Goal: Task Accomplishment & Management: Complete application form

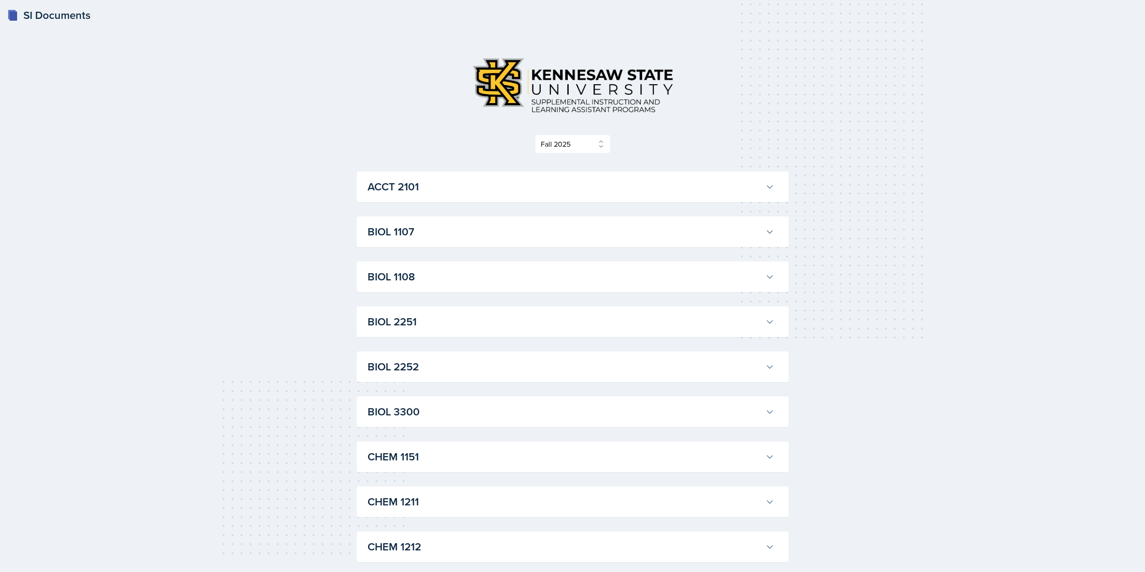
select select "2bed604d-1099-4043-b1bc-2365e8740244"
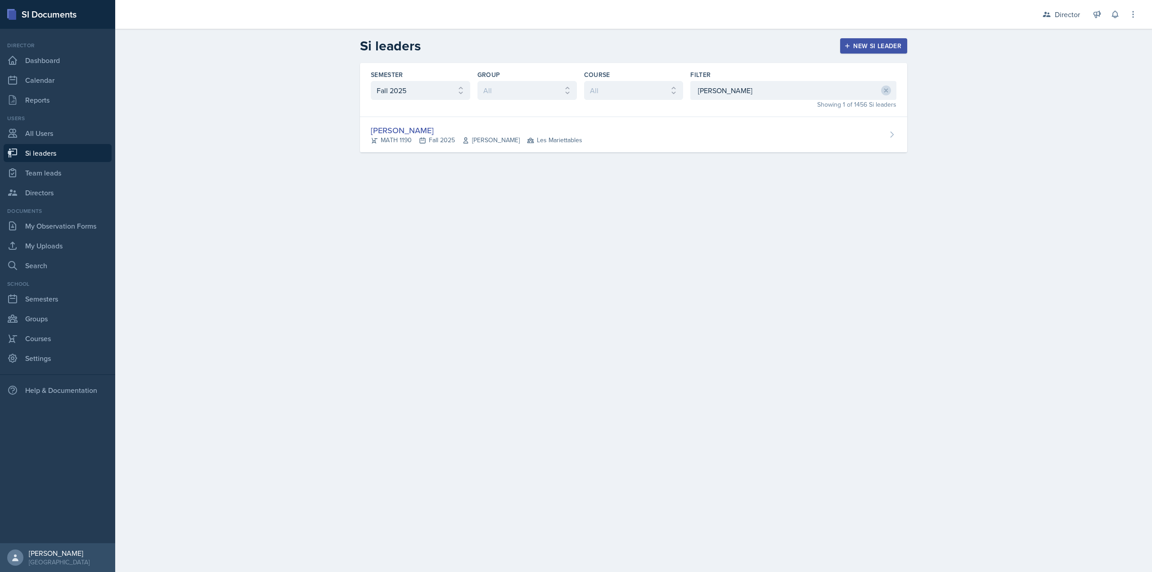
select select "2bed604d-1099-4043-b1bc-2365e8740244"
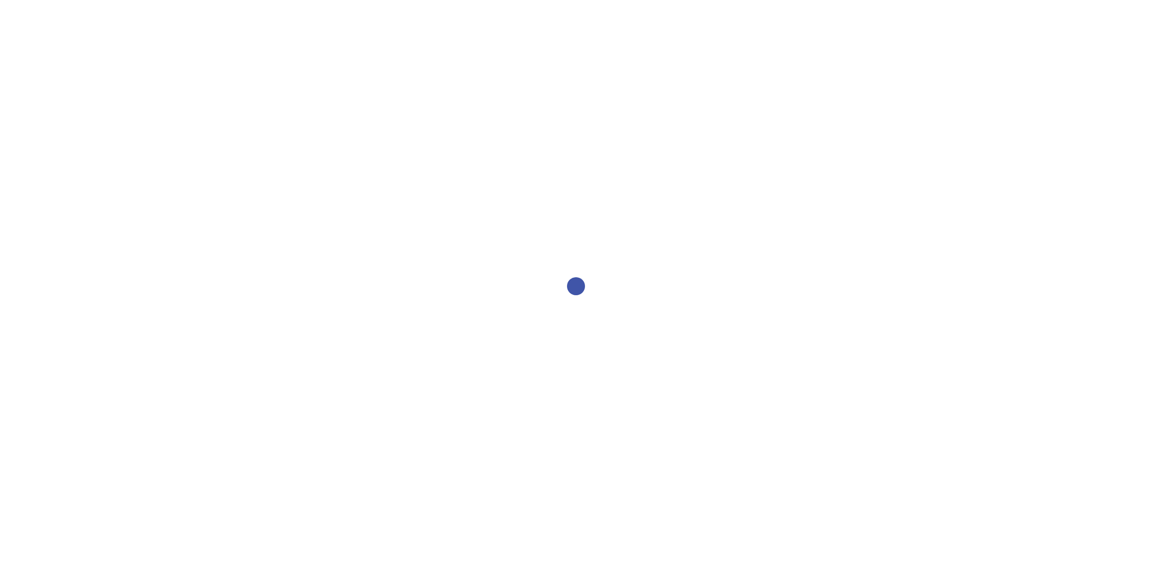
select select "2bed604d-1099-4043-b1bc-2365e8740244"
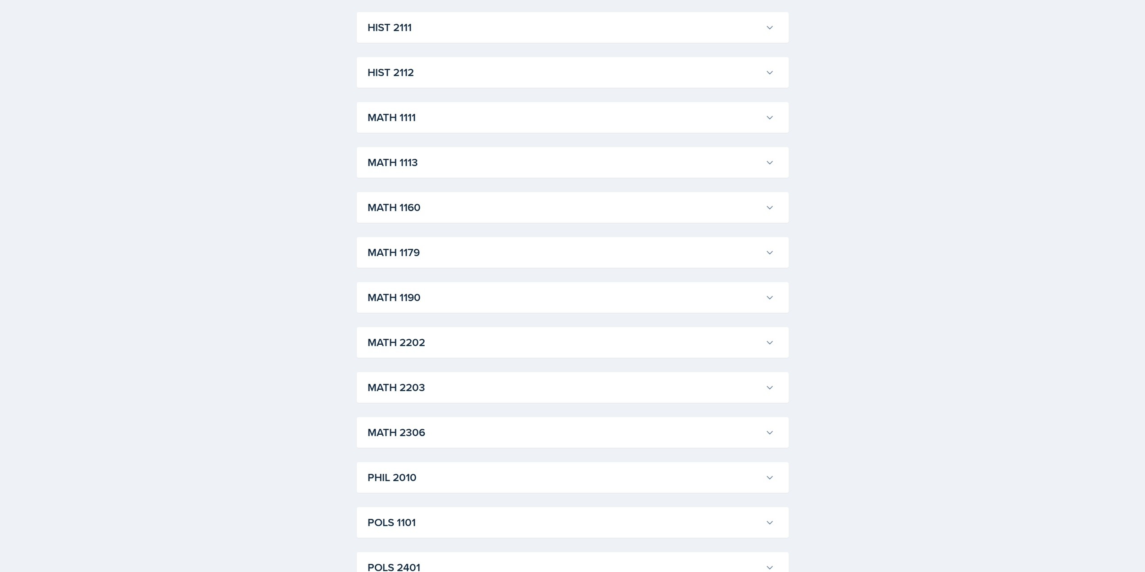
scroll to position [1038, 0]
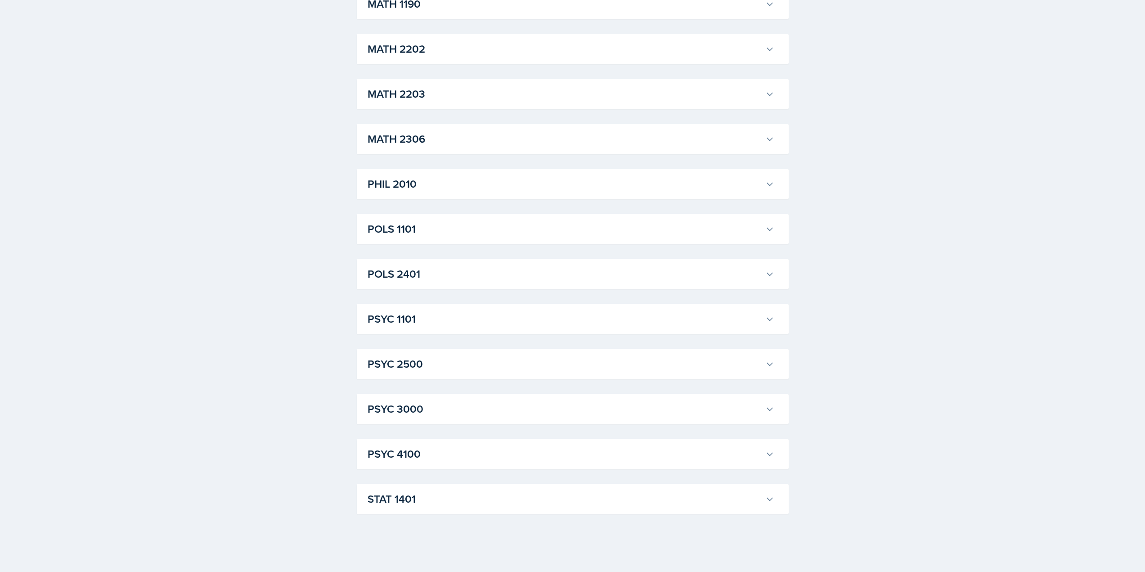
click at [434, 315] on h3 "PSYC 1101" at bounding box center [565, 319] width 394 height 16
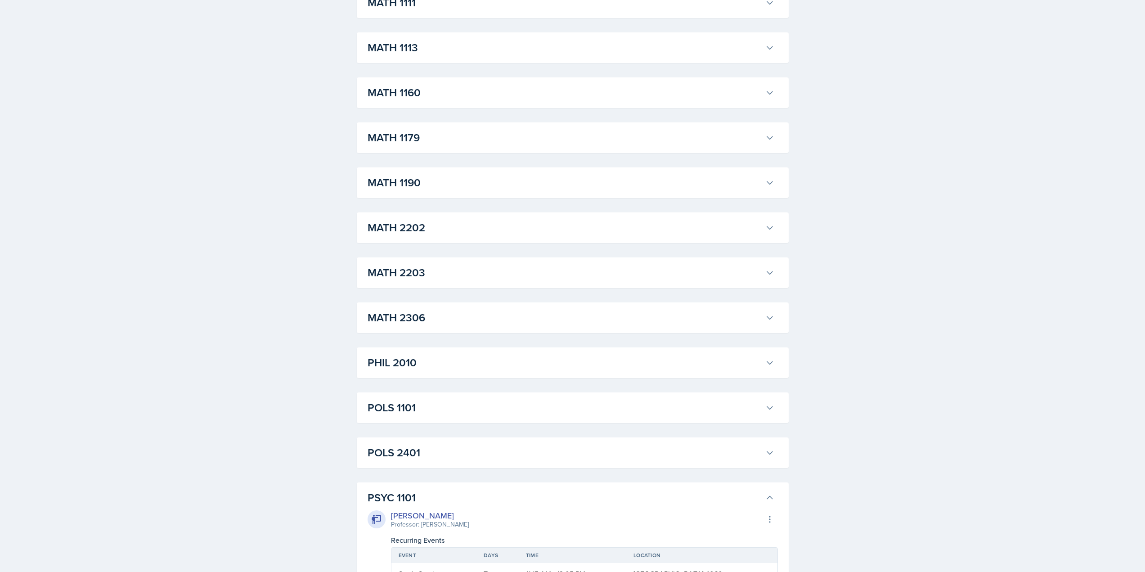
scroll to position [903, 0]
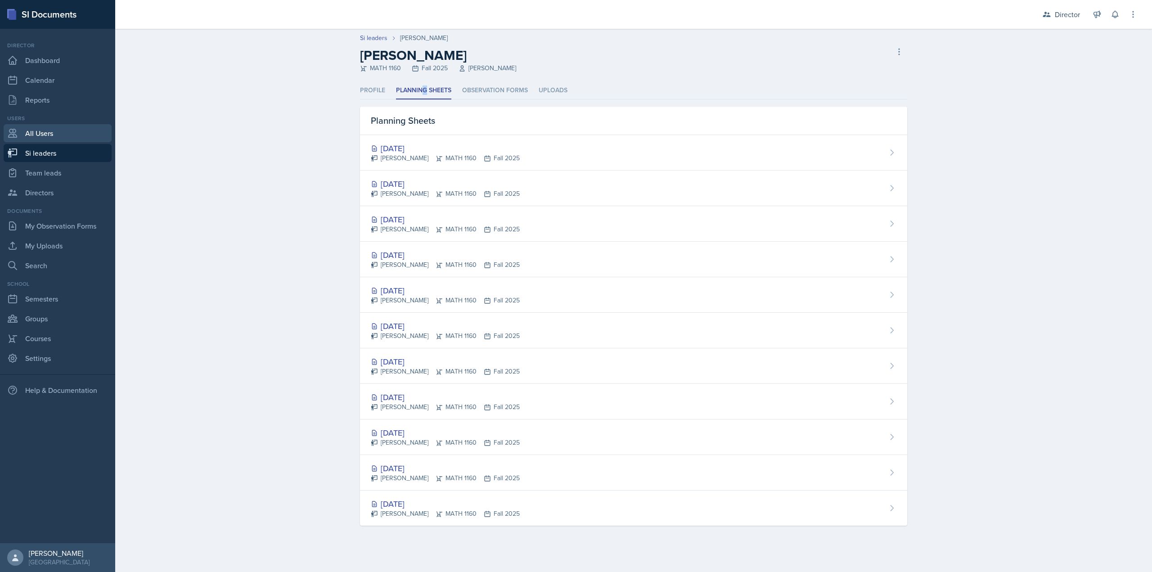
click at [91, 139] on link "All Users" at bounding box center [58, 133] width 108 height 18
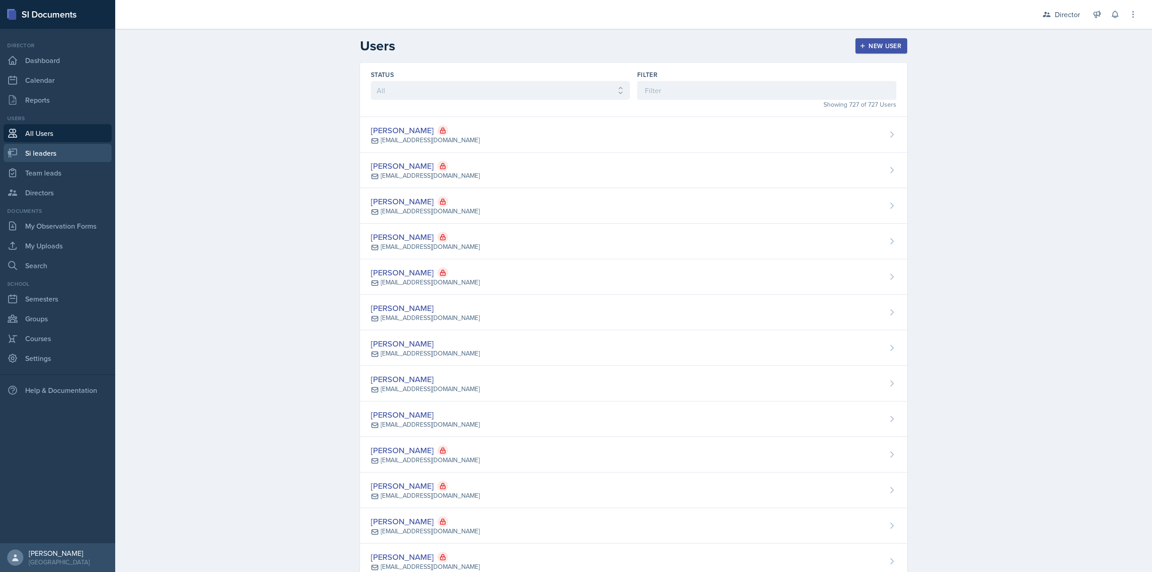
click at [85, 150] on link "Si leaders" at bounding box center [58, 153] width 108 height 18
select select "2bed604d-1099-4043-b1bc-2365e8740244"
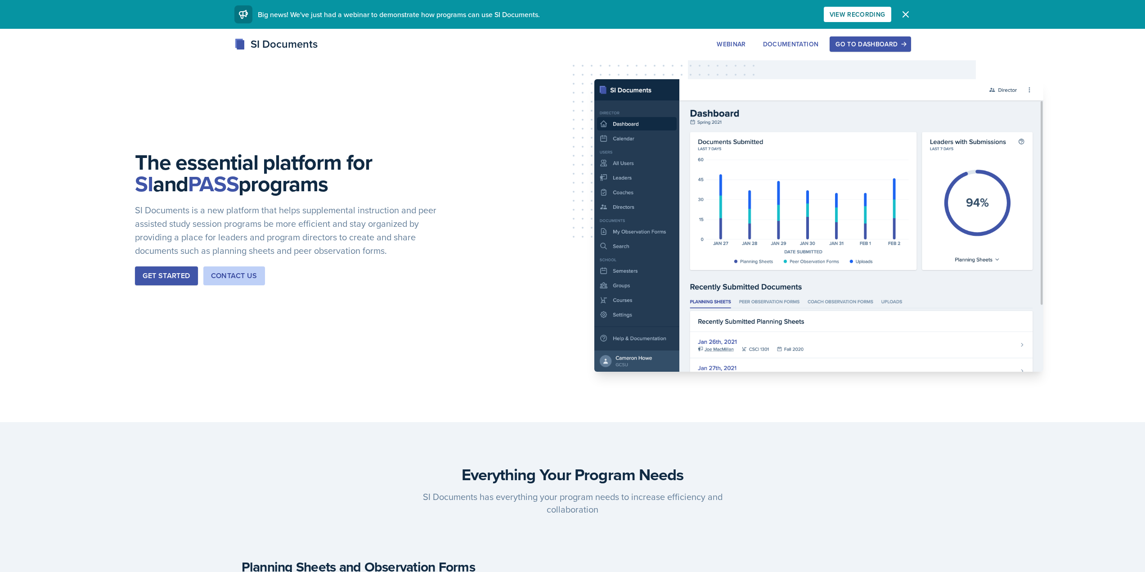
click at [861, 41] on div "Go to Dashboard" at bounding box center [870, 44] width 69 height 7
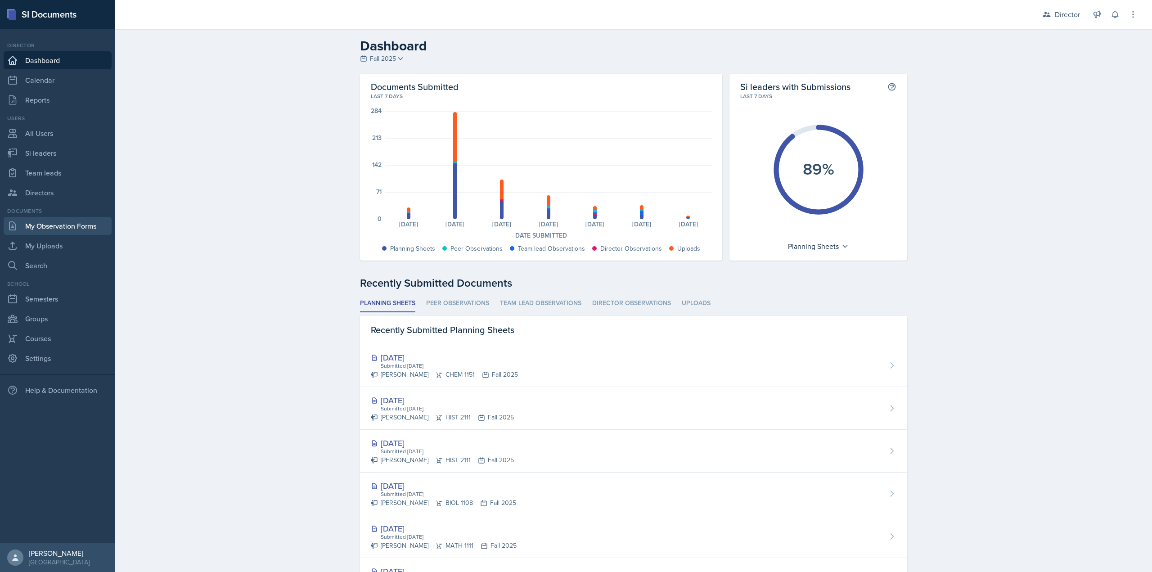
click at [62, 229] on link "My Observation Forms" at bounding box center [58, 226] width 108 height 18
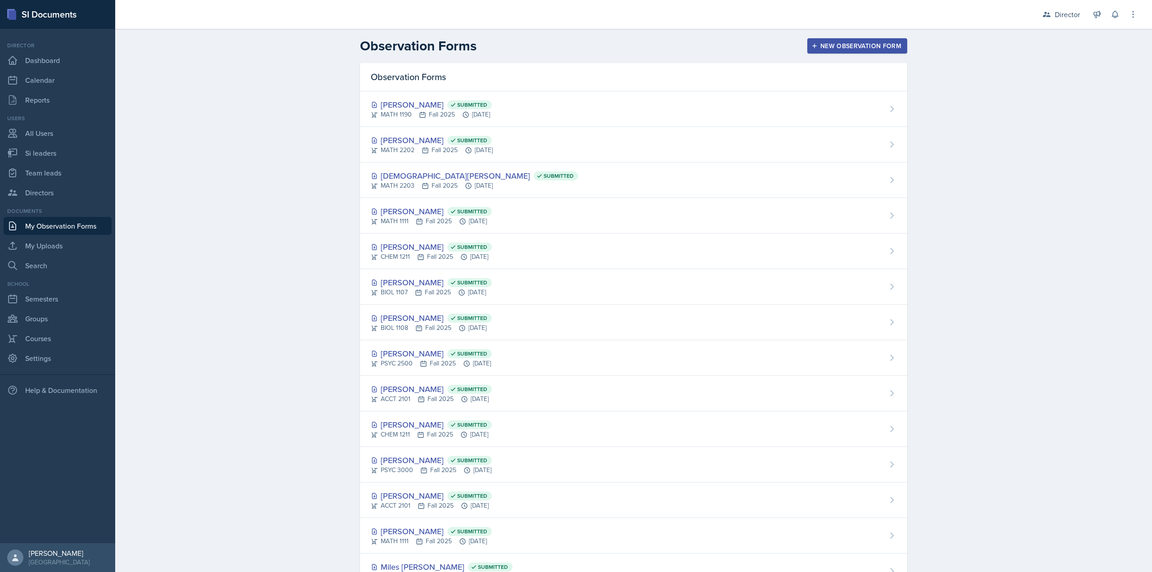
click at [808, 42] on button "New Observation Form" at bounding box center [857, 45] width 100 height 15
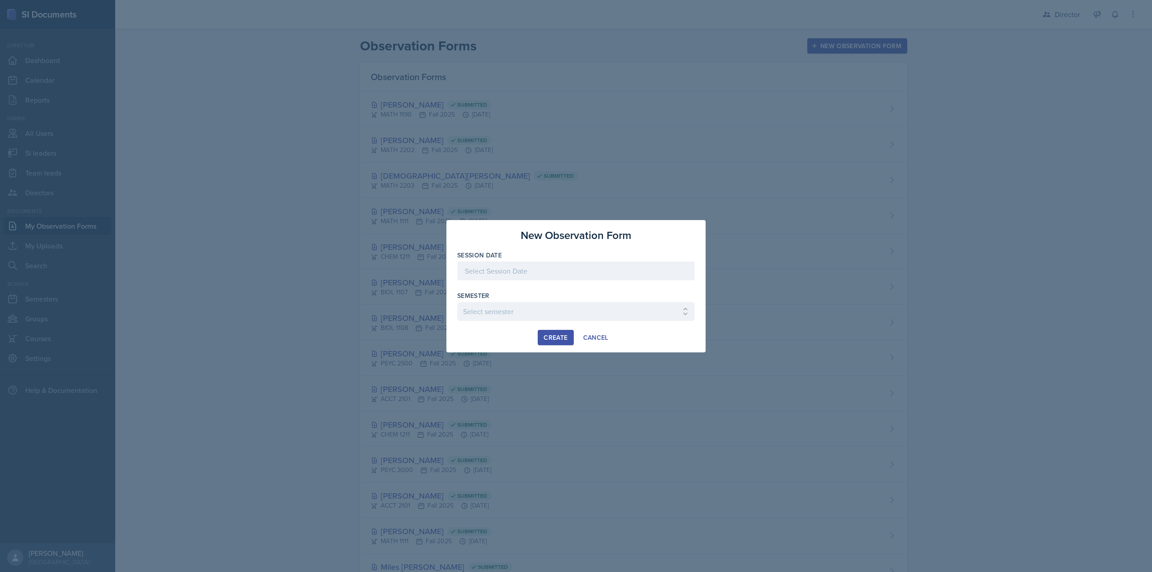
click at [541, 279] on div at bounding box center [576, 270] width 238 height 19
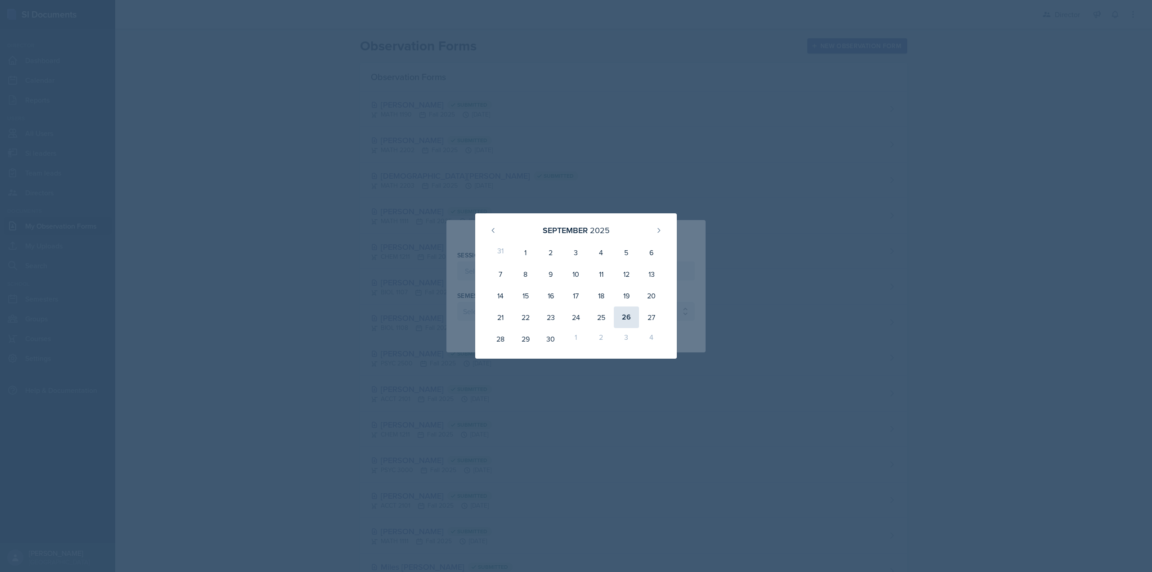
click at [620, 315] on div "26" at bounding box center [626, 317] width 25 height 22
type input "September 26th, 2025"
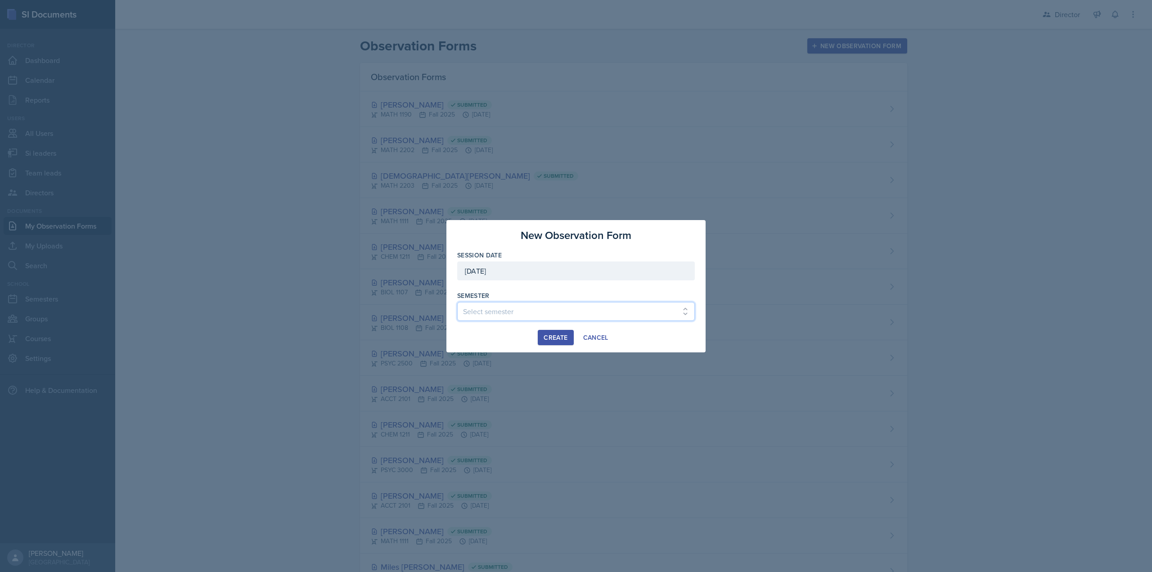
click at [505, 312] on select "Select semester Fall 2025 Summer 2025 Spring 2025 Fall 2024 Summer 2024 Spring …" at bounding box center [576, 311] width 238 height 19
select select "2bed604d-1099-4043-b1bc-2365e8740244"
click at [457, 302] on select "Select semester Fall 2025 Summer 2025 Spring 2025 Fall 2024 Summer 2024 Spring …" at bounding box center [576, 311] width 238 height 19
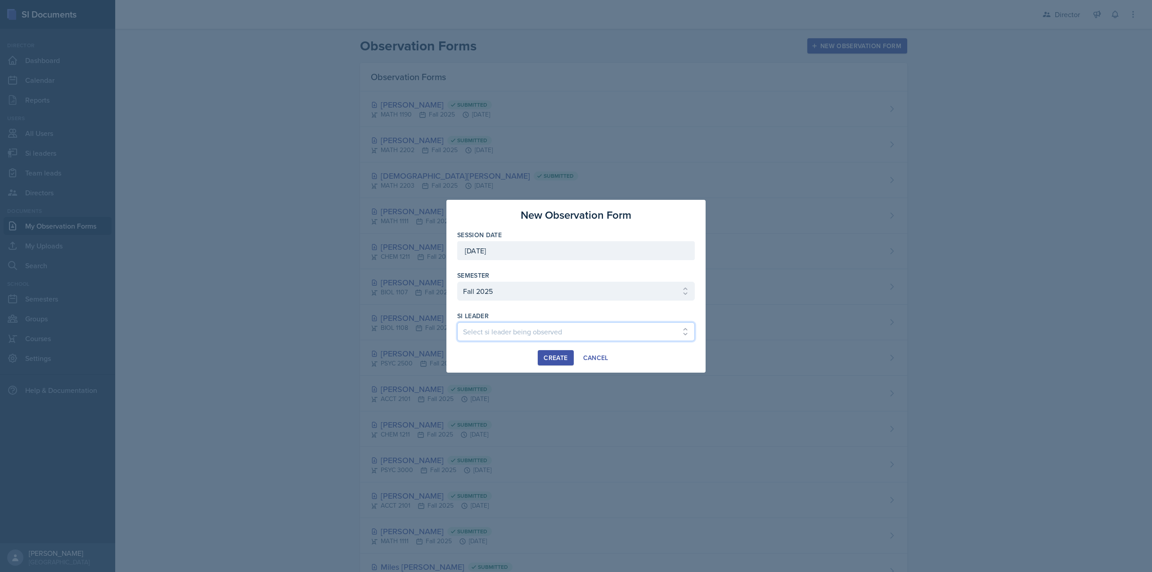
click at [545, 332] on select "Select si leader being observed Rayann Afani Sam Alderton Malk Almimar James Co…" at bounding box center [576, 331] width 238 height 19
click at [585, 340] on select "Select si leader being observed Rayann Afani Sam Alderton Malk Almimar James Co…" at bounding box center [576, 331] width 238 height 19
select select "fdbc4b9a-1fdc-4549-968e-80d03ca87073"
click at [457, 322] on select "Select si leader being observed Rayann Afani Sam Alderton Malk Almimar James Co…" at bounding box center [576, 331] width 238 height 19
click at [552, 356] on div "Create" at bounding box center [556, 357] width 24 height 7
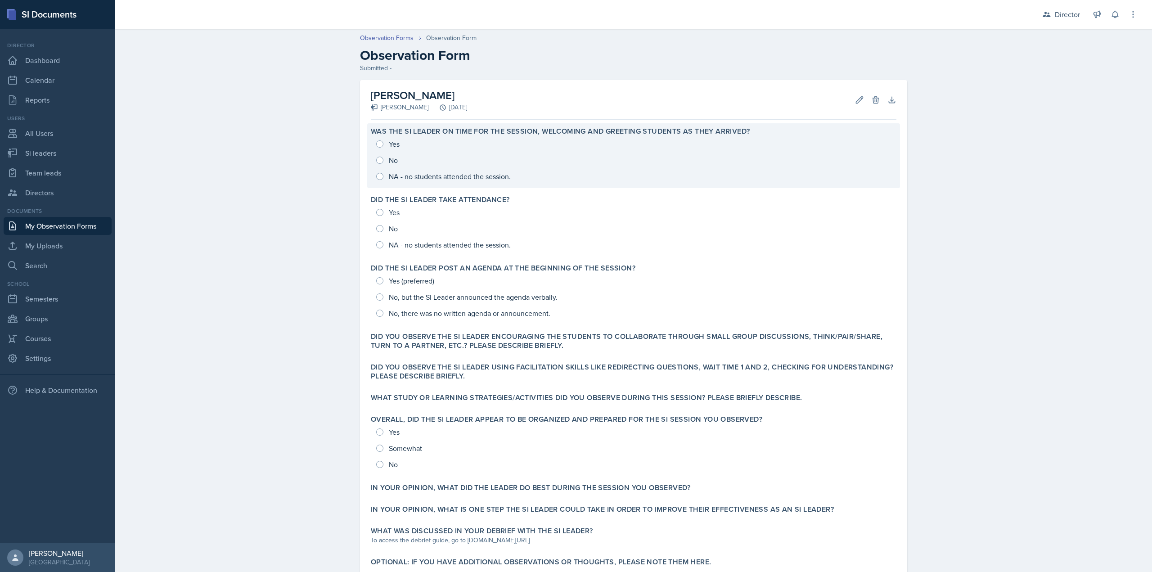
click at [414, 162] on div "Yes No NA - no students attended the session." at bounding box center [634, 160] width 526 height 49
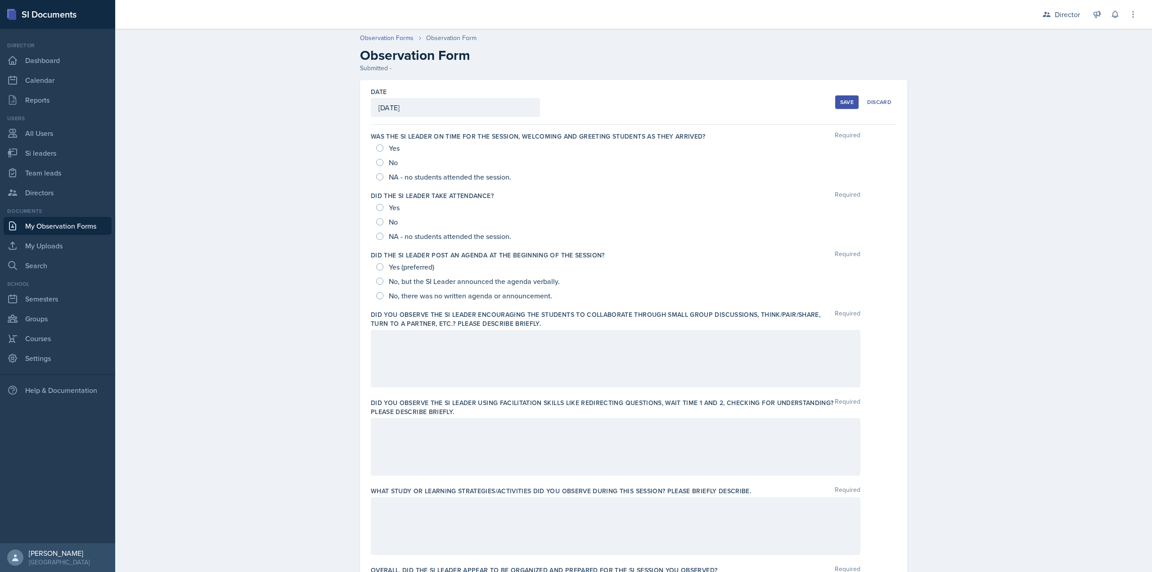
drag, startPoint x: 387, startPoint y: 146, endPoint x: 390, endPoint y: 186, distance: 39.7
click at [389, 146] on span "Yes" at bounding box center [394, 148] width 11 height 9
click at [377, 207] on input "Yes" at bounding box center [379, 207] width 7 height 7
radio input "true"
click at [376, 148] on input "Yes" at bounding box center [379, 147] width 7 height 7
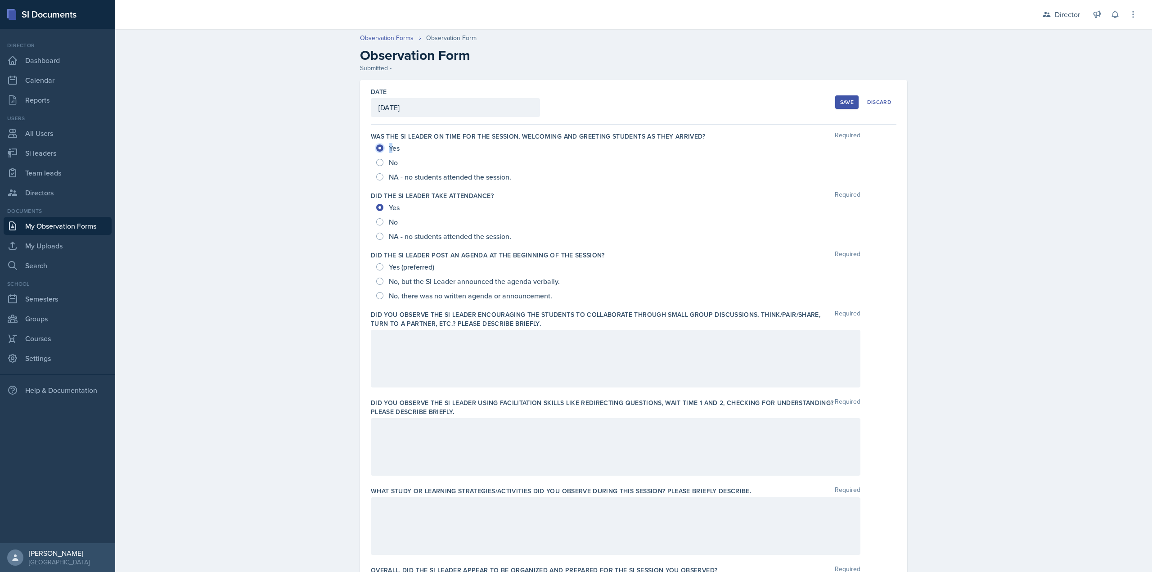
radio input "true"
click at [376, 269] on input "Yes (preferred)" at bounding box center [379, 266] width 7 height 7
radio input "true"
click at [401, 342] on div at bounding box center [616, 359] width 490 height 58
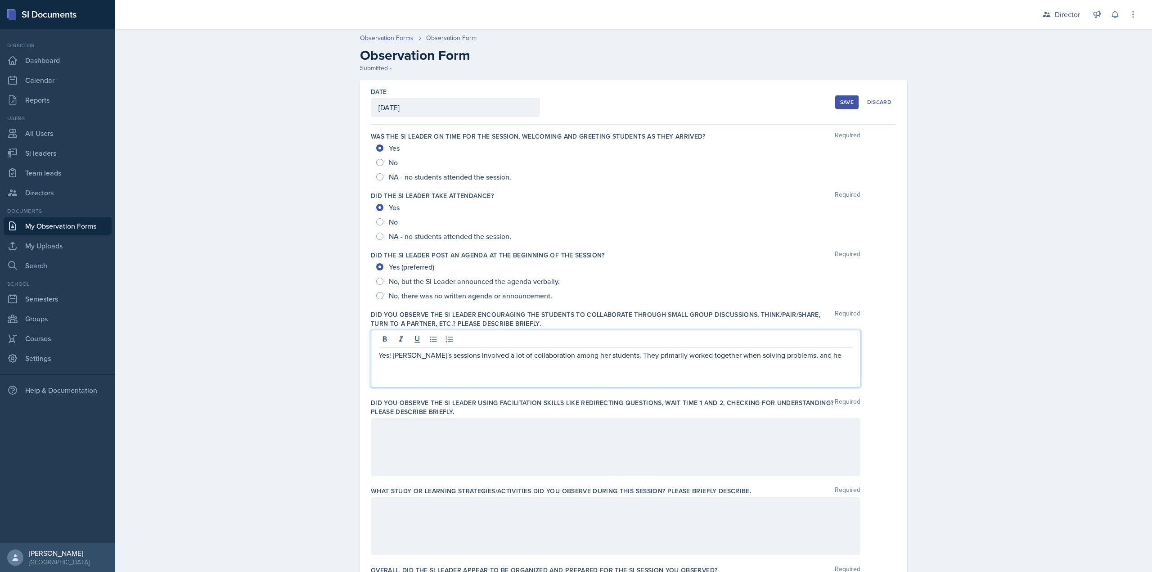
drag, startPoint x: 819, startPoint y: 354, endPoint x: 813, endPoint y: 360, distance: 8.3
click at [813, 360] on p "Yes! Sara's sessions involved a lot of collaboration among her students. They p…" at bounding box center [615, 355] width 474 height 11
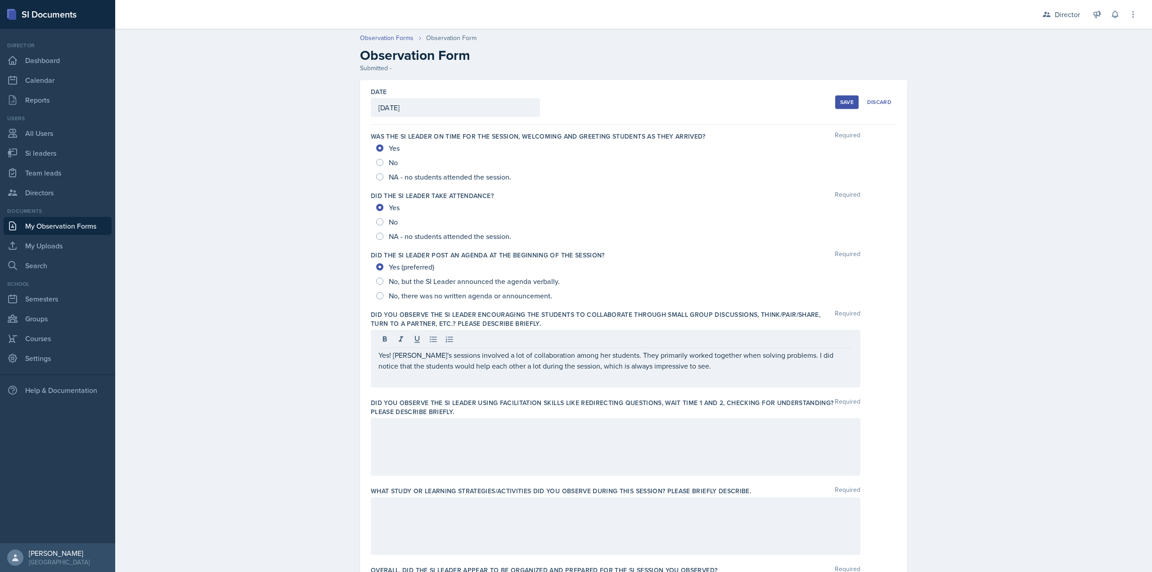
click at [691, 369] on p "Yes! Sara's sessions involved a lot of collaboration among her students. They p…" at bounding box center [615, 361] width 474 height 22
click at [545, 469] on div at bounding box center [616, 447] width 490 height 58
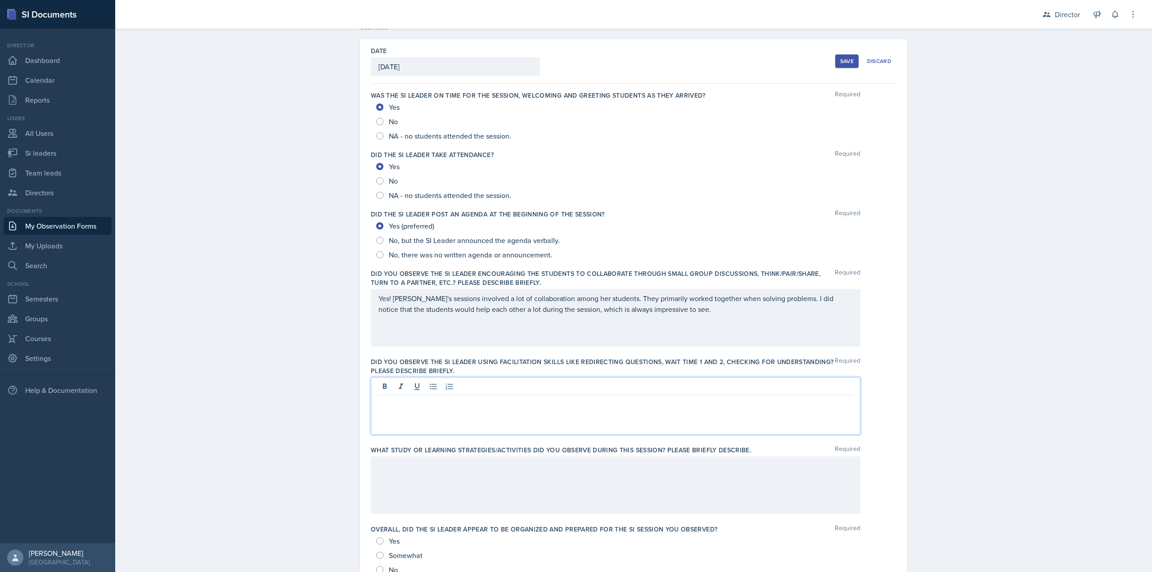
scroll to position [225, 0]
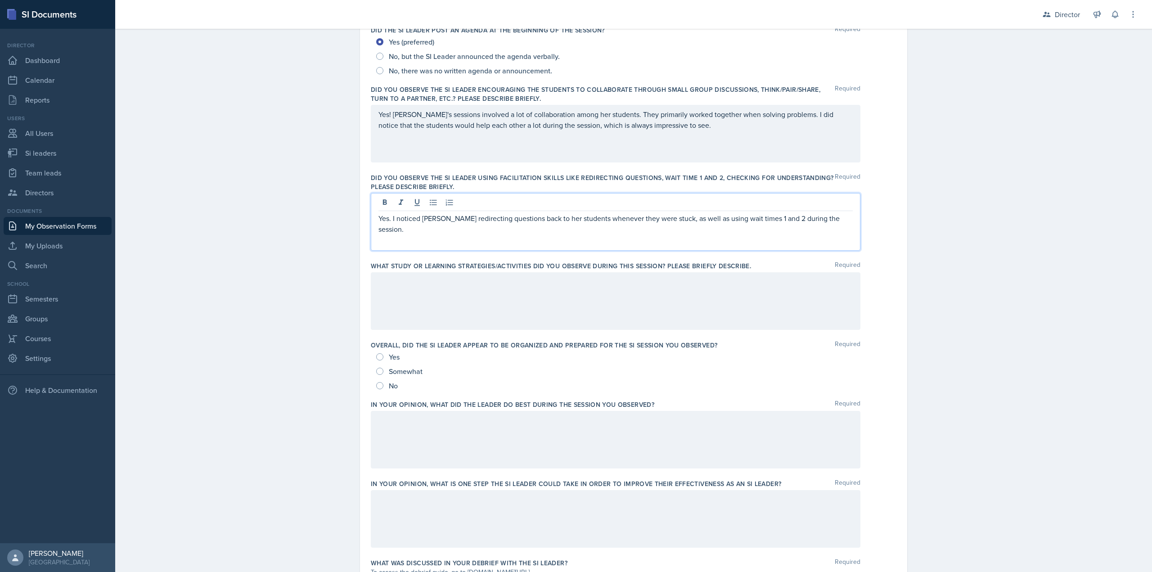
click at [461, 312] on div at bounding box center [616, 301] width 490 height 58
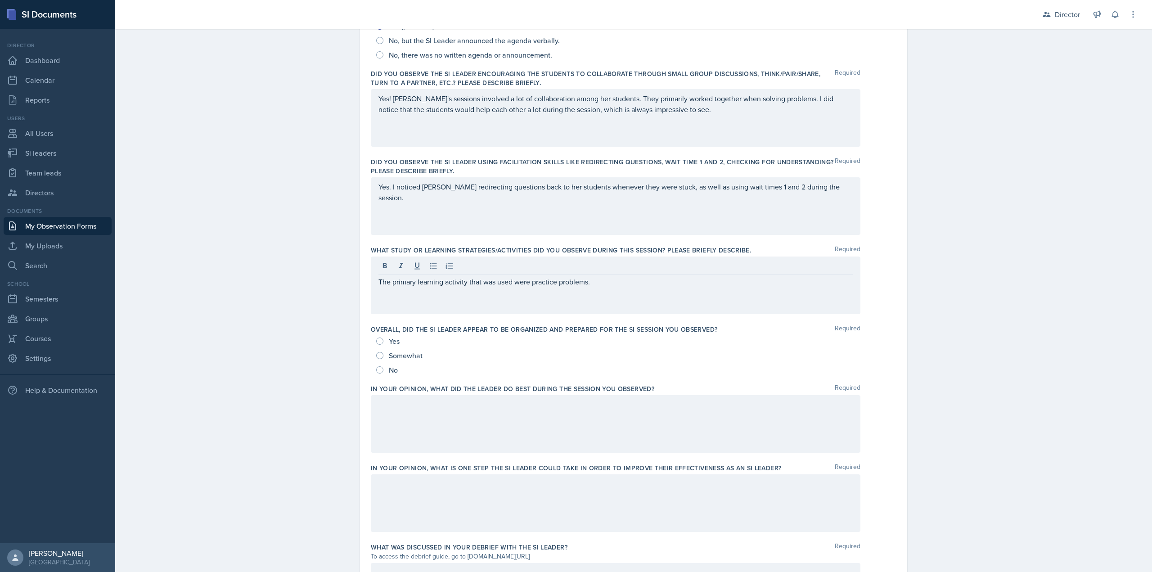
click at [382, 342] on div "Yes" at bounding box center [388, 341] width 25 height 14
click at [377, 341] on input "Yes" at bounding box center [379, 341] width 7 height 7
radio input "true"
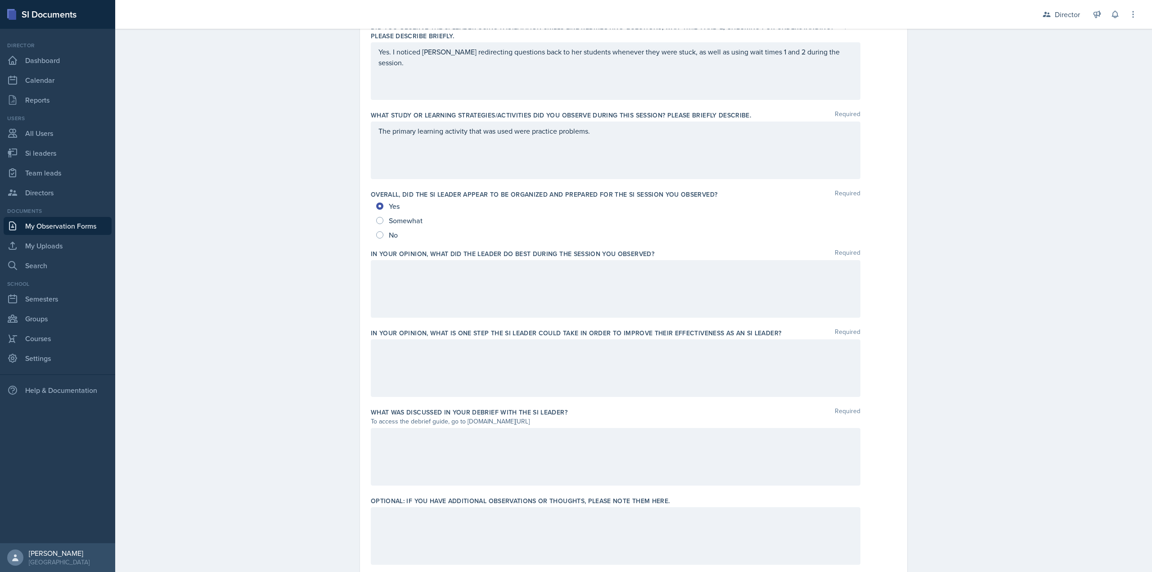
click at [472, 281] on div at bounding box center [616, 289] width 490 height 58
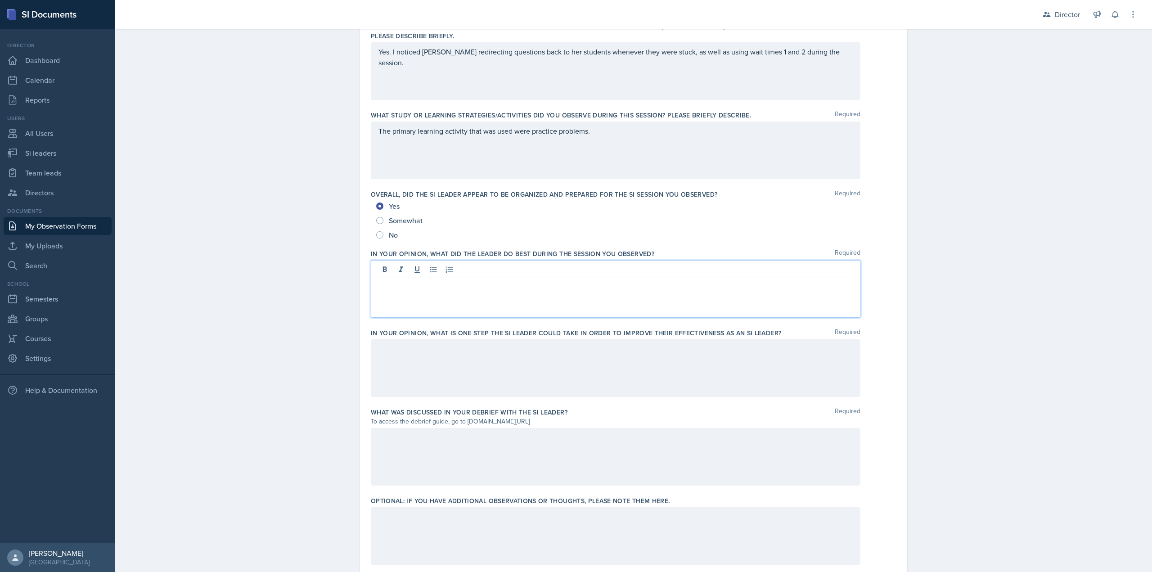
scroll to position [392, 0]
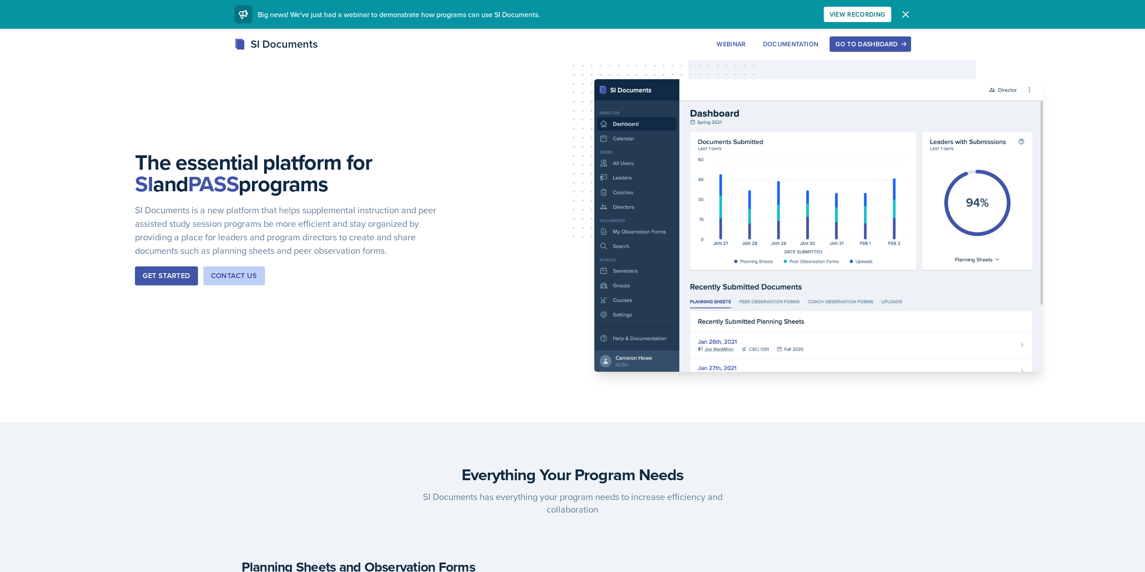
click at [853, 38] on button "Go to Dashboard" at bounding box center [870, 43] width 81 height 15
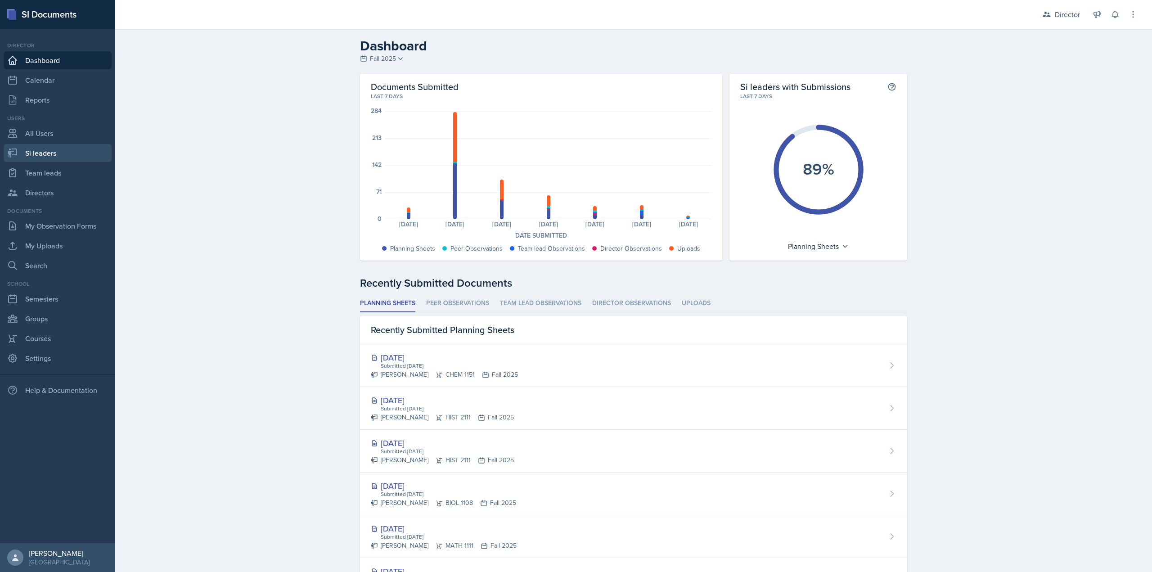
click at [66, 157] on link "Si leaders" at bounding box center [58, 153] width 108 height 18
select select "2bed604d-1099-4043-b1bc-2365e8740244"
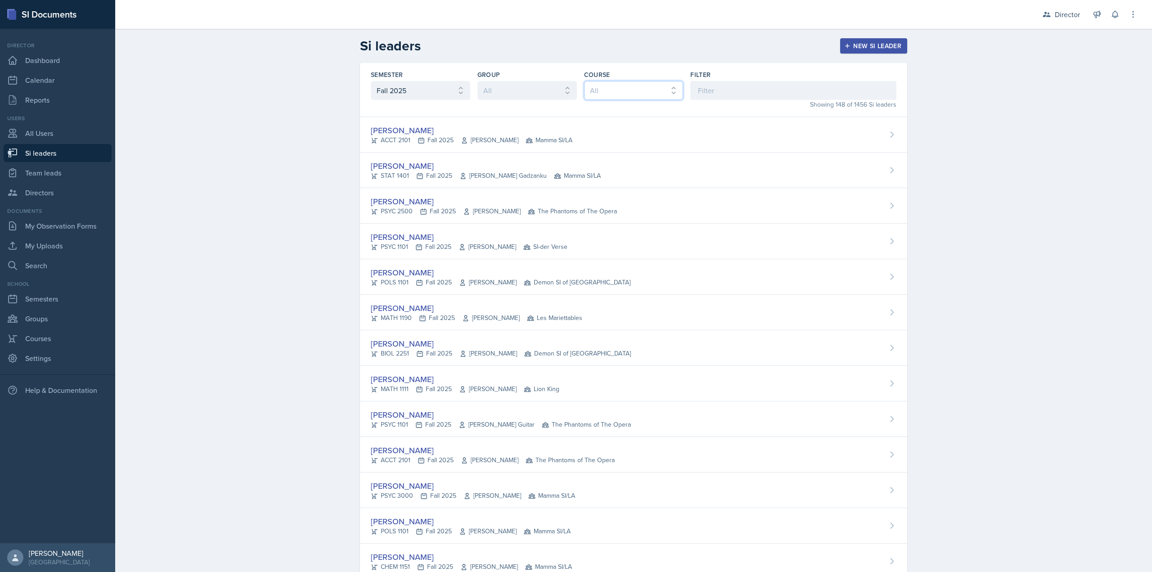
click at [668, 93] on select "All ACCT 2101 ACCT 2102 ACCT 4050 ANTH 1102 ANTH 3301 ARCH 1000 ARCH 1000 ARCH …" at bounding box center [633, 90] width 99 height 19
click at [715, 87] on input at bounding box center [793, 90] width 206 height 19
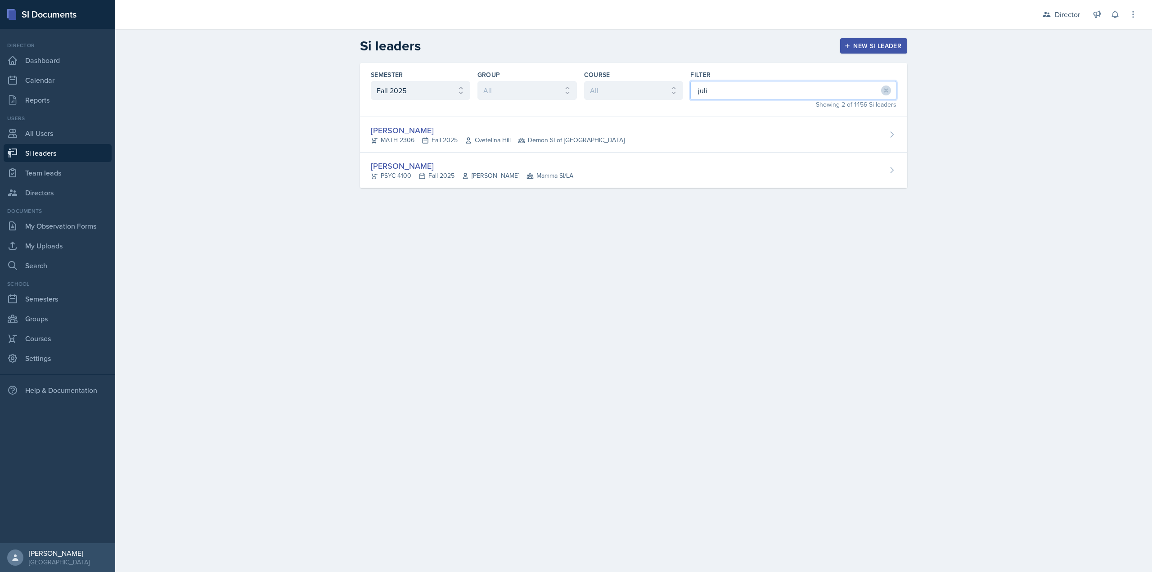
click at [714, 88] on input "juli" at bounding box center [793, 90] width 206 height 19
click at [713, 89] on input "juli" at bounding box center [793, 90] width 206 height 19
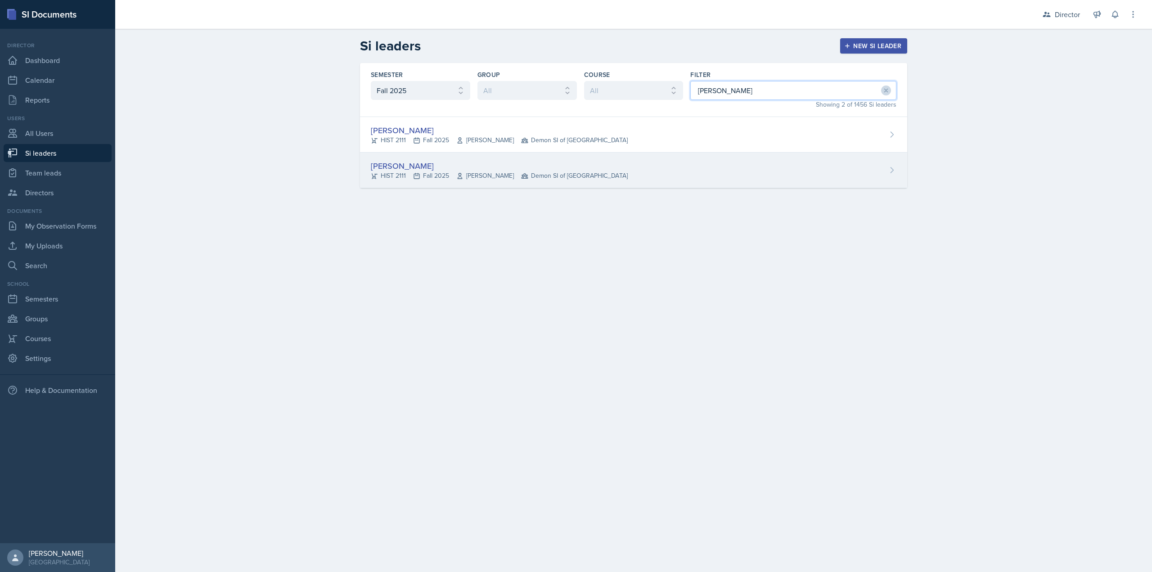
type input "kate"
click at [637, 176] on div "Kate Brainerd HIST 2111 Fall 2025 Robert Sanderson Demon SI of Fleet Street" at bounding box center [633, 171] width 547 height 36
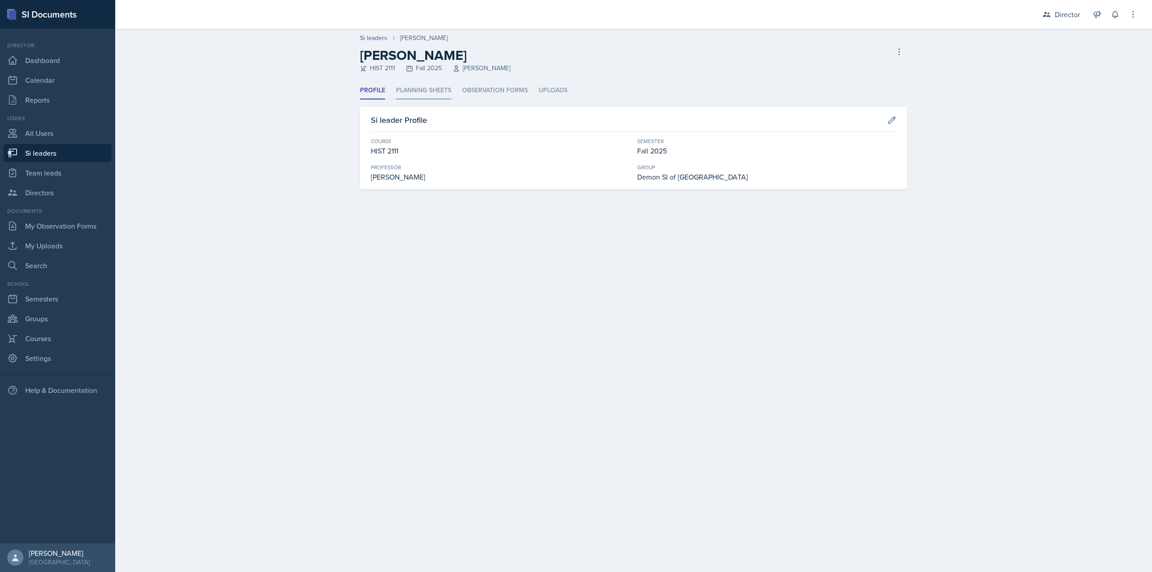
click at [441, 93] on li "Planning Sheets" at bounding box center [423, 91] width 55 height 18
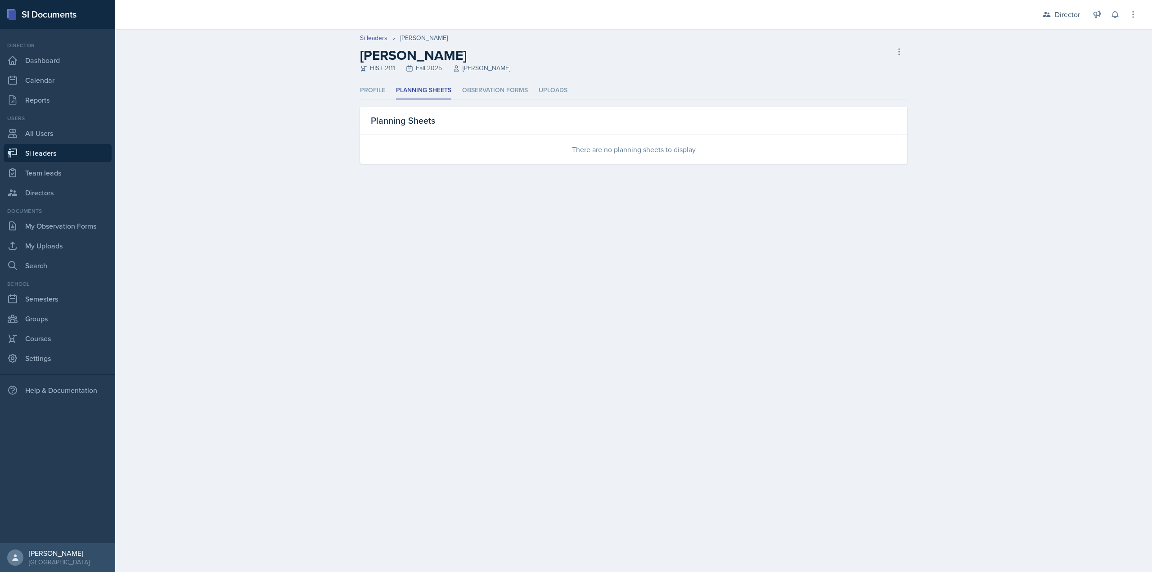
select select "2bed604d-1099-4043-b1bc-2365e8740244"
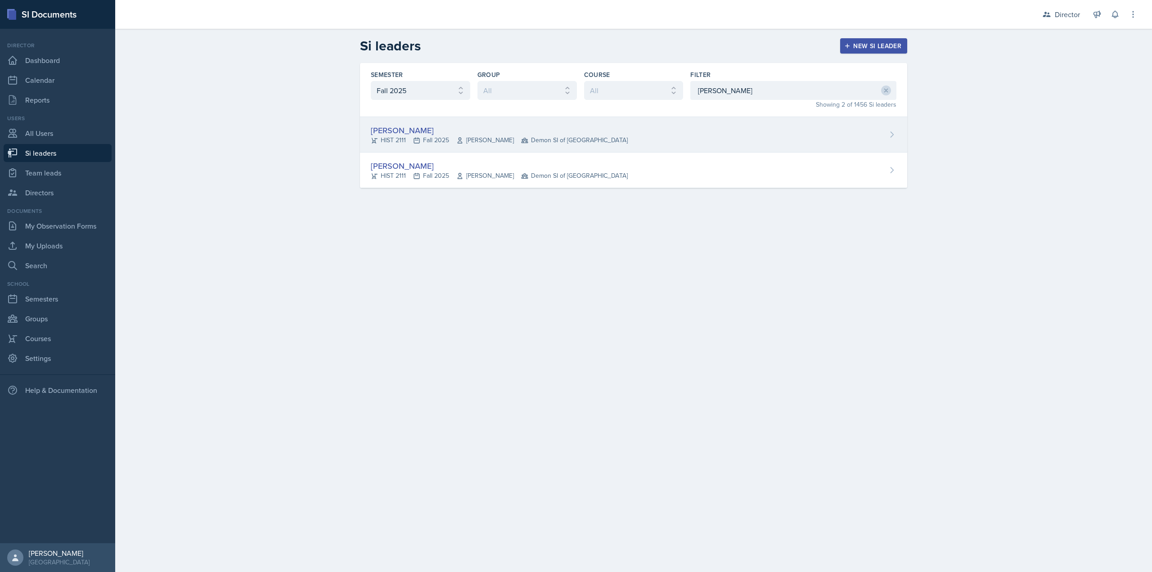
click at [486, 128] on div "[PERSON_NAME]" at bounding box center [499, 130] width 257 height 12
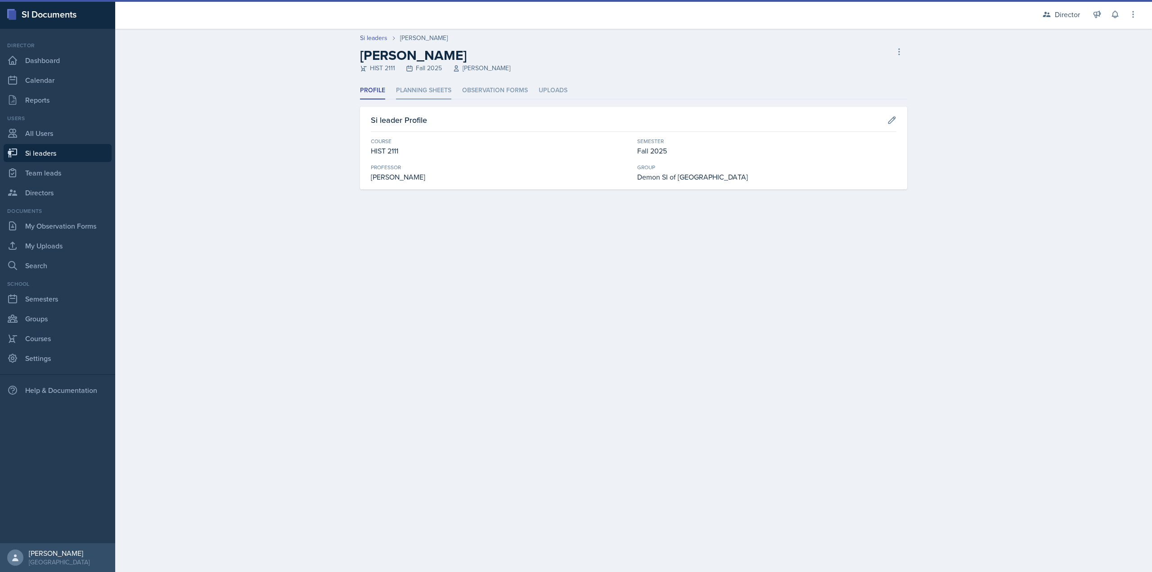
click at [405, 95] on li "Planning Sheets" at bounding box center [423, 91] width 55 height 18
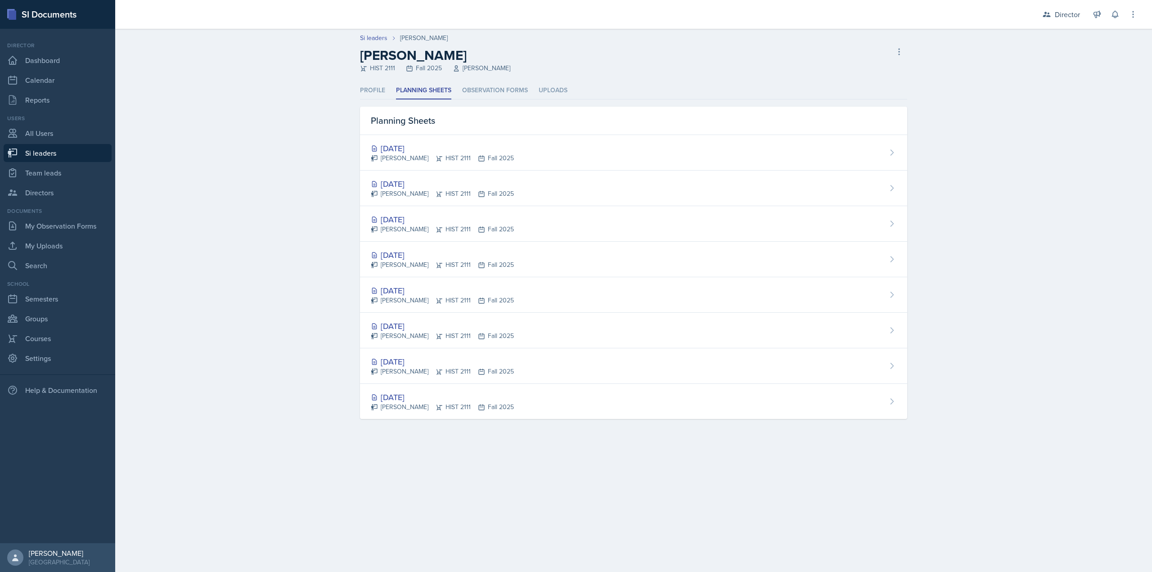
click at [388, 120] on div "Planning Sheets" at bounding box center [633, 121] width 547 height 28
click at [347, 152] on div "Profile Planning Sheets Observation Forms Uploads Profile Planning Sheets Obser…" at bounding box center [634, 261] width 576 height 359
click at [425, 57] on h2 "[PERSON_NAME]" at bounding box center [435, 55] width 150 height 16
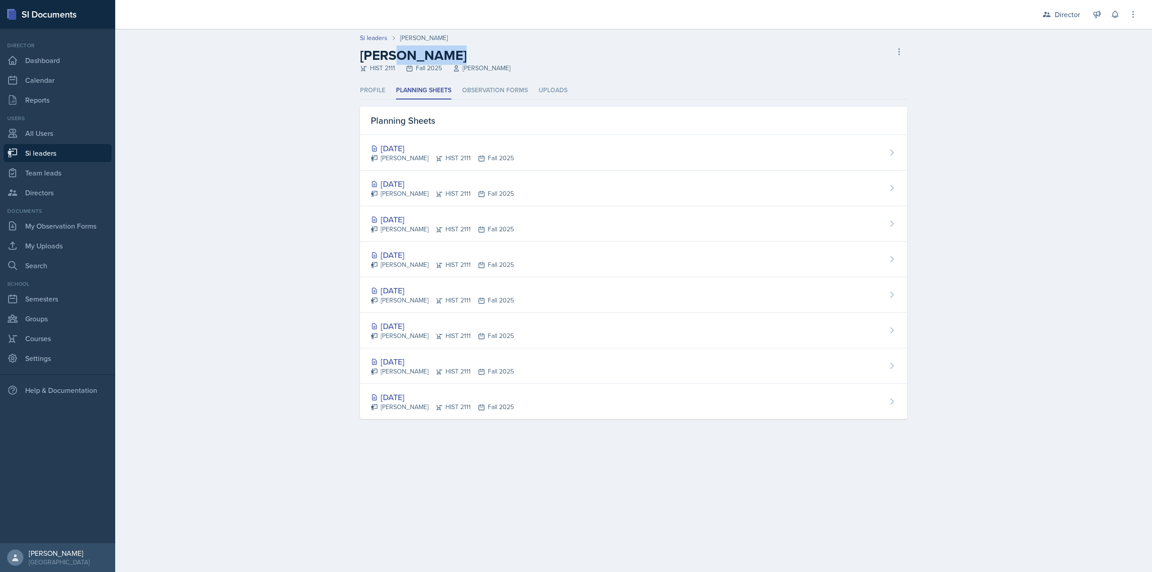
click at [425, 57] on h2 "[PERSON_NAME]" at bounding box center [435, 55] width 150 height 16
click at [468, 64] on div "HIST 2111 Fall 2025 John Laaman" at bounding box center [435, 67] width 150 height 9
click at [469, 64] on div "HIST 2111 Fall 2025 John Laaman" at bounding box center [435, 67] width 150 height 9
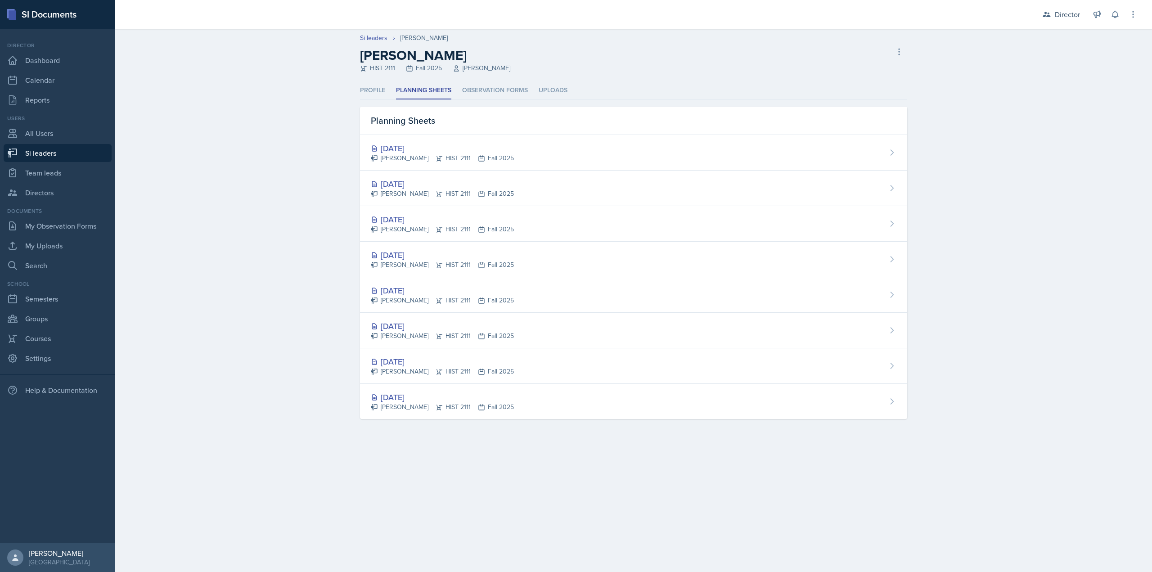
drag, startPoint x: 490, startPoint y: 72, endPoint x: 496, endPoint y: 68, distance: 7.4
click at [490, 72] on div "HIST 2111 Fall 2025 John Laaman" at bounding box center [435, 67] width 150 height 9
click at [498, 68] on div "HIST 2111 Fall 2025 John Laaman" at bounding box center [435, 67] width 150 height 9
click at [499, 68] on div "HIST 2111 Fall 2025 John Laaman" at bounding box center [435, 67] width 150 height 9
click at [896, 52] on icon at bounding box center [899, 51] width 9 height 9
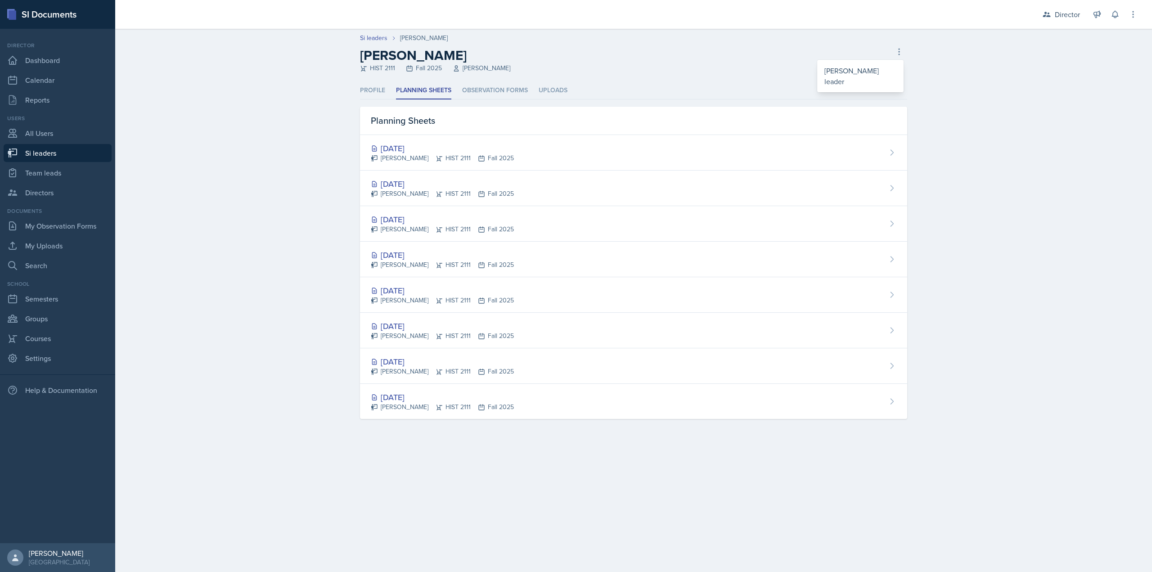
click at [584, 78] on header "Si leaders Kate Brainerd Kate Brainerd HIST 2111 Fall 2025 John Laaman Delete S…" at bounding box center [633, 55] width 1037 height 53
click at [372, 41] on link "Si leaders" at bounding box center [373, 37] width 27 height 9
select select "2bed604d-1099-4043-b1bc-2365e8740244"
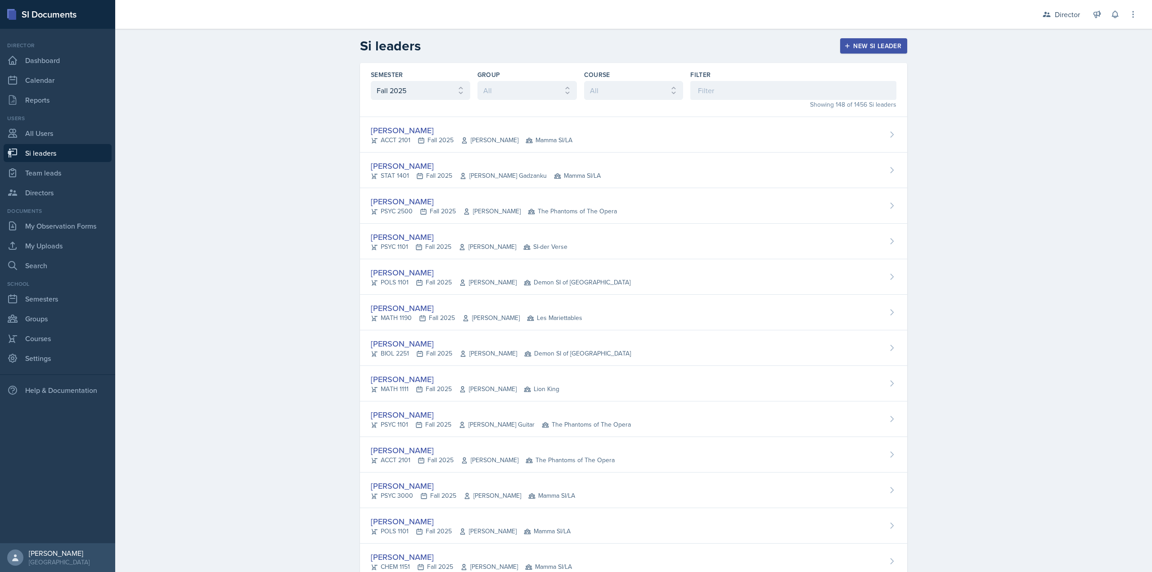
click at [80, 147] on link "Si leaders" at bounding box center [58, 153] width 108 height 18
click at [68, 226] on link "My Observation Forms" at bounding box center [58, 226] width 108 height 18
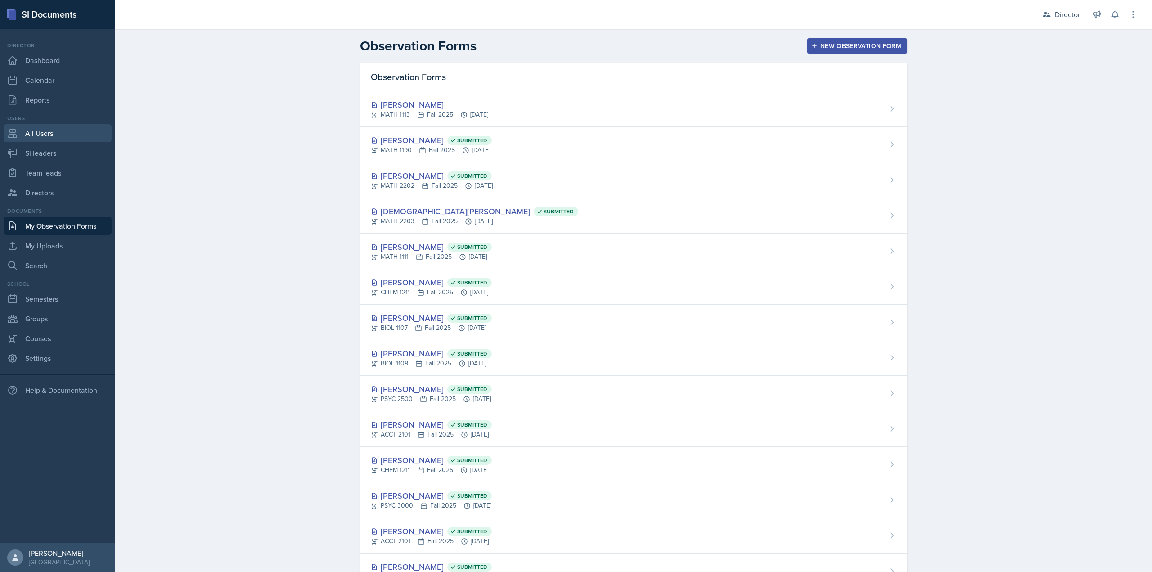
click at [70, 136] on link "All Users" at bounding box center [58, 133] width 108 height 18
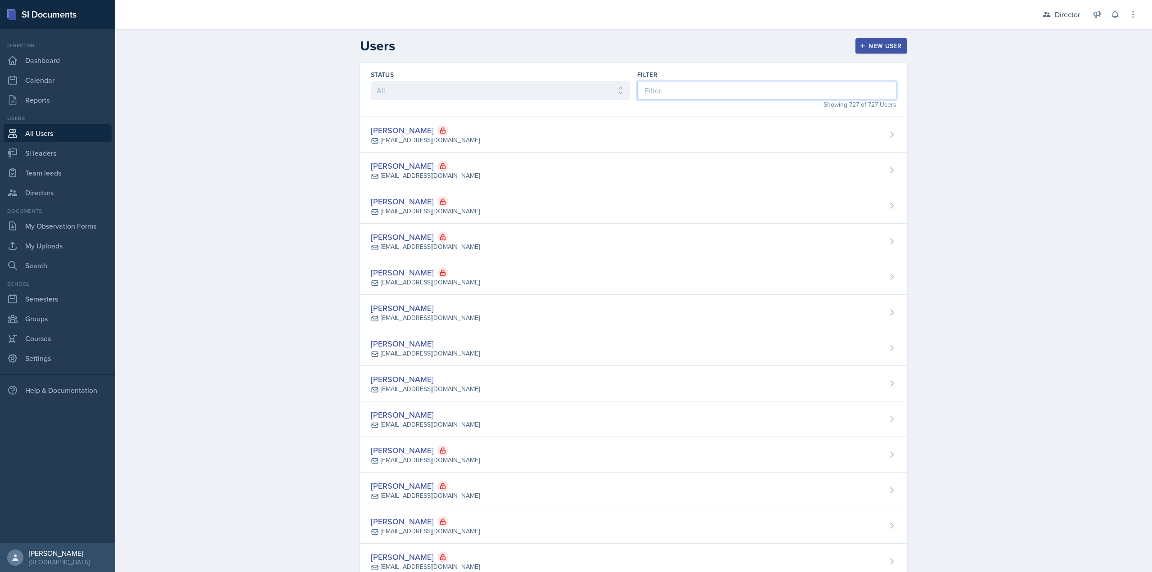
click at [668, 94] on input at bounding box center [766, 90] width 259 height 19
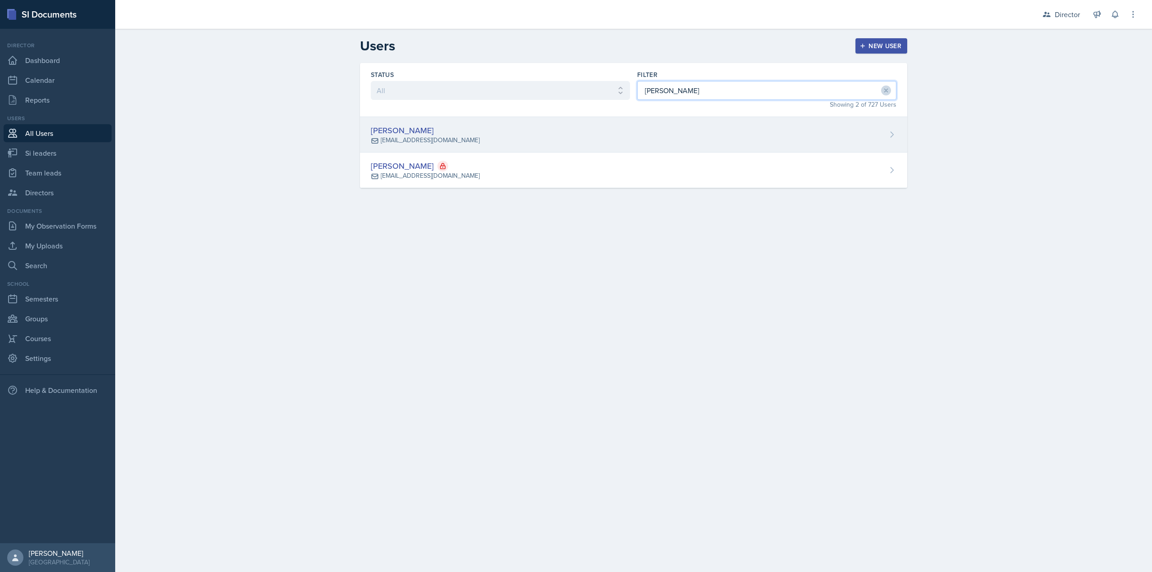
type input "kate"
click at [564, 152] on div "Kate Brainerd mbraine2@students.kennesaw.edu" at bounding box center [633, 135] width 547 height 36
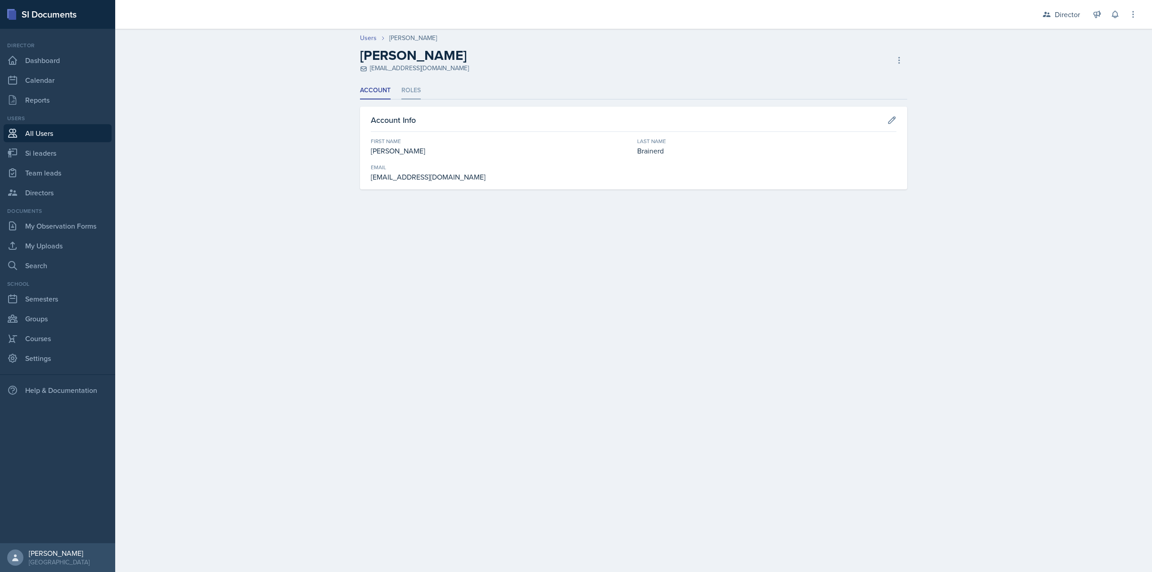
click at [408, 96] on li "Roles" at bounding box center [410, 91] width 19 height 18
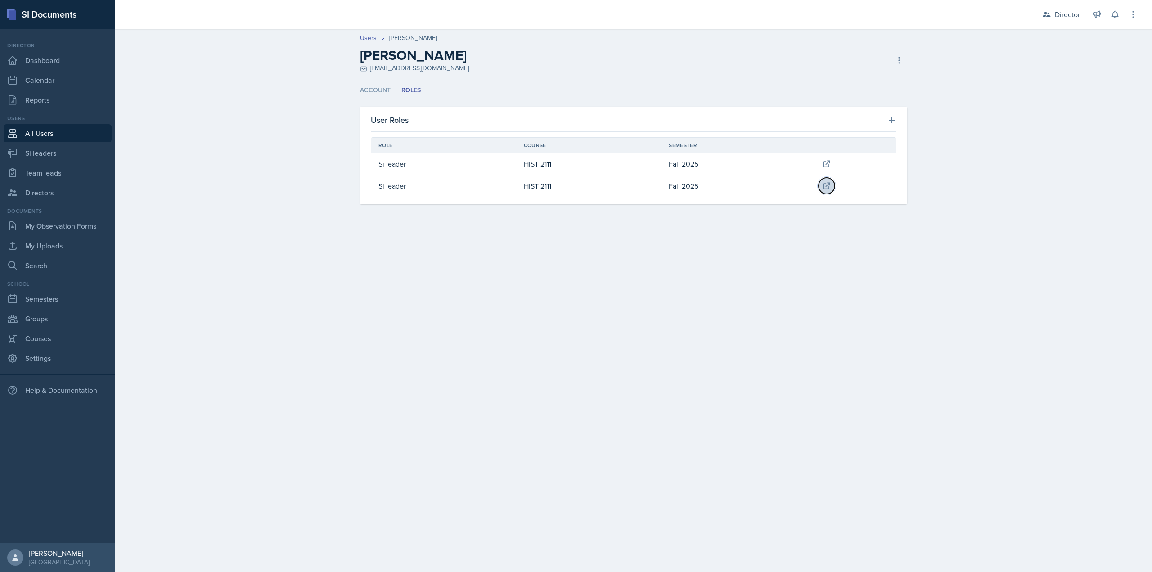
click at [824, 189] on icon at bounding box center [827, 186] width 6 height 6
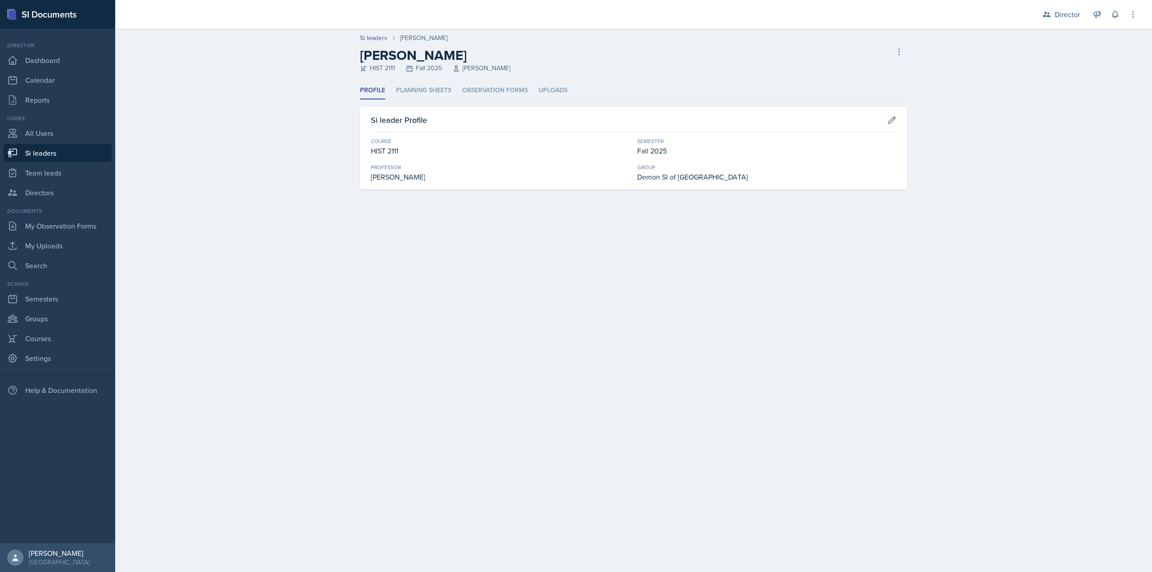
click at [384, 182] on div "Si leader Profile Course HIST 2111 Semester Fall 2025 Professor John Laaman Gro…" at bounding box center [633, 148] width 547 height 83
click at [406, 90] on li "Roles" at bounding box center [410, 91] width 19 height 18
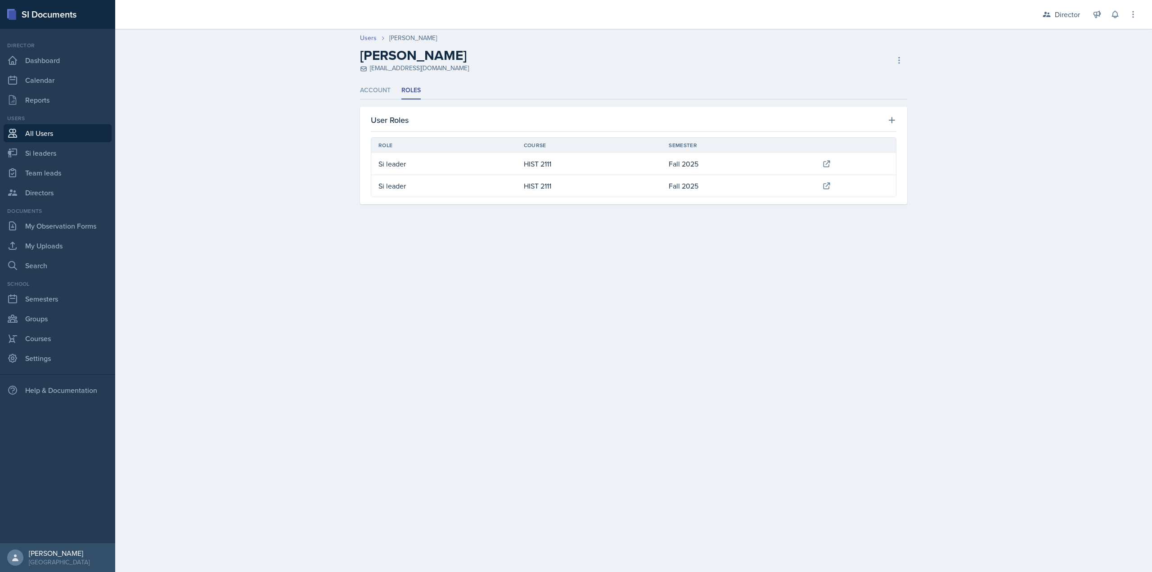
click at [842, 160] on link at bounding box center [855, 164] width 67 height 16
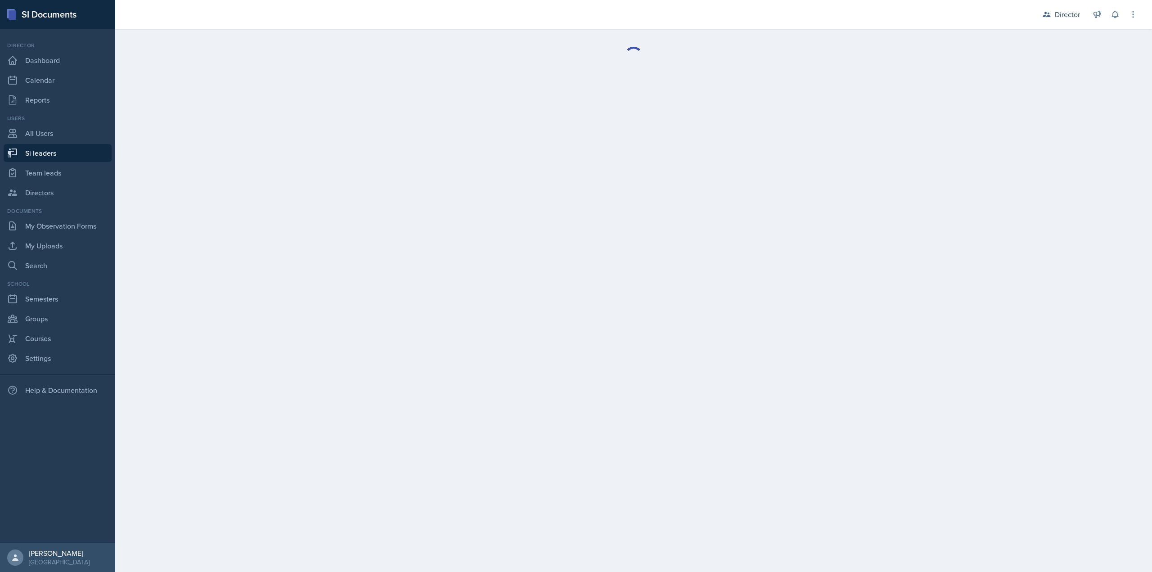
click at [829, 162] on main "Delete Si leader Are you sure you want to delete the si leader role for ? This …" at bounding box center [633, 300] width 1037 height 543
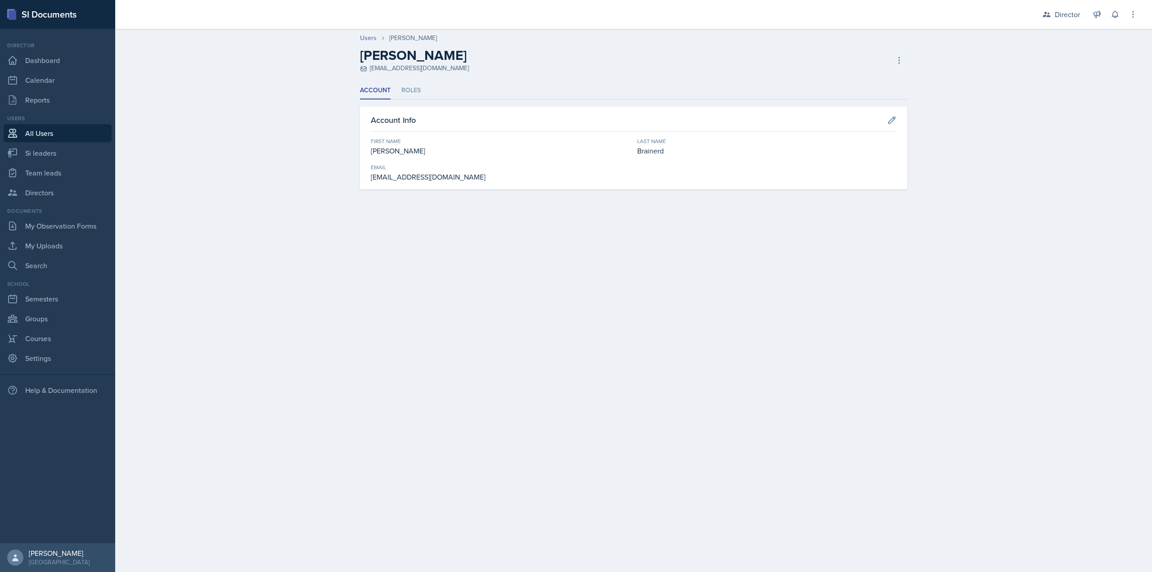
click at [399, 95] on ul "Account Roles" at bounding box center [633, 91] width 547 height 18
click at [413, 92] on li "Roles" at bounding box center [410, 91] width 19 height 18
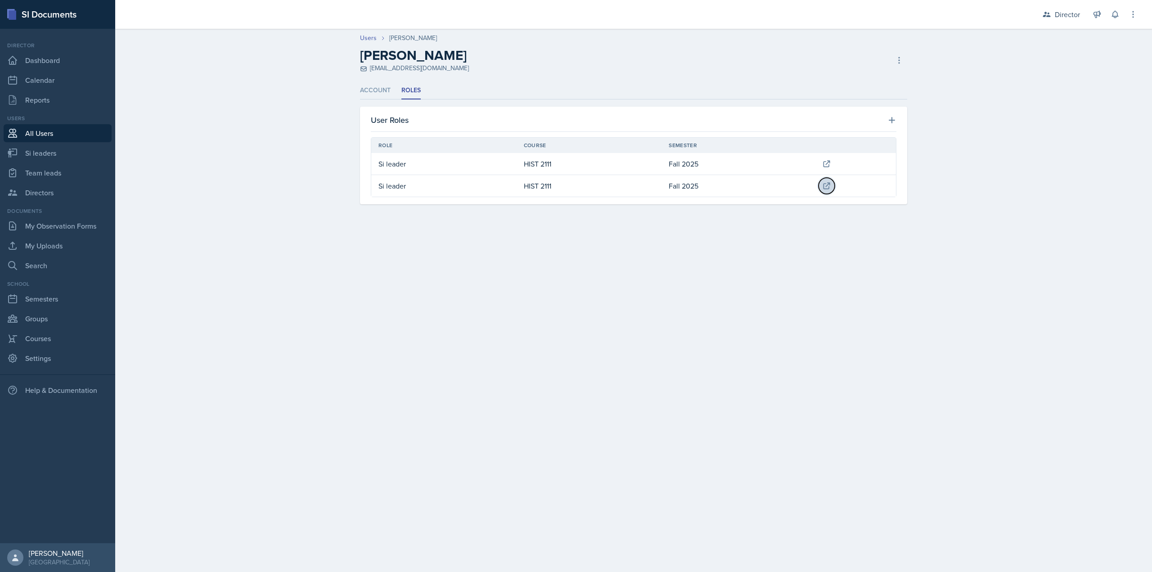
click at [824, 186] on icon at bounding box center [827, 186] width 6 height 6
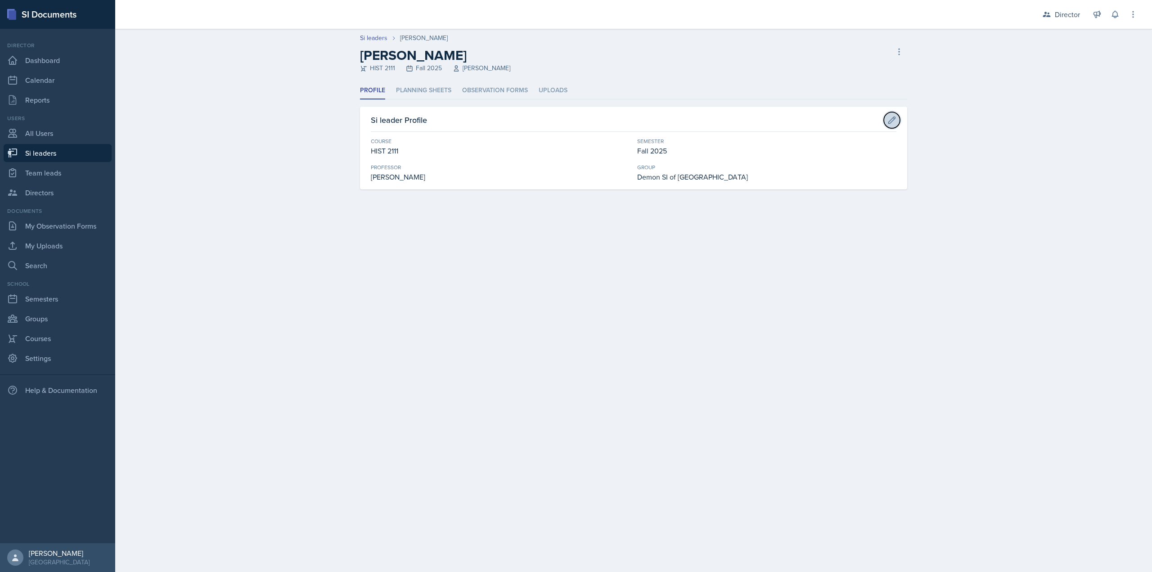
click at [889, 119] on icon at bounding box center [891, 120] width 9 height 9
select select "4b35a4de-7cc5-41bb-ac1b-ec0866e1a687"
select select "2bed604d-1099-4043-b1bc-2365e8740244"
select select "e892a4c8-123a-40ec-8aa5-ee50854cd130"
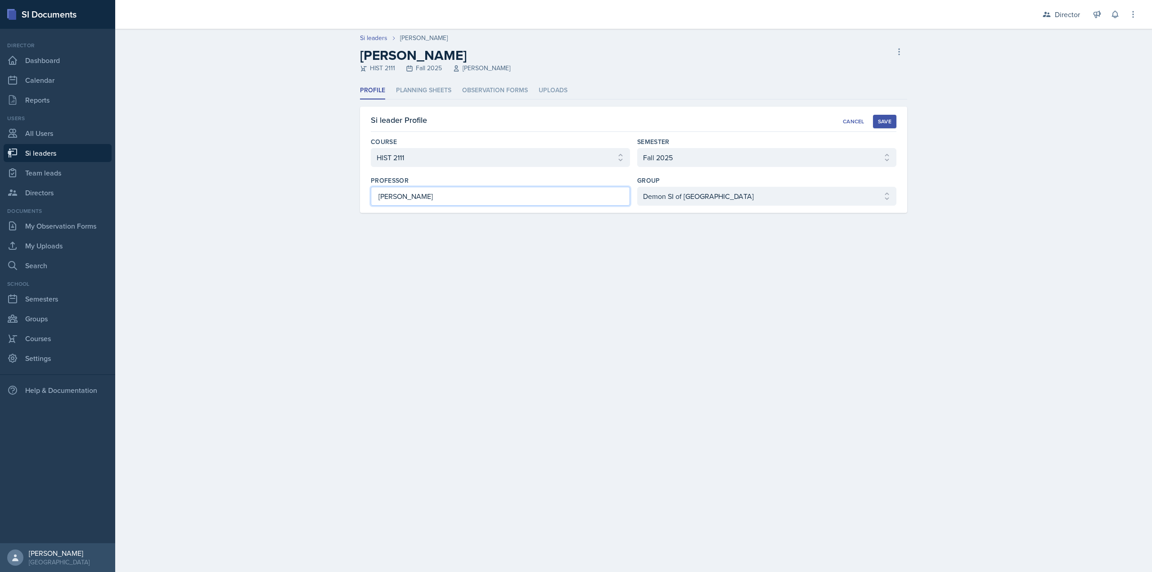
click at [437, 197] on input "John Laaman" at bounding box center [500, 196] width 259 height 19
type input "John Laaman & Robert Sanderson"
click at [888, 120] on div "Save" at bounding box center [885, 121] width 14 height 7
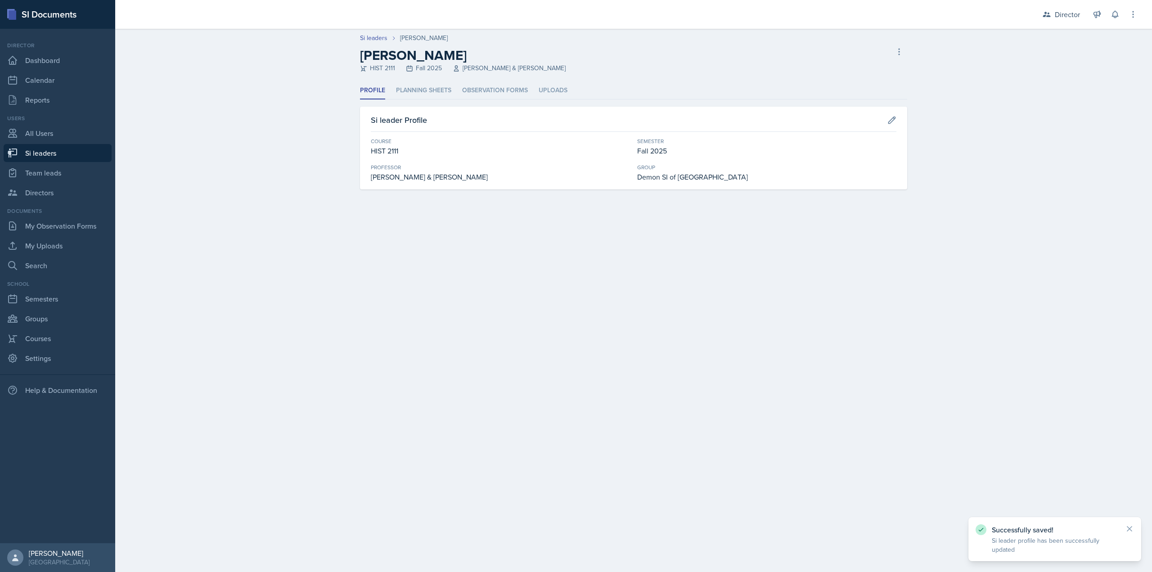
click at [478, 180] on div "John Laaman & Robert Sanderson" at bounding box center [500, 176] width 259 height 11
drag, startPoint x: 475, startPoint y: 180, endPoint x: 485, endPoint y: 177, distance: 10.0
click at [475, 180] on div "John Laaman & Robert Sanderson" at bounding box center [500, 176] width 259 height 11
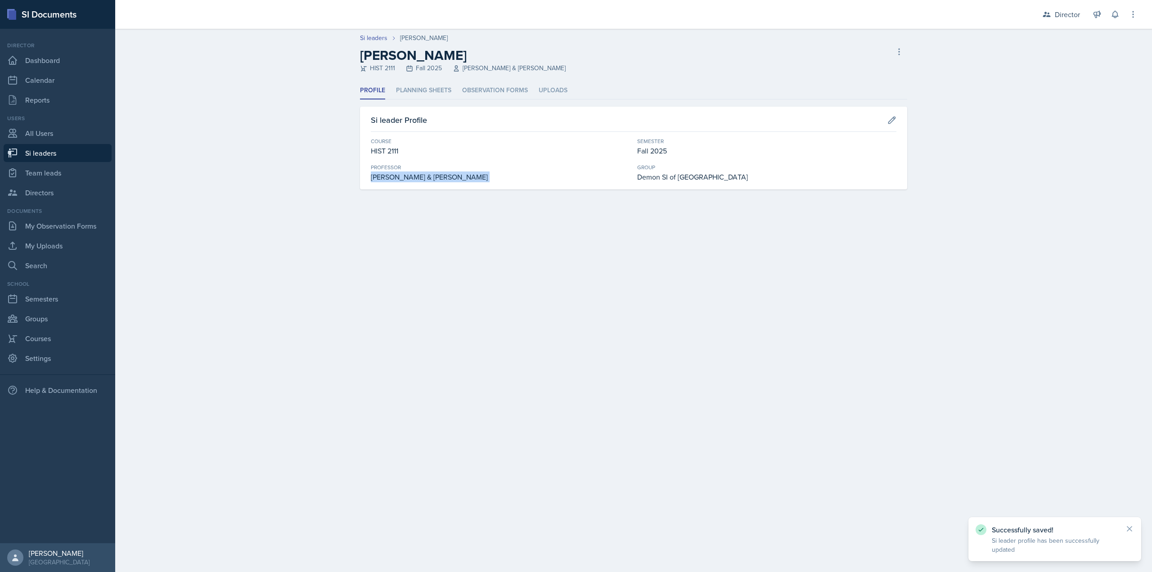
click at [485, 177] on div "John Laaman & Robert Sanderson" at bounding box center [500, 176] width 259 height 11
click at [387, 176] on div "John Laaman & Robert Sanderson" at bounding box center [500, 176] width 259 height 11
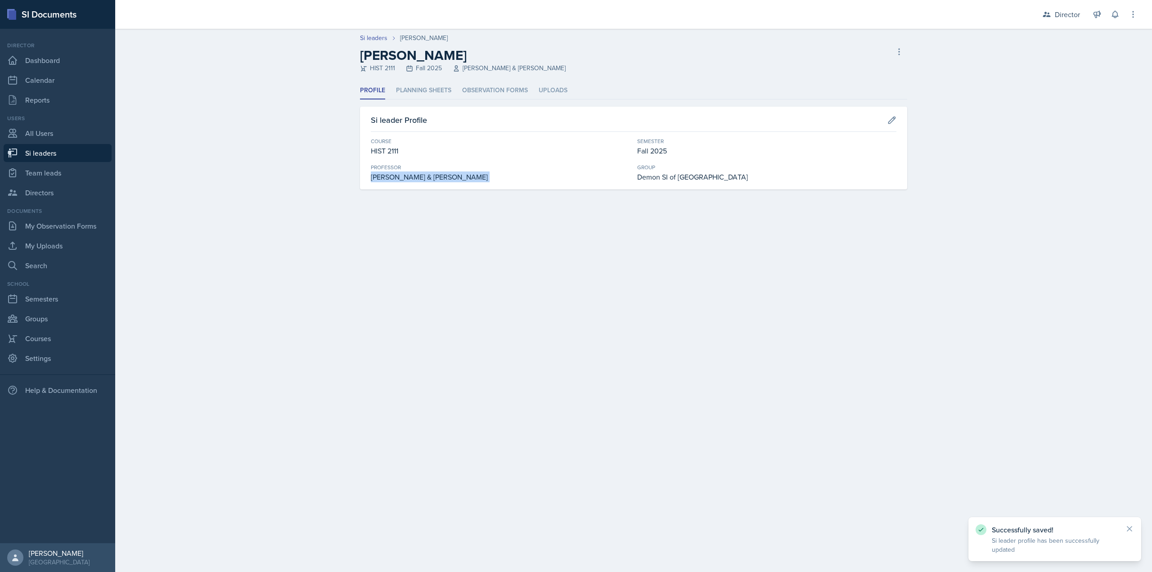
click at [445, 176] on div "John Laaman & Robert Sanderson" at bounding box center [500, 176] width 259 height 11
click at [402, 85] on li "Planning Sheets" at bounding box center [423, 91] width 55 height 18
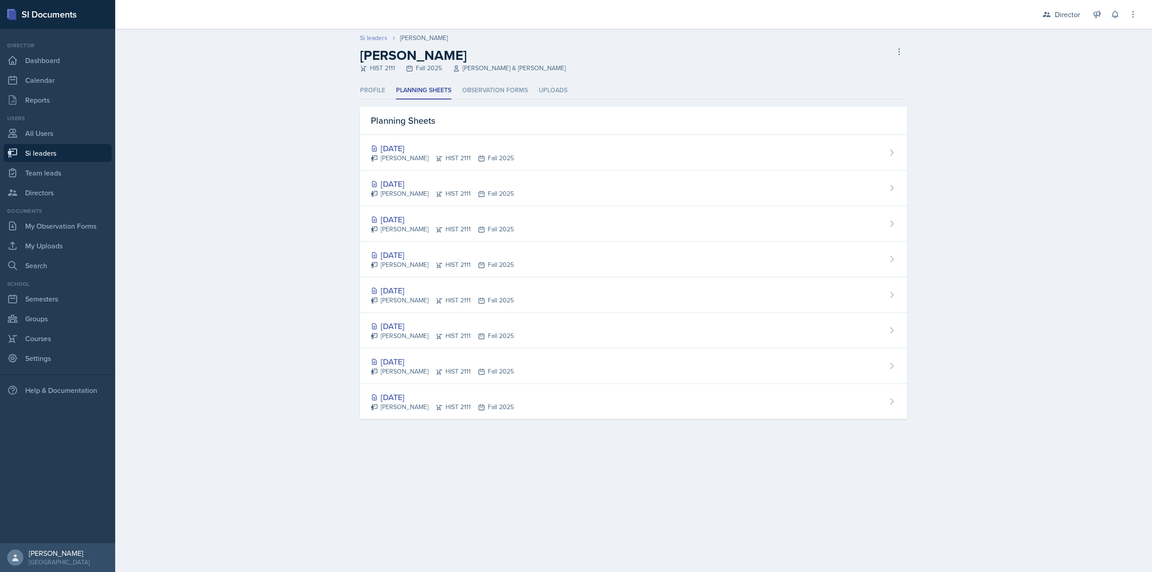
click at [383, 38] on link "Si leaders" at bounding box center [373, 37] width 27 height 9
select select "2bed604d-1099-4043-b1bc-2365e8740244"
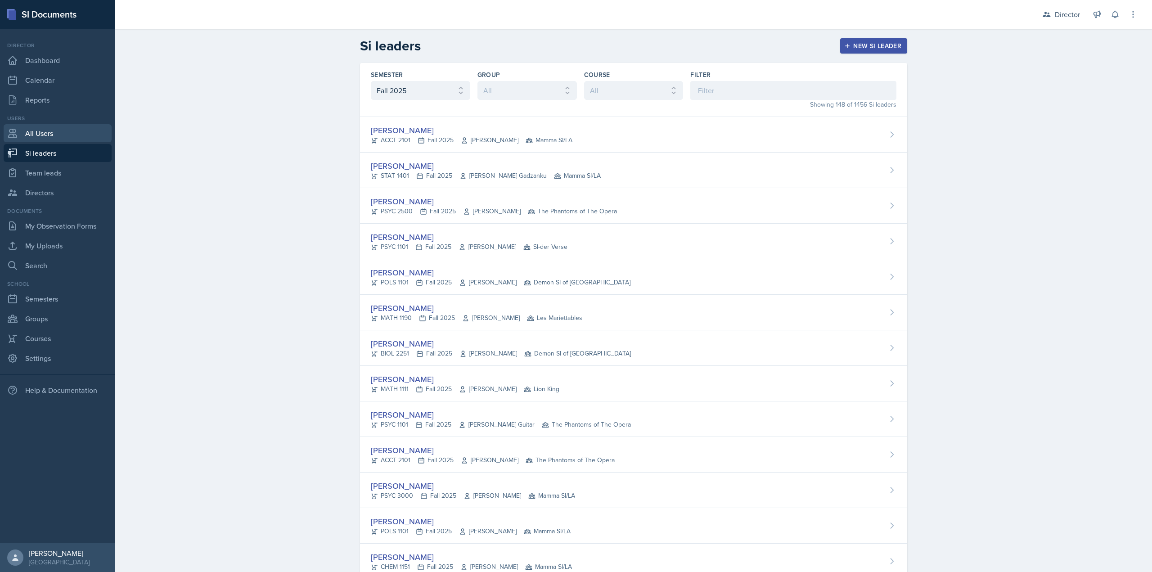
click at [53, 135] on link "All Users" at bounding box center [58, 133] width 108 height 18
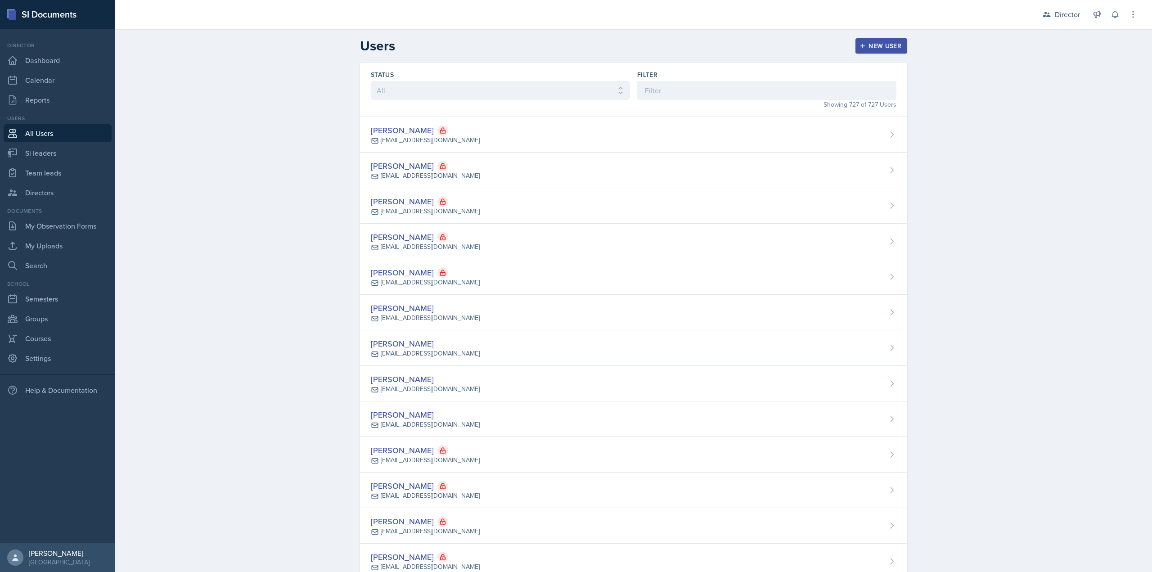
click at [669, 100] on div "Showing 727 of 727 Users" at bounding box center [766, 104] width 259 height 9
click at [669, 96] on input at bounding box center [766, 90] width 259 height 19
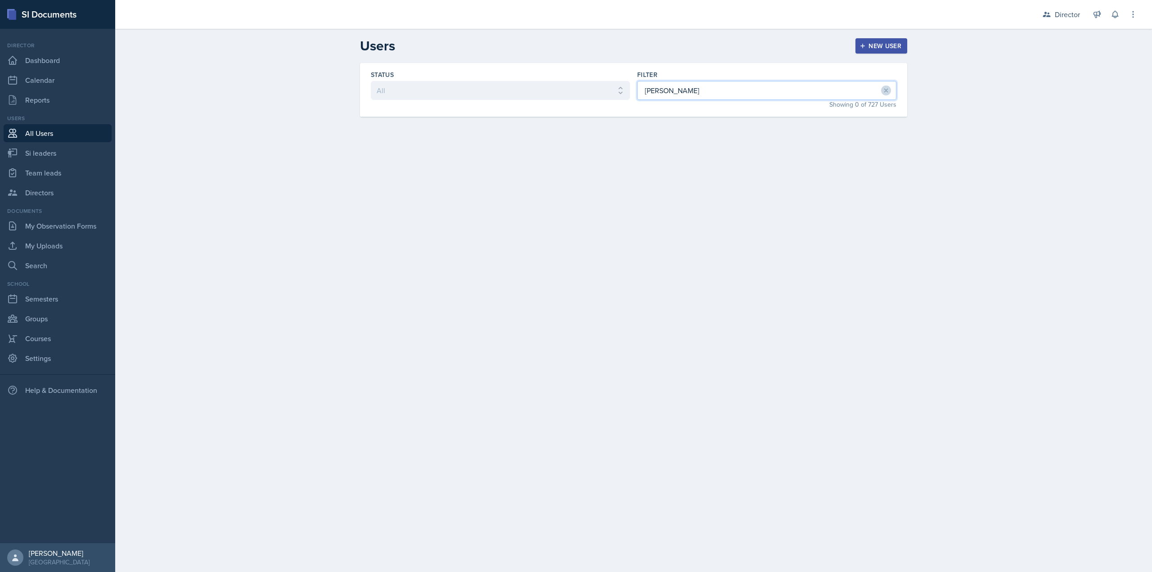
type input "kate"
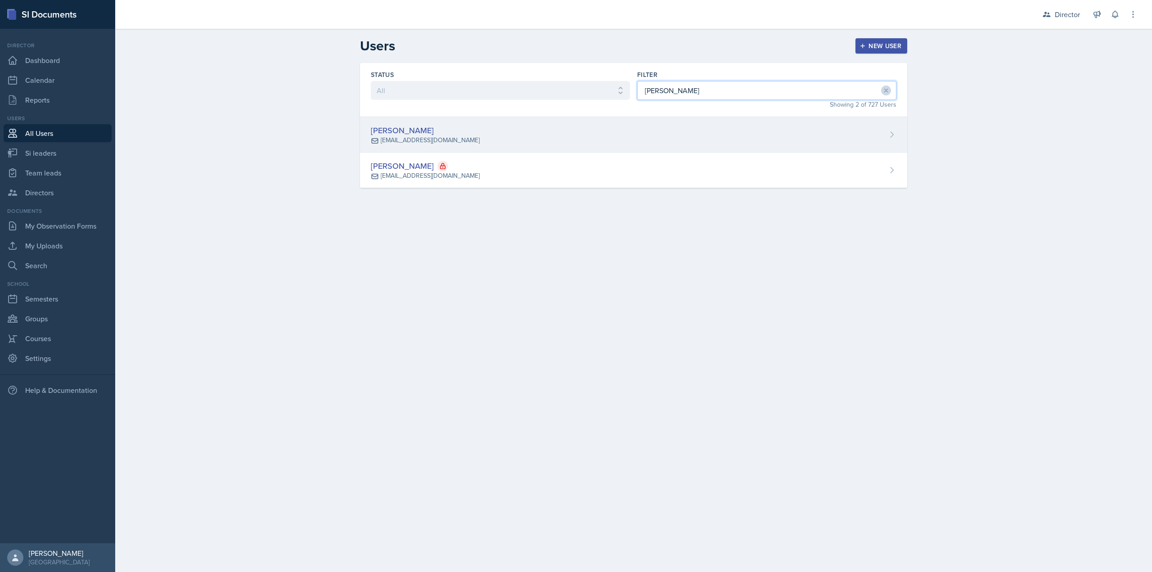
type input "kate"
click at [546, 125] on div "Kate Brainerd mbraine2@students.kennesaw.edu" at bounding box center [633, 135] width 547 height 36
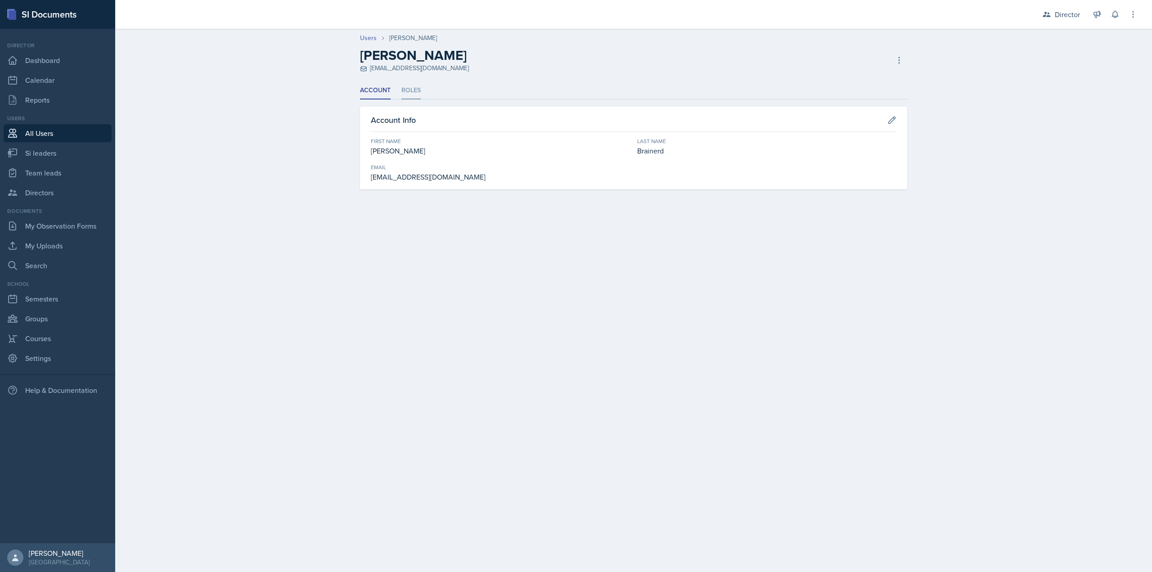
click at [414, 95] on li "Roles" at bounding box center [410, 91] width 19 height 18
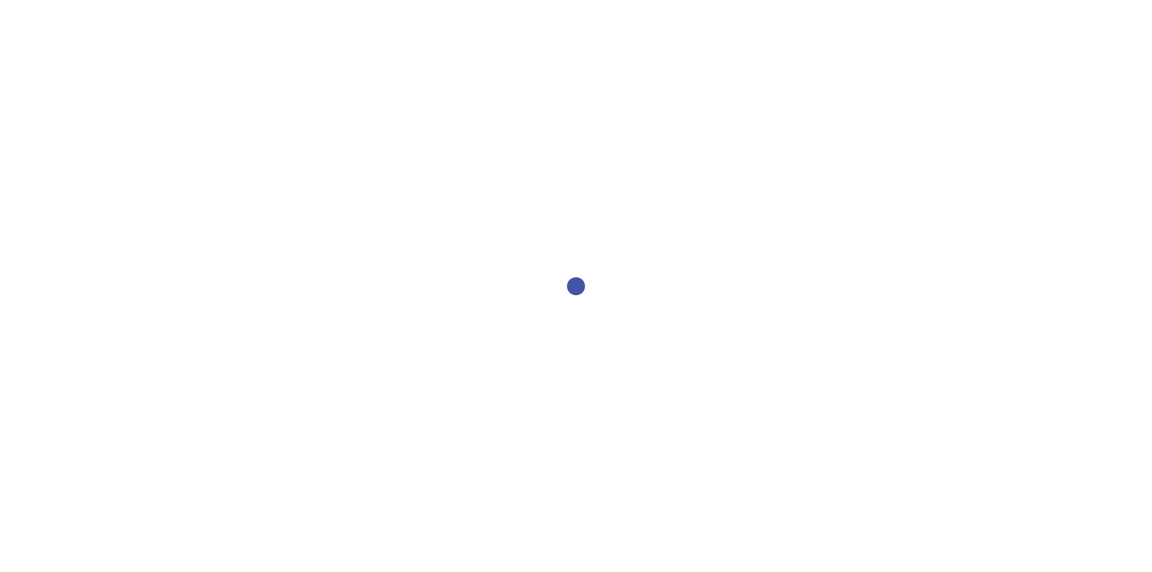
select select "2bed604d-1099-4043-b1bc-2365e8740244"
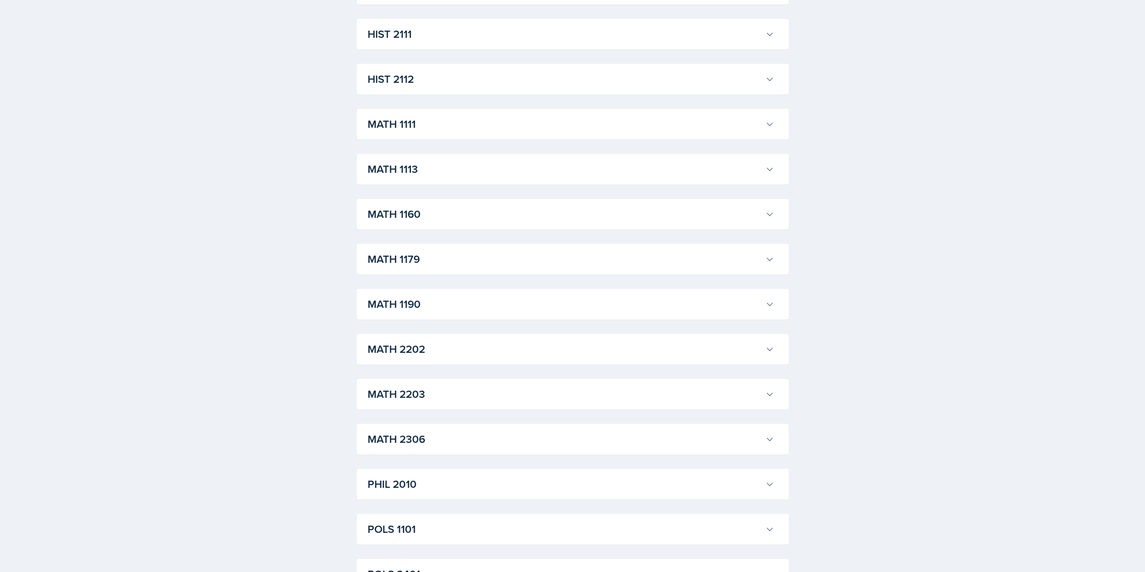
scroll to position [855, 0]
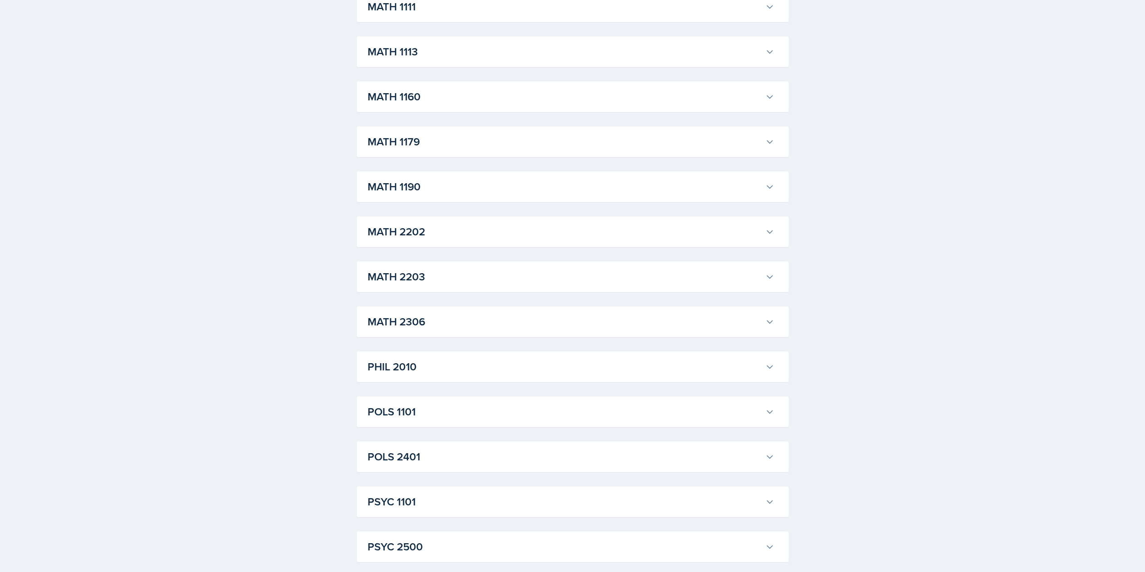
click at [417, 329] on h3 "MATH 2306" at bounding box center [565, 322] width 394 height 16
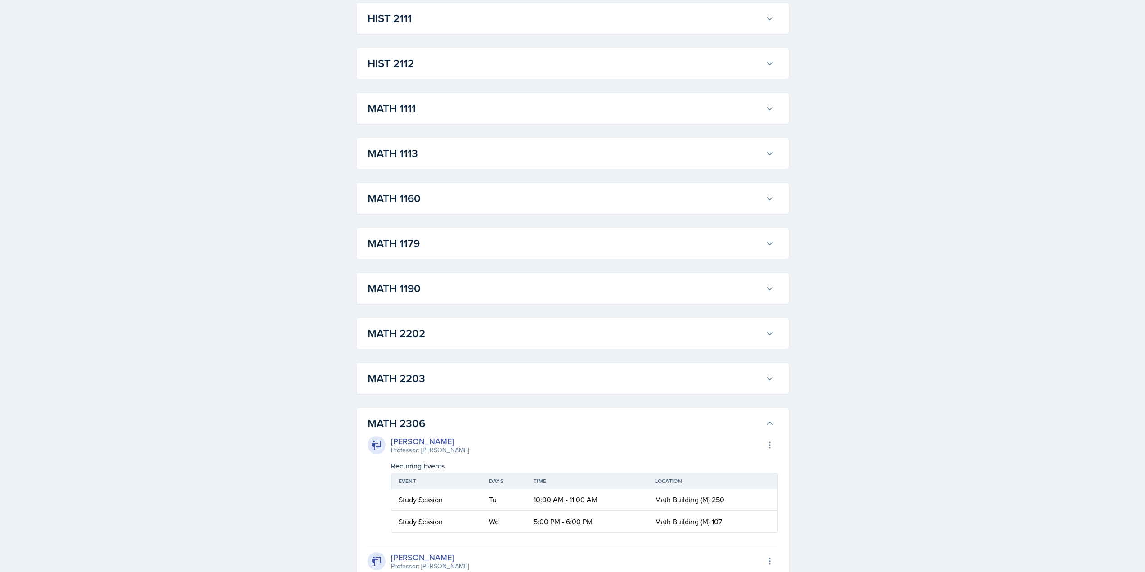
scroll to position [630, 0]
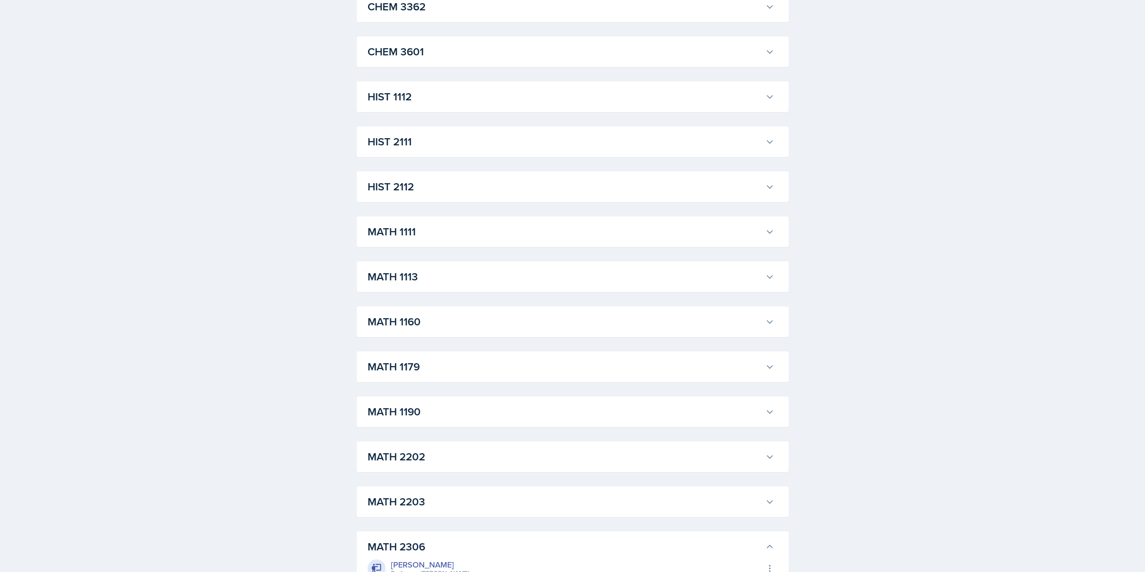
click at [422, 226] on h3 "MATH 1111" at bounding box center [565, 232] width 394 height 16
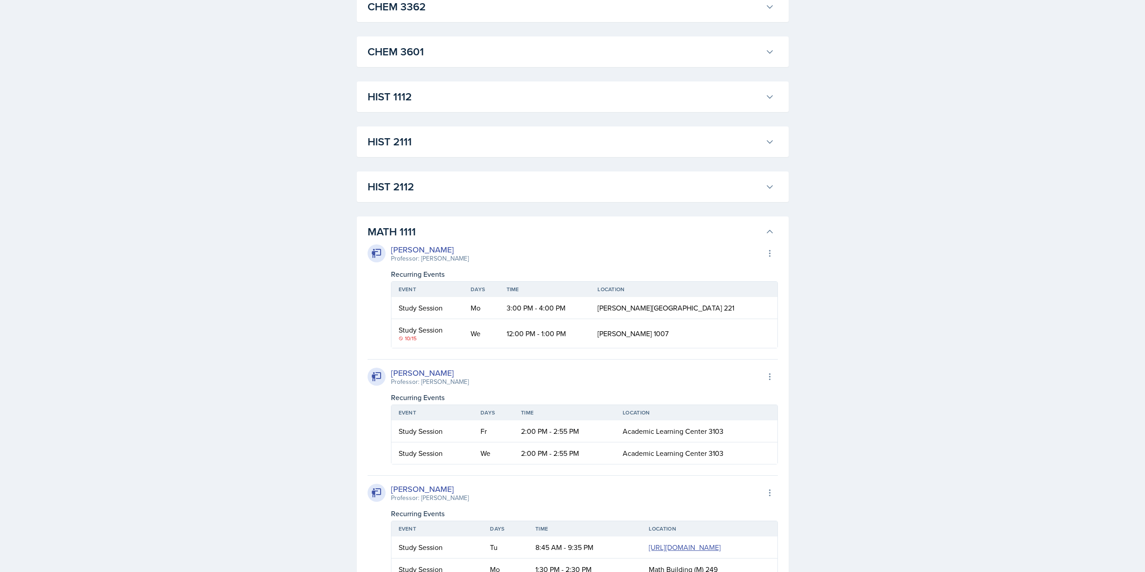
click at [443, 182] on h3 "HIST 2112" at bounding box center [565, 187] width 394 height 16
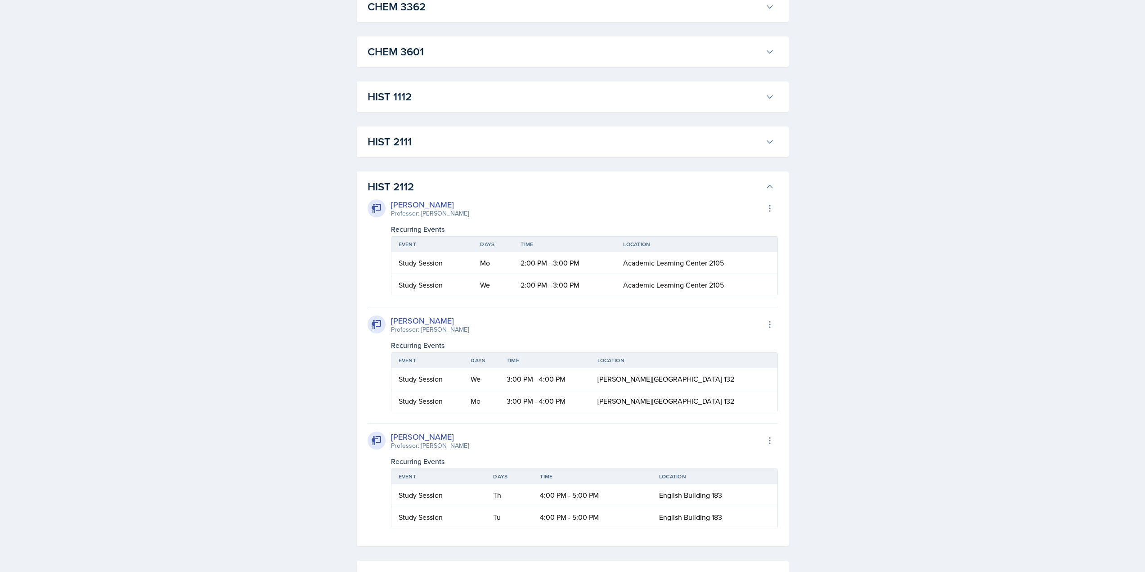
click at [455, 149] on h3 "HIST 2111" at bounding box center [565, 142] width 394 height 16
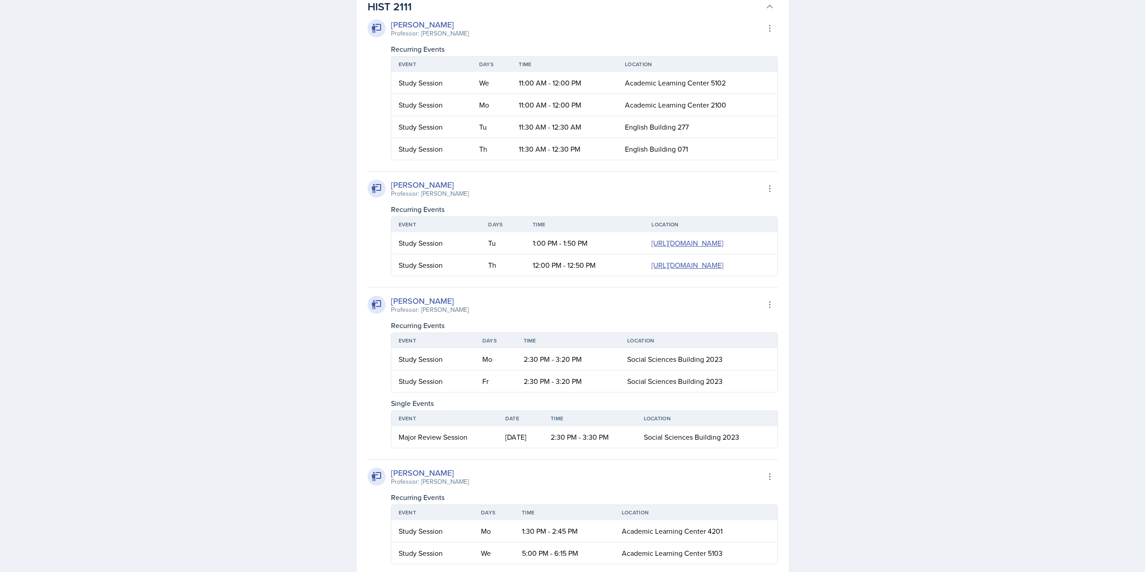
scroll to position [720, 0]
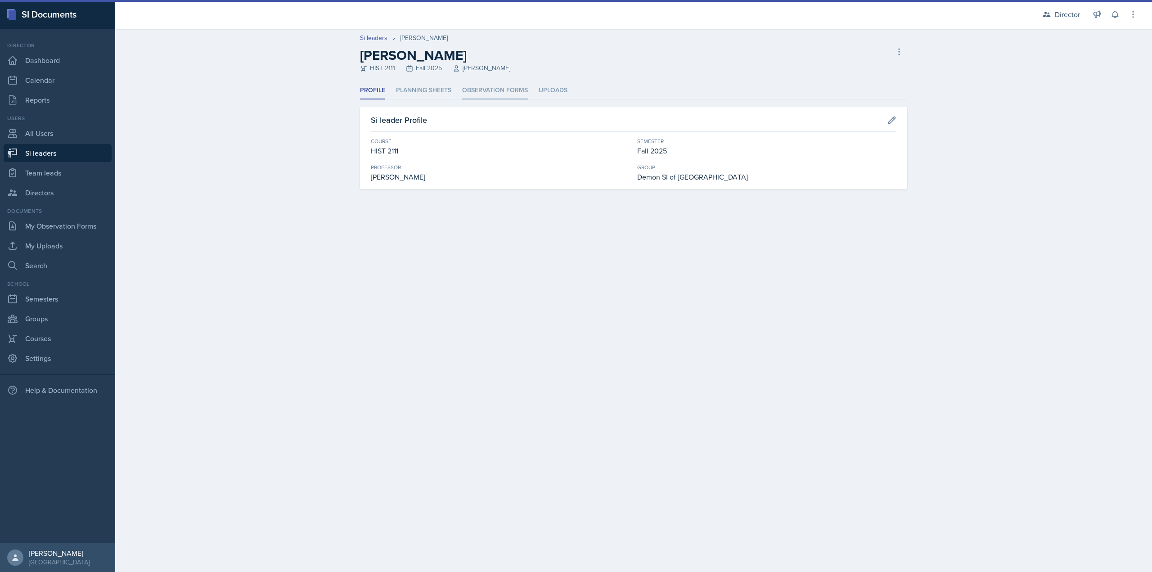
drag, startPoint x: 490, startPoint y: 82, endPoint x: 496, endPoint y: 95, distance: 14.3
click at [495, 95] on li "Observation Forms" at bounding box center [495, 91] width 66 height 18
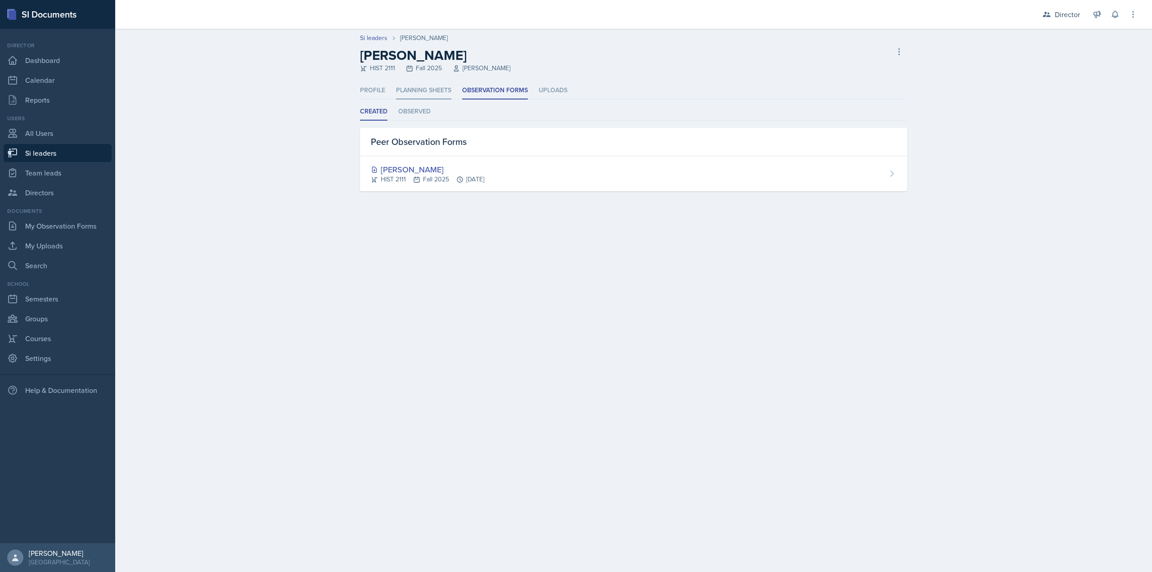
click at [433, 88] on li "Planning Sheets" at bounding box center [423, 91] width 55 height 18
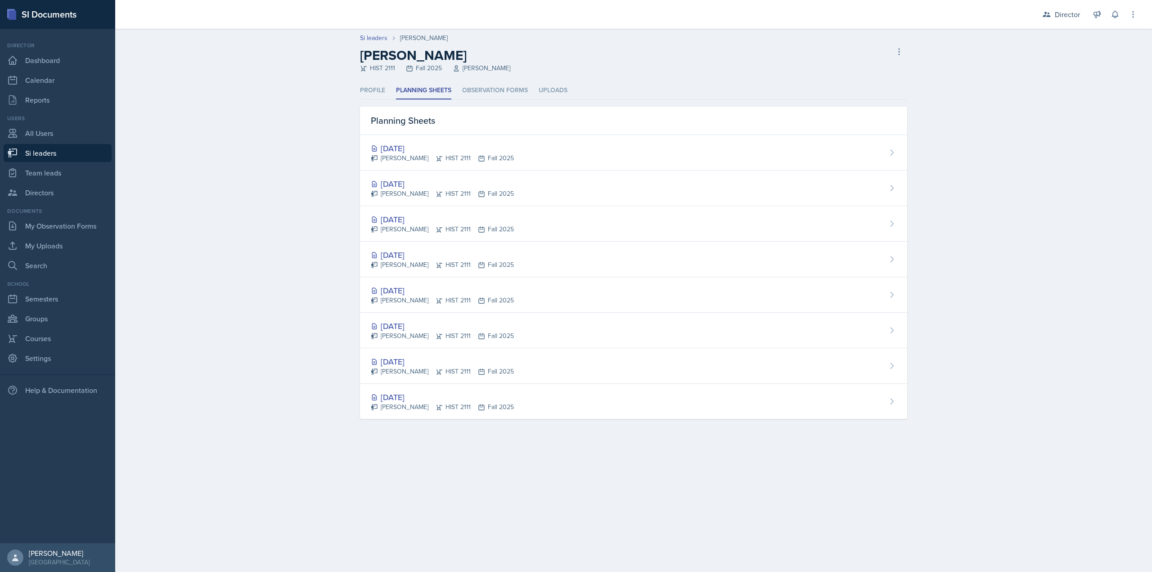
click at [386, 95] on ul "Profile Planning Sheets Observation Forms Uploads" at bounding box center [633, 91] width 547 height 18
click at [382, 89] on li "Profile" at bounding box center [372, 91] width 25 height 18
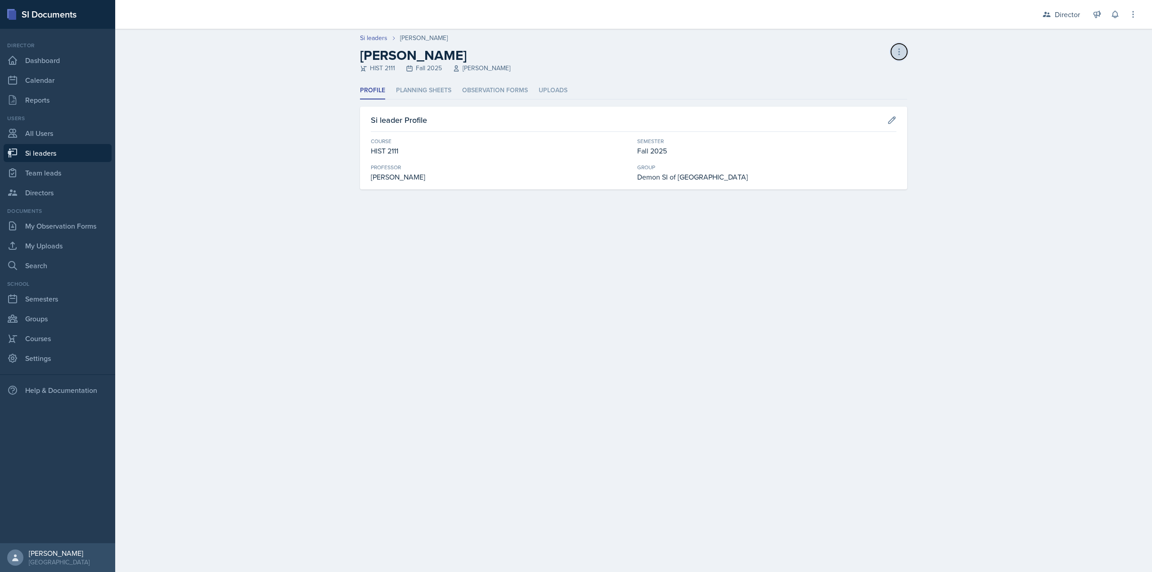
click at [899, 48] on icon at bounding box center [899, 51] width 9 height 9
click at [397, 86] on li "Planning Sheets" at bounding box center [423, 91] width 55 height 18
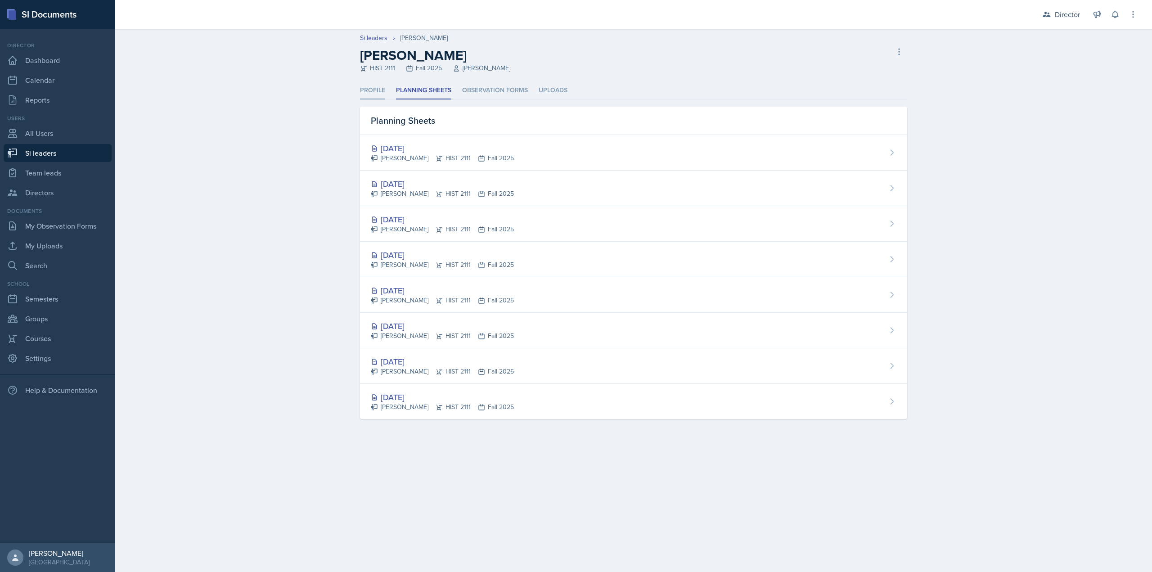
click at [375, 90] on li "Profile" at bounding box center [372, 91] width 25 height 18
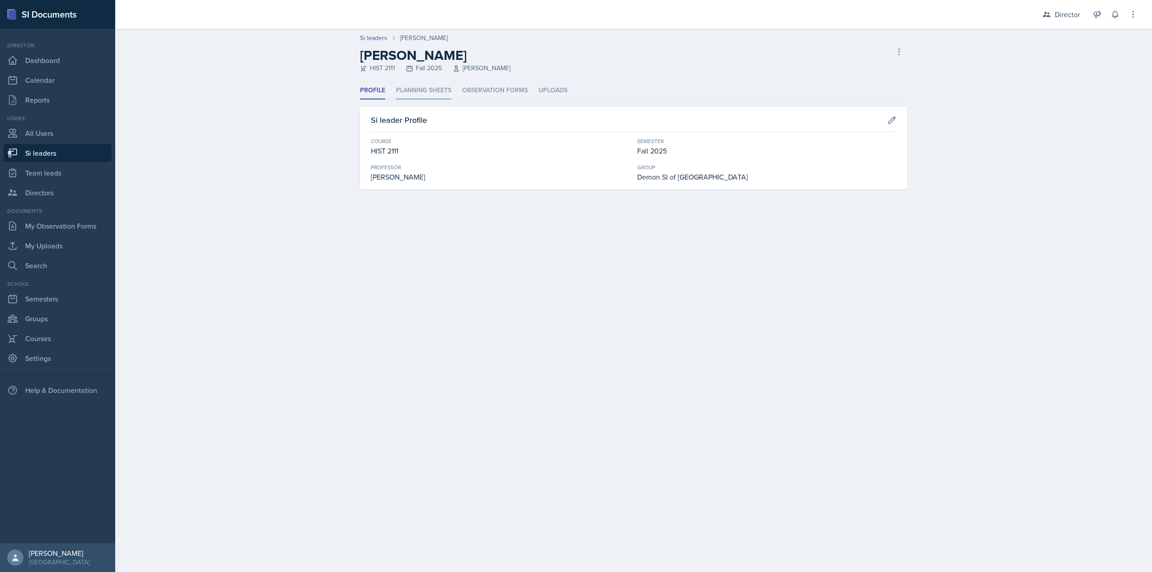
click at [405, 86] on li "Planning Sheets" at bounding box center [423, 91] width 55 height 18
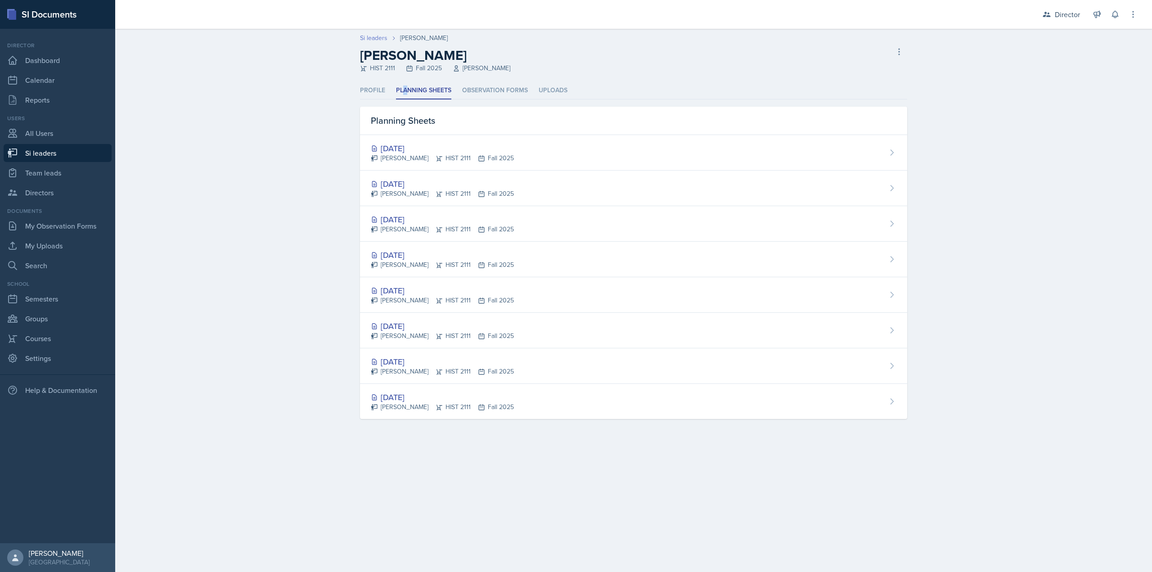
click at [378, 40] on link "Si leaders" at bounding box center [373, 37] width 27 height 9
select select "2bed604d-1099-4043-b1bc-2365e8740244"
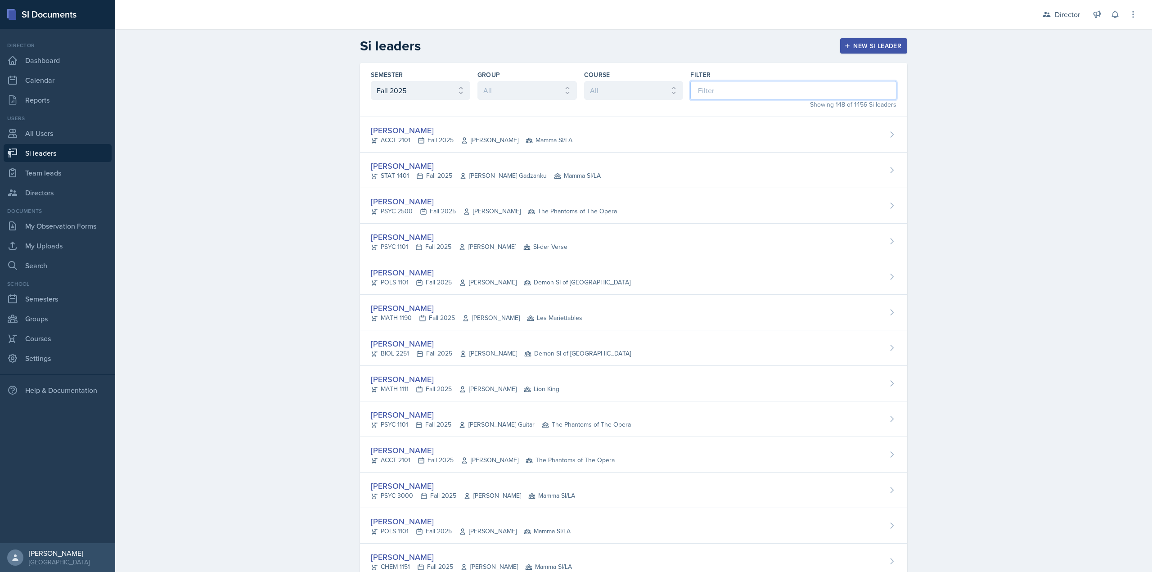
click at [690, 96] on input at bounding box center [793, 90] width 206 height 19
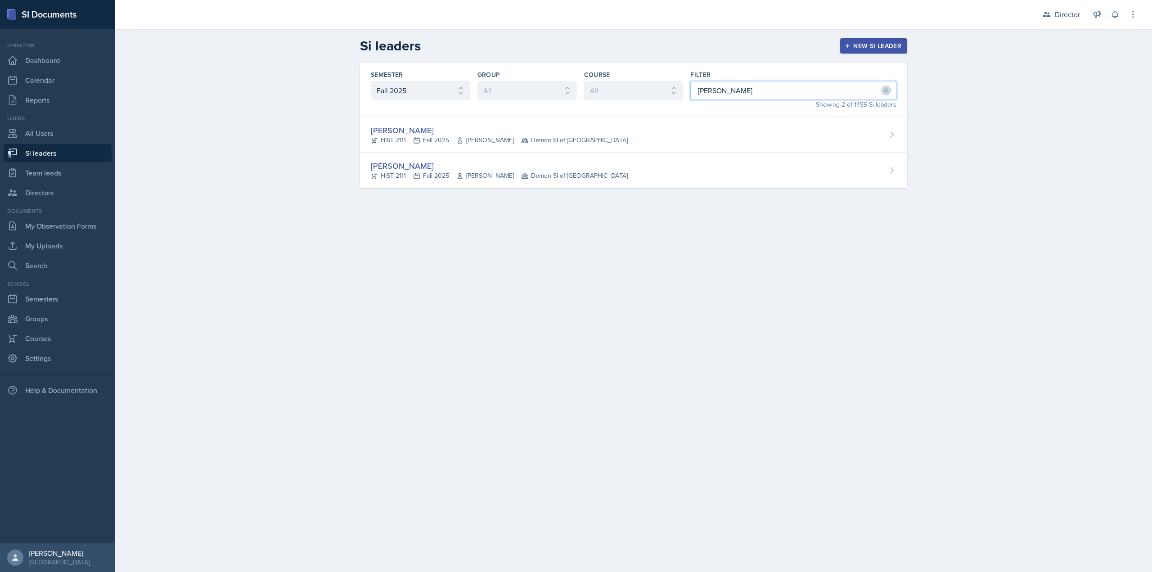
type input "kate"
click at [885, 90] on icon at bounding box center [886, 90] width 3 height 3
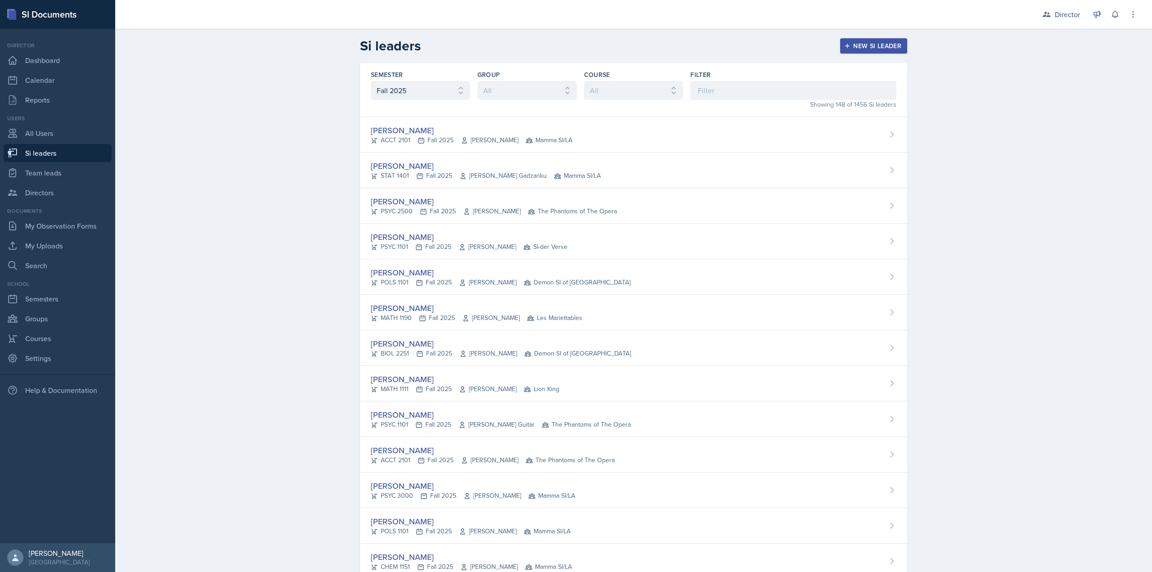
click at [81, 56] on link "Dashboard" at bounding box center [58, 60] width 108 height 18
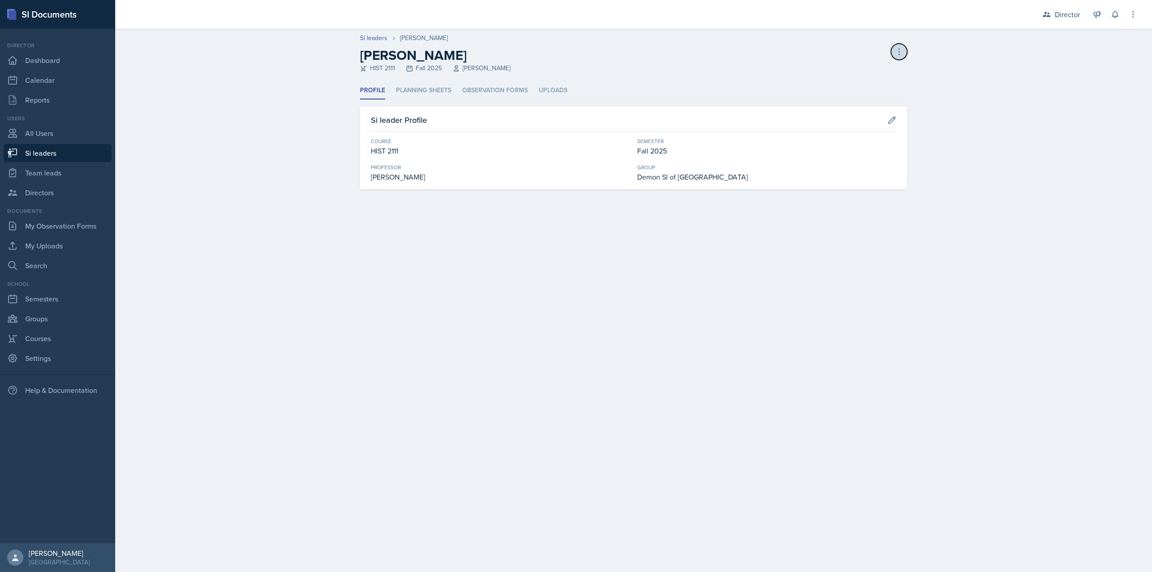
click at [903, 54] on icon at bounding box center [899, 51] width 9 height 9
click at [875, 68] on div "[PERSON_NAME] leader" at bounding box center [860, 76] width 86 height 29
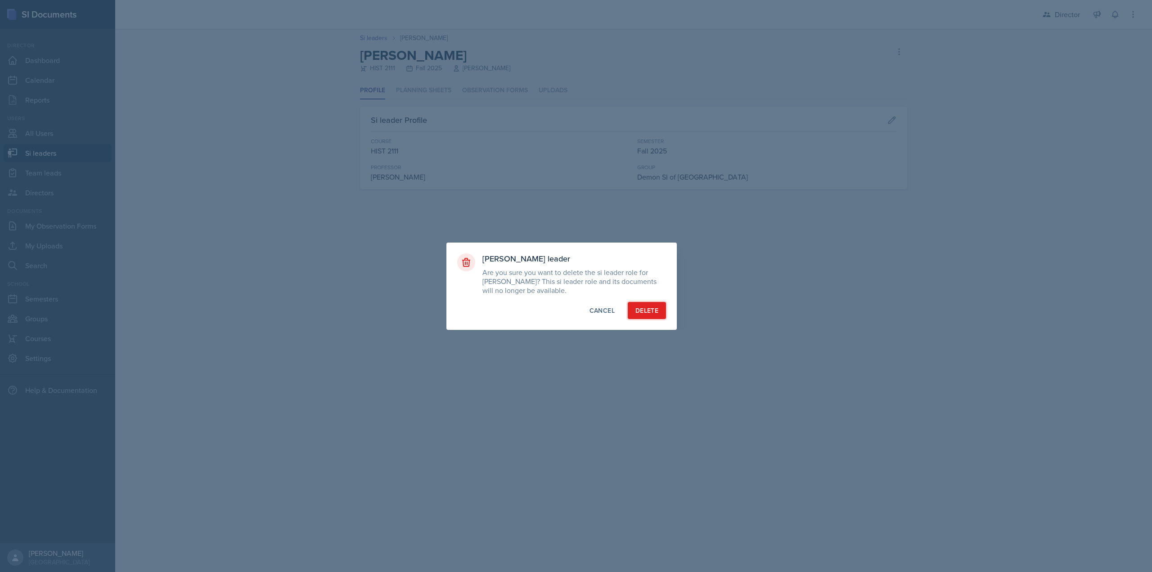
click at [658, 308] on div "Delete" at bounding box center [646, 310] width 23 height 9
select select "2bed604d-1099-4043-b1bc-2365e8740244"
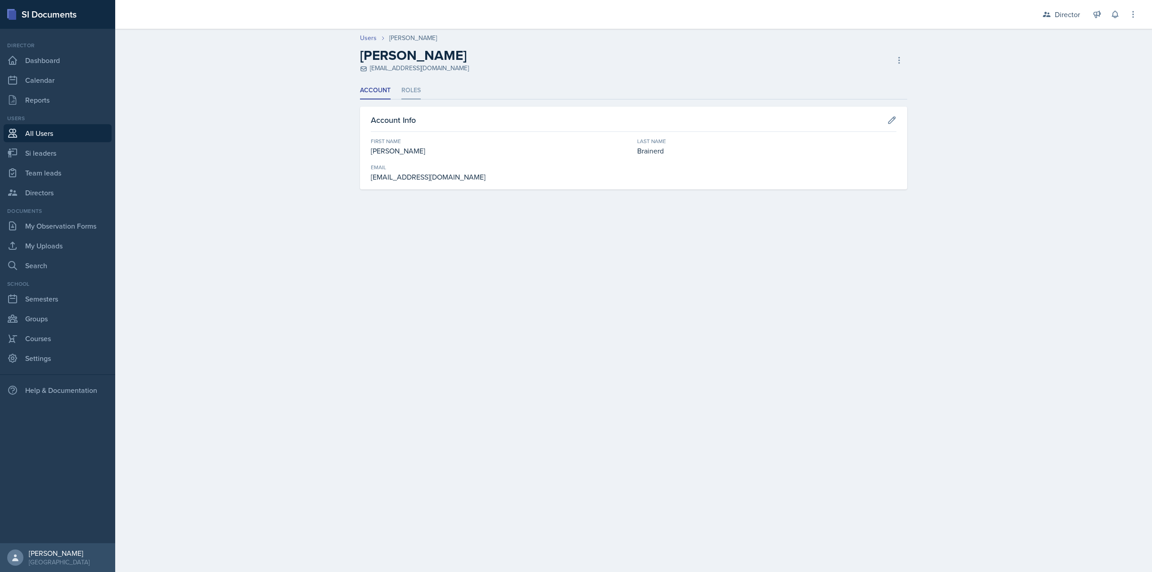
click at [405, 92] on li "Roles" at bounding box center [410, 91] width 19 height 18
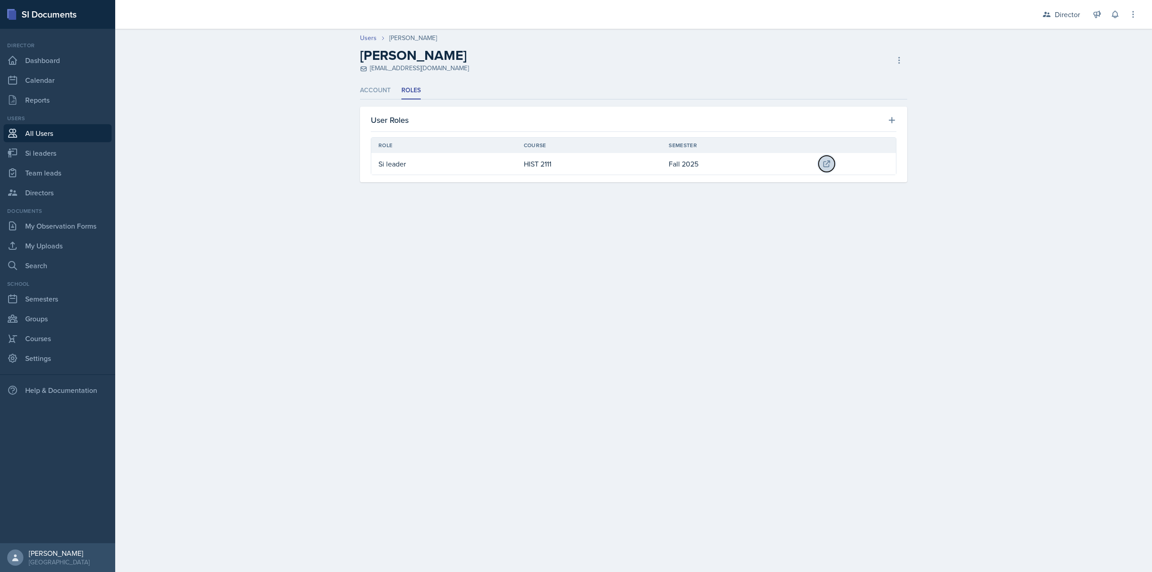
click at [828, 161] on icon at bounding box center [827, 164] width 6 height 6
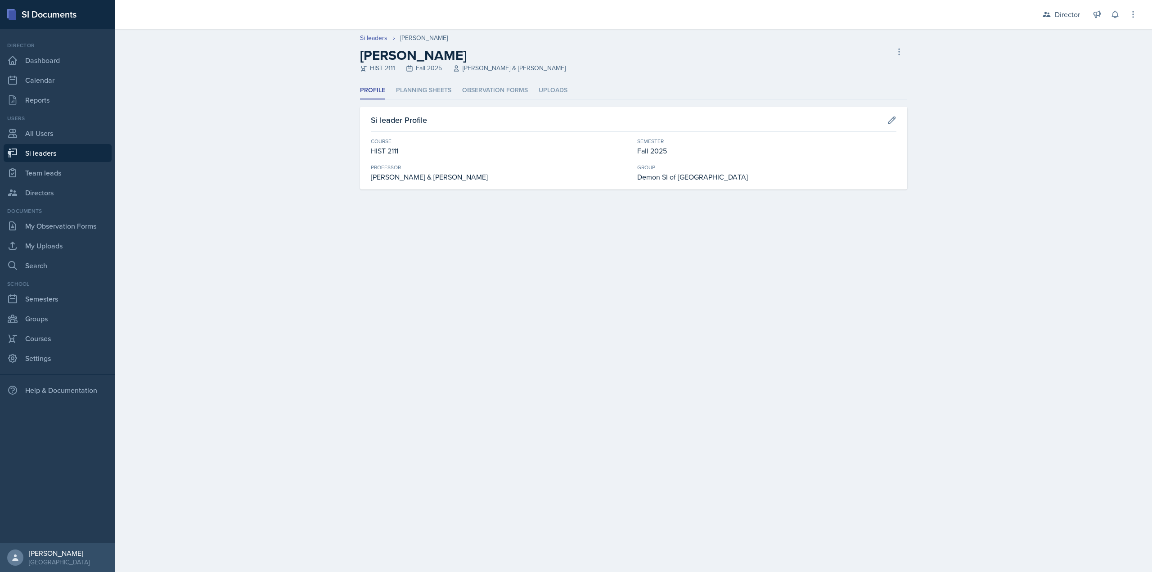
click at [429, 100] on div "Profile Planning Sheets Observation Forms Uploads Profile Planning Sheets Obser…" at bounding box center [633, 136] width 547 height 108
click at [436, 92] on li "Planning Sheets" at bounding box center [423, 91] width 55 height 18
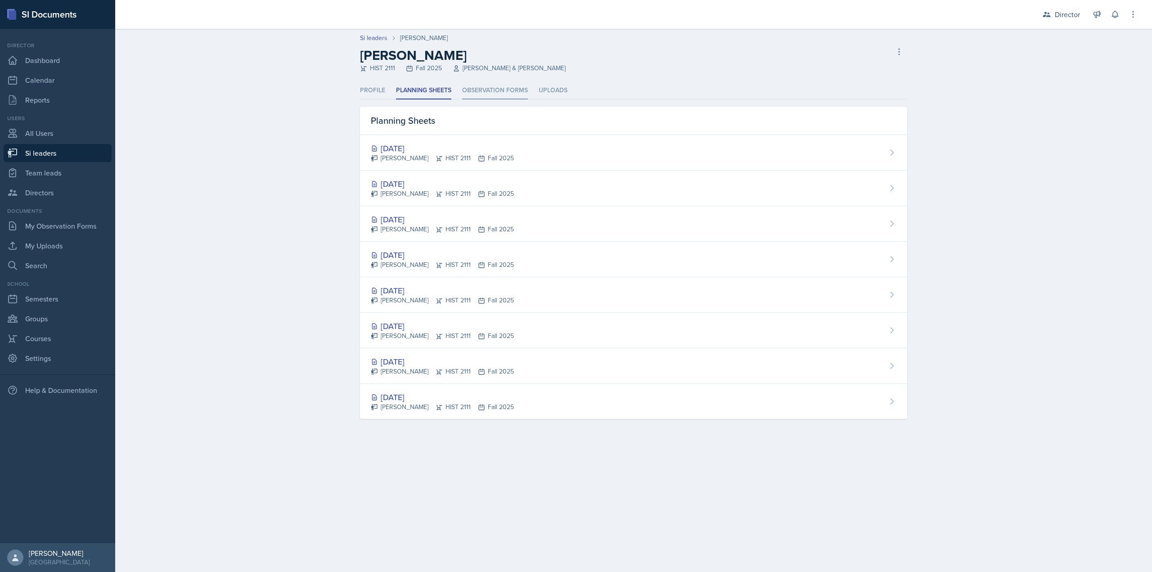
click at [487, 91] on li "Observation Forms" at bounding box center [495, 91] width 66 height 18
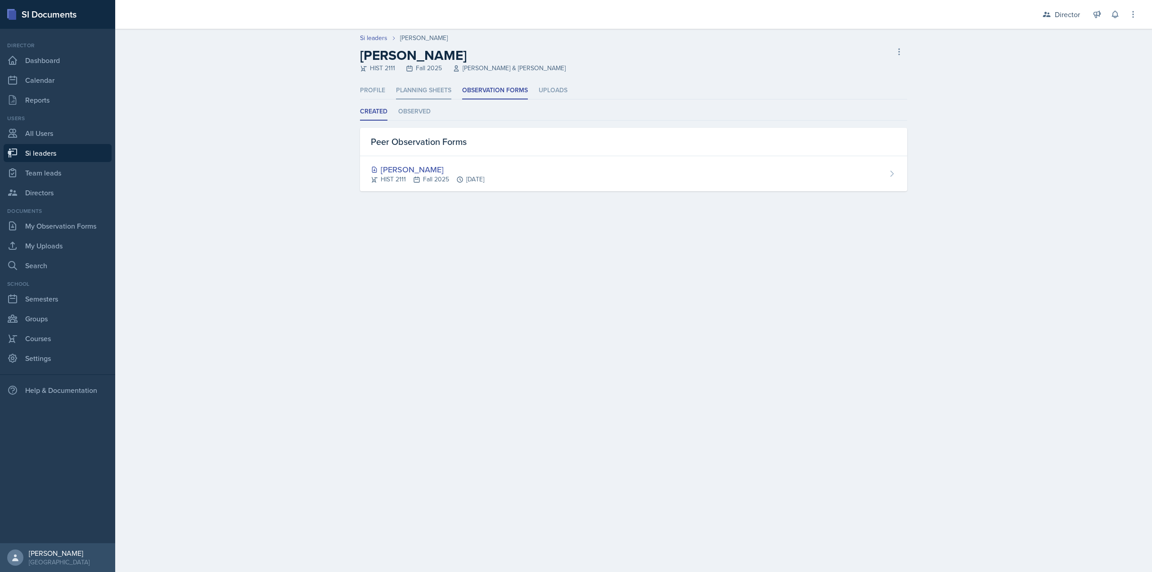
click at [417, 92] on li "Planning Sheets" at bounding box center [423, 91] width 55 height 18
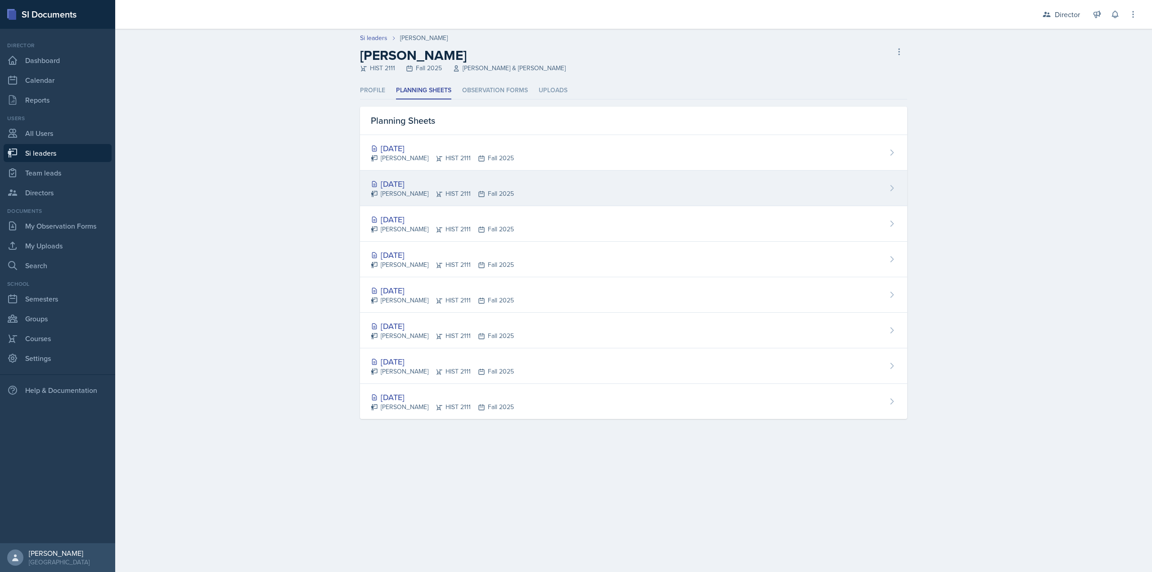
click at [388, 186] on div "[DATE]" at bounding box center [442, 184] width 143 height 12
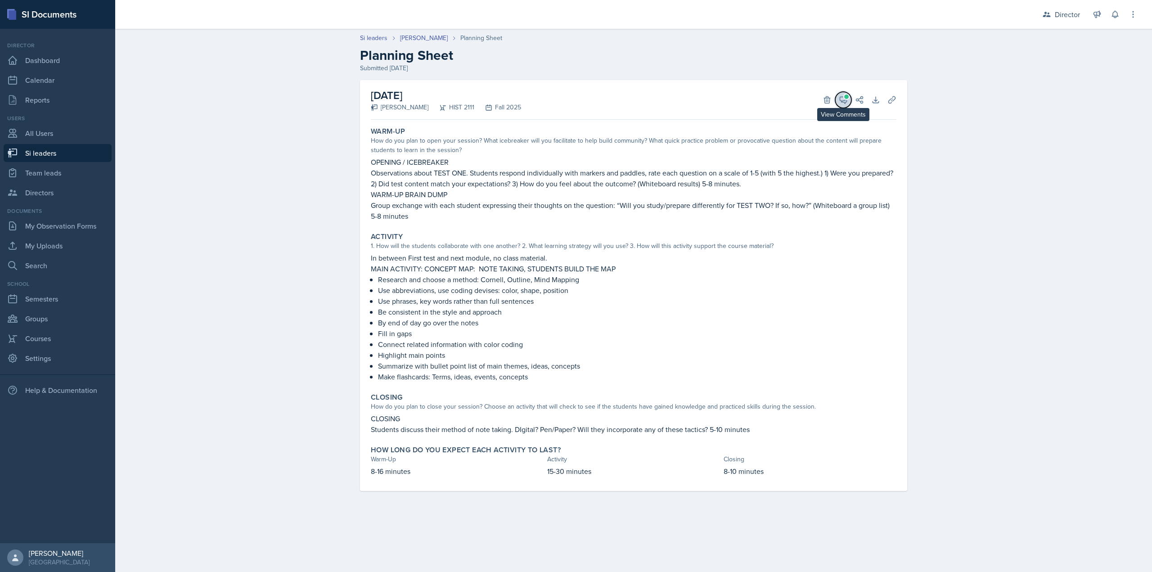
click at [843, 99] on icon at bounding box center [843, 99] width 9 height 9
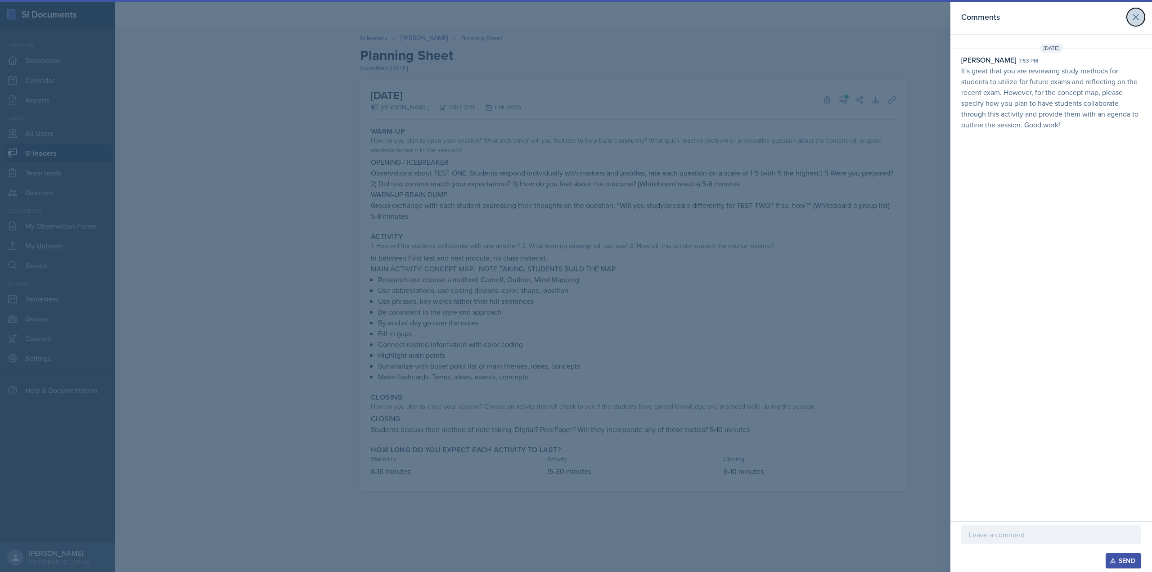
click at [1138, 17] on icon at bounding box center [1135, 17] width 11 height 11
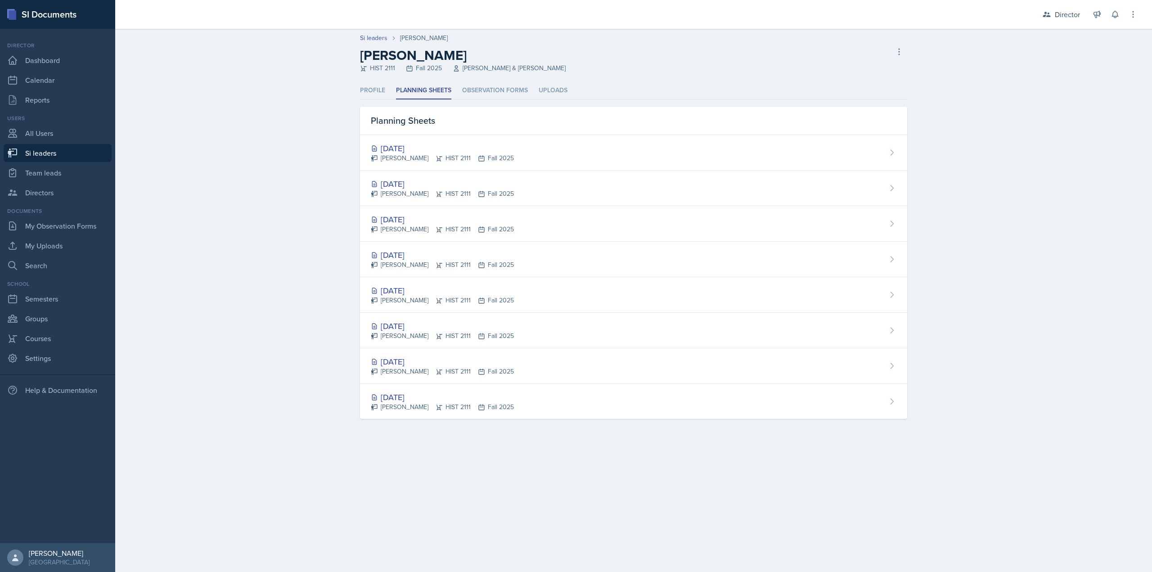
click at [80, 150] on link "Si leaders" at bounding box center [58, 153] width 108 height 18
select select "2bed604d-1099-4043-b1bc-2365e8740244"
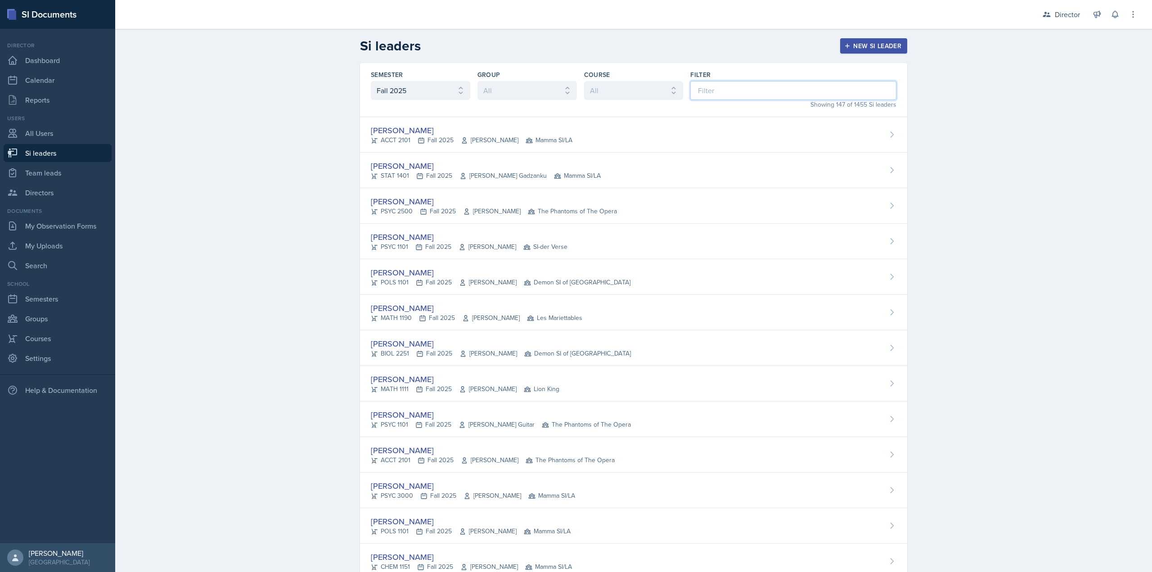
click at [750, 95] on input at bounding box center [793, 90] width 206 height 19
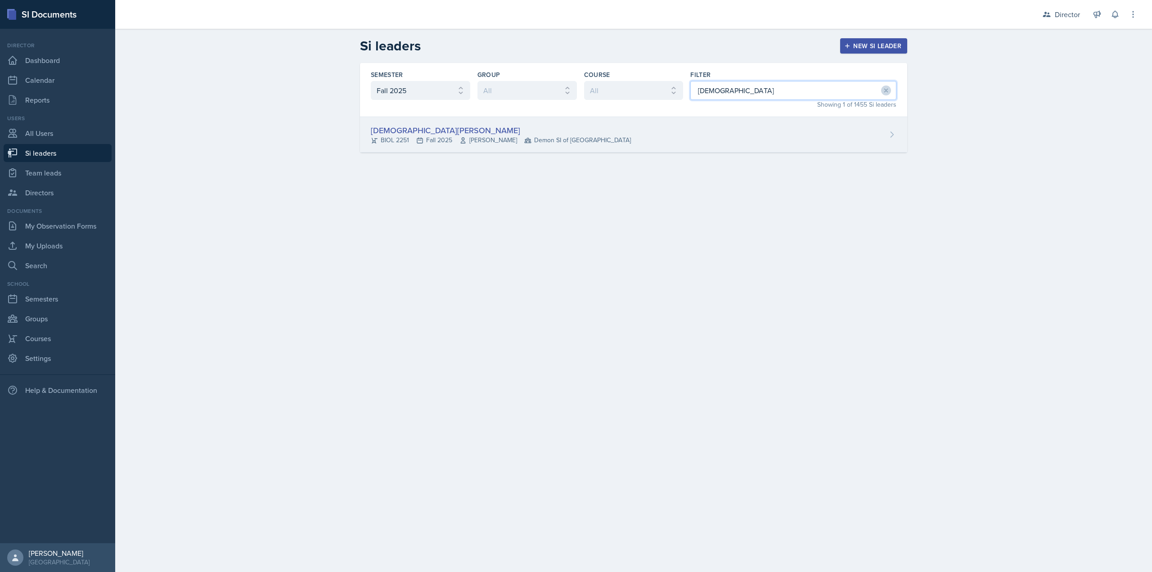
type input "christian"
click at [697, 140] on div "Christian Black BIOL 2251 Fall 2025 Muna Elhassey Demon SI of Fleet Street" at bounding box center [633, 135] width 547 height 36
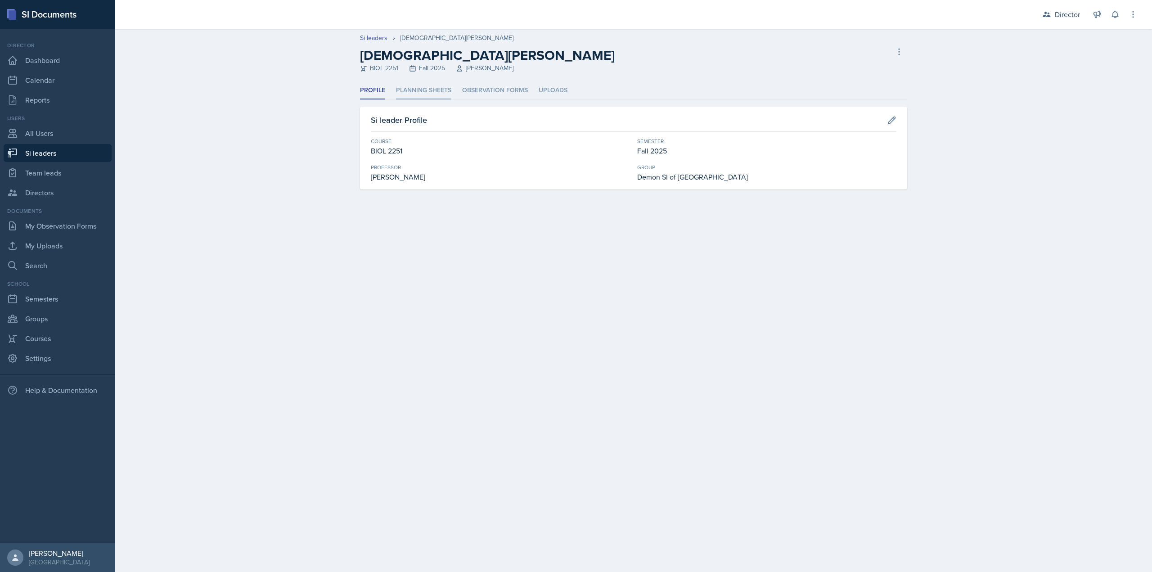
click at [426, 98] on li "Planning Sheets" at bounding box center [423, 91] width 55 height 18
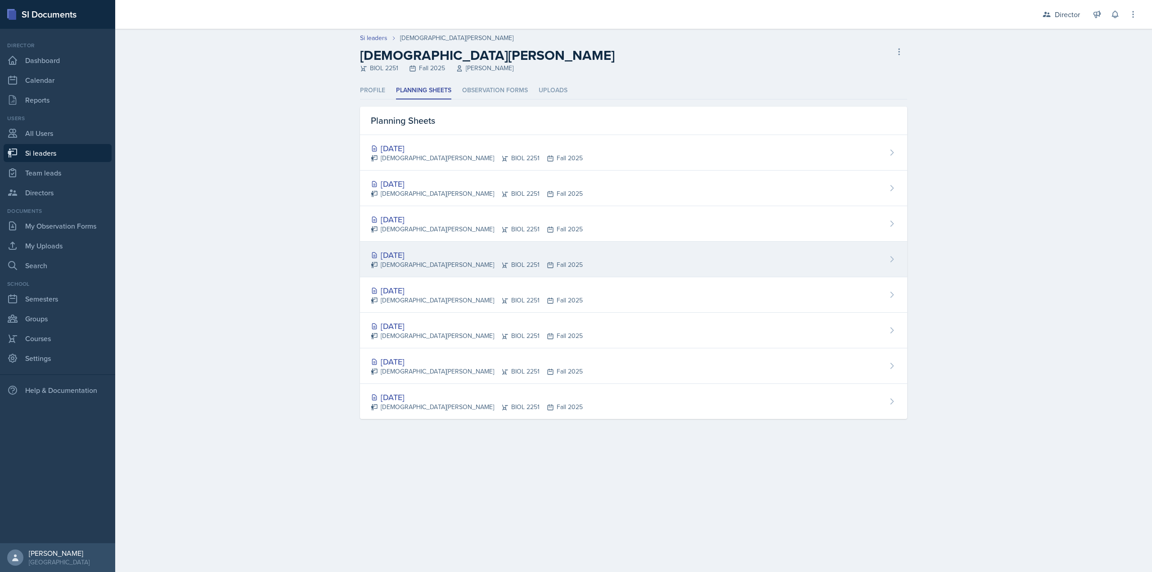
click at [432, 245] on div "Sep 9th, 2025 Christian Black BIOL 2251 Fall 2025" at bounding box center [633, 260] width 547 height 36
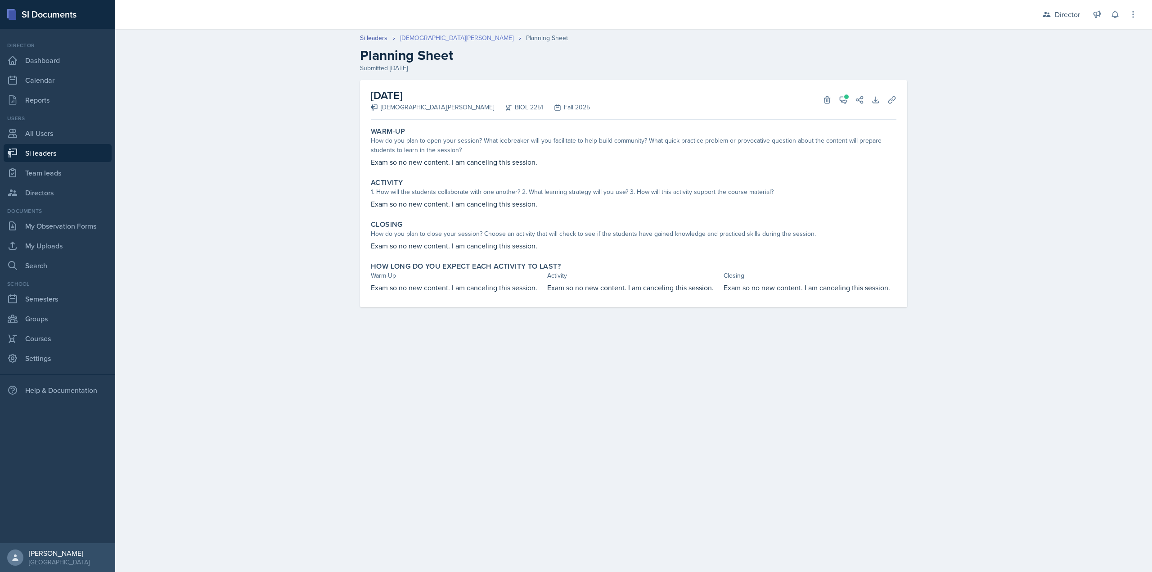
click at [423, 37] on link "[DEMOGRAPHIC_DATA][PERSON_NAME]" at bounding box center [456, 37] width 113 height 9
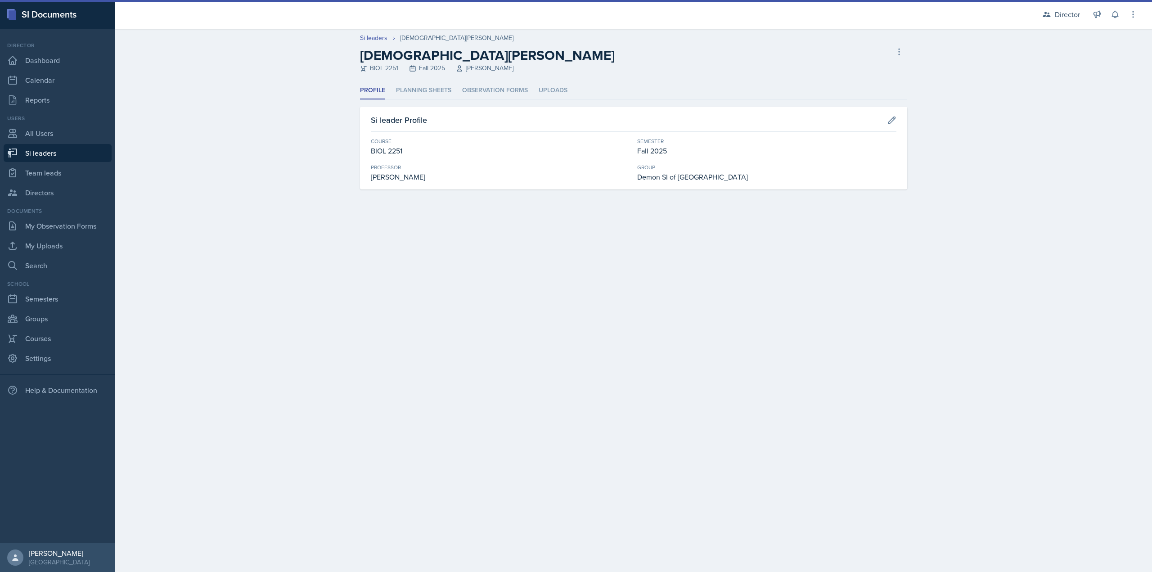
click at [424, 100] on div "Profile Planning Sheets Observation Forms Uploads Profile Planning Sheets Obser…" at bounding box center [633, 136] width 547 height 108
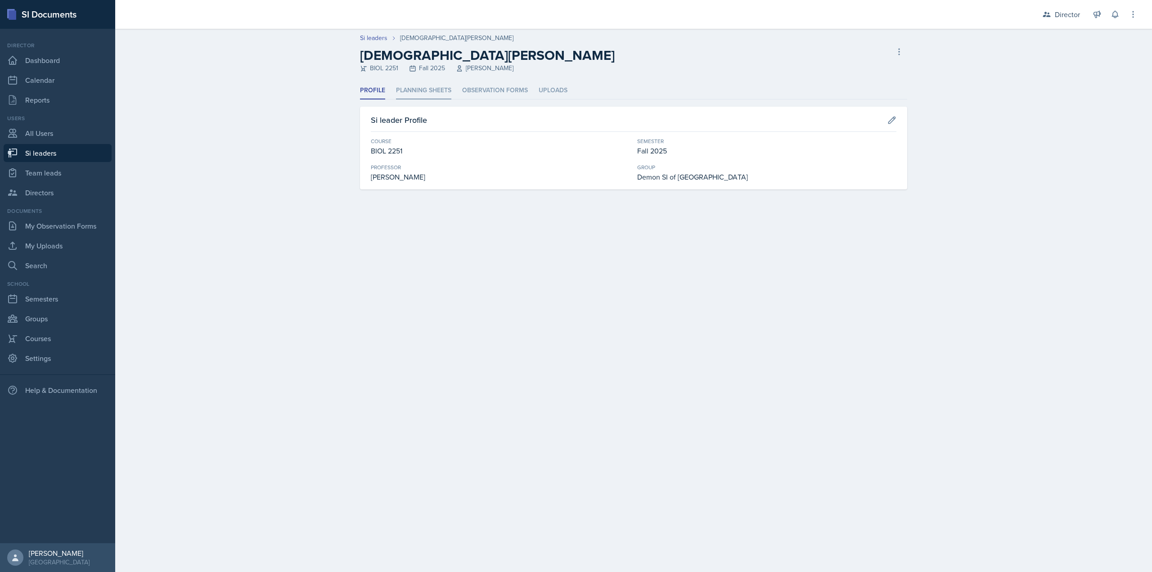
click at [425, 92] on li "Planning Sheets" at bounding box center [423, 91] width 55 height 18
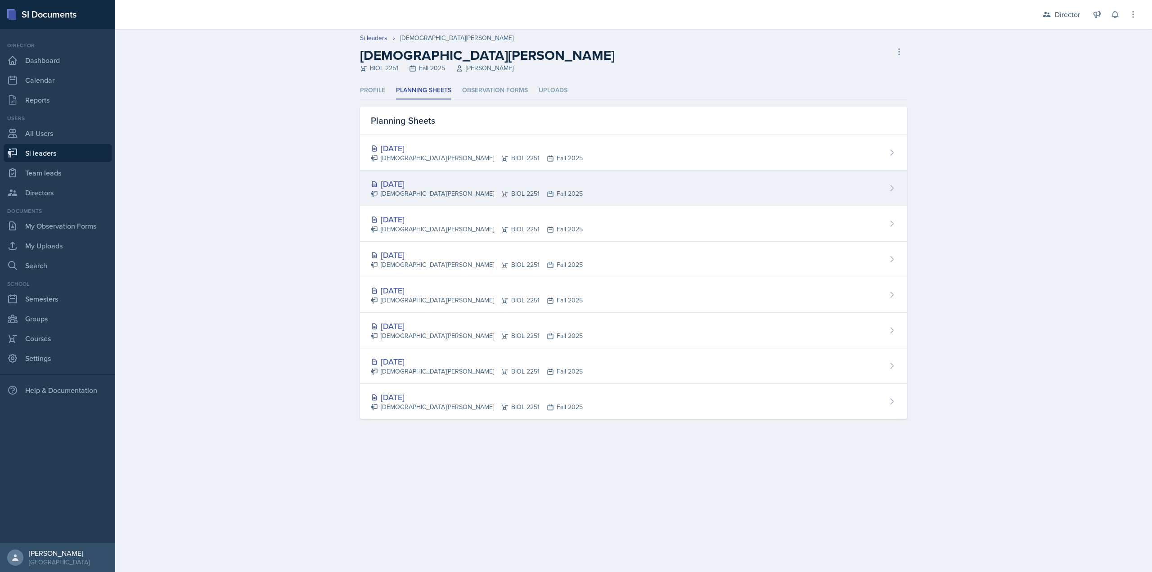
click at [446, 186] on div "[DATE]" at bounding box center [477, 184] width 212 height 12
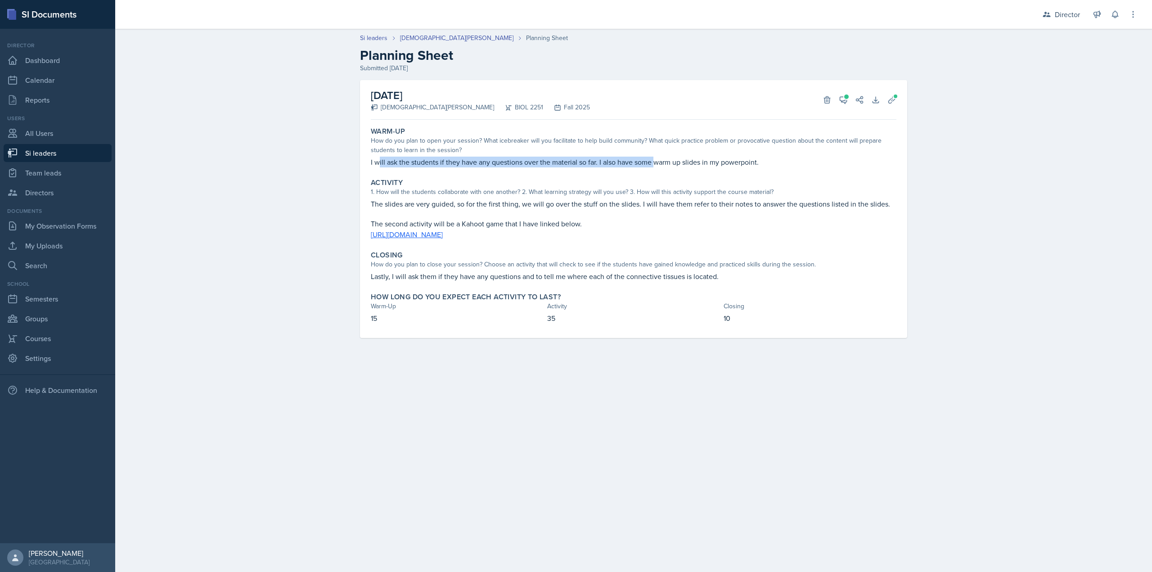
drag, startPoint x: 437, startPoint y: 163, endPoint x: 653, endPoint y: 155, distance: 216.6
click at [653, 155] on div "Warm-Up How do you plan to open your session? What icebreaker will you facilita…" at bounding box center [633, 147] width 533 height 48
click at [655, 155] on div "Warm-Up How do you plan to open your session? What icebreaker will you facilita…" at bounding box center [633, 147] width 533 height 48
click at [847, 100] on icon at bounding box center [843, 100] width 7 height 7
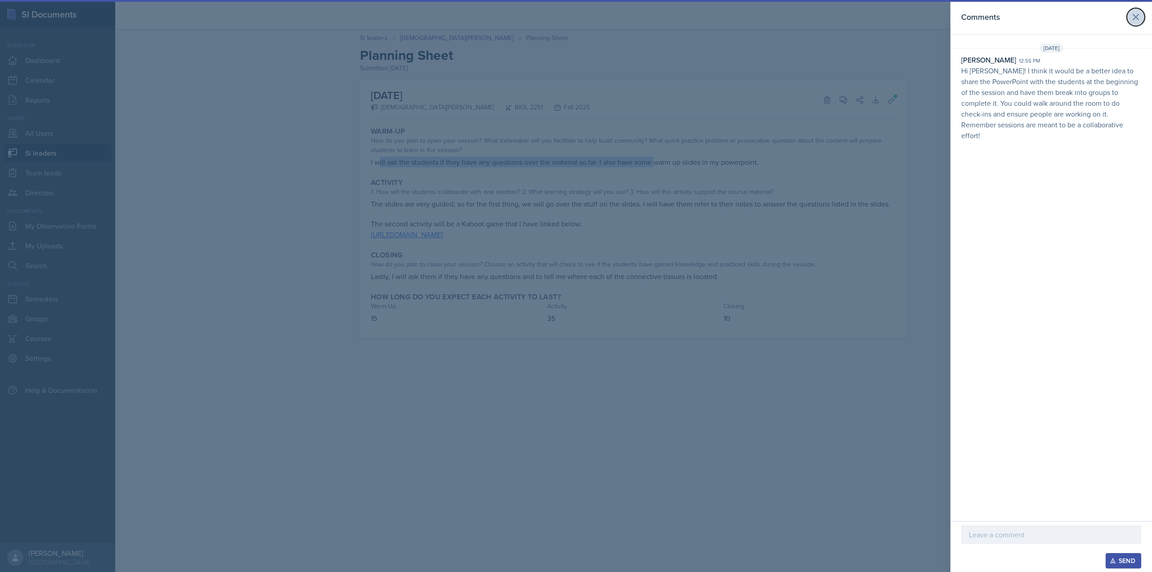
click at [1130, 18] on button at bounding box center [1136, 17] width 18 height 18
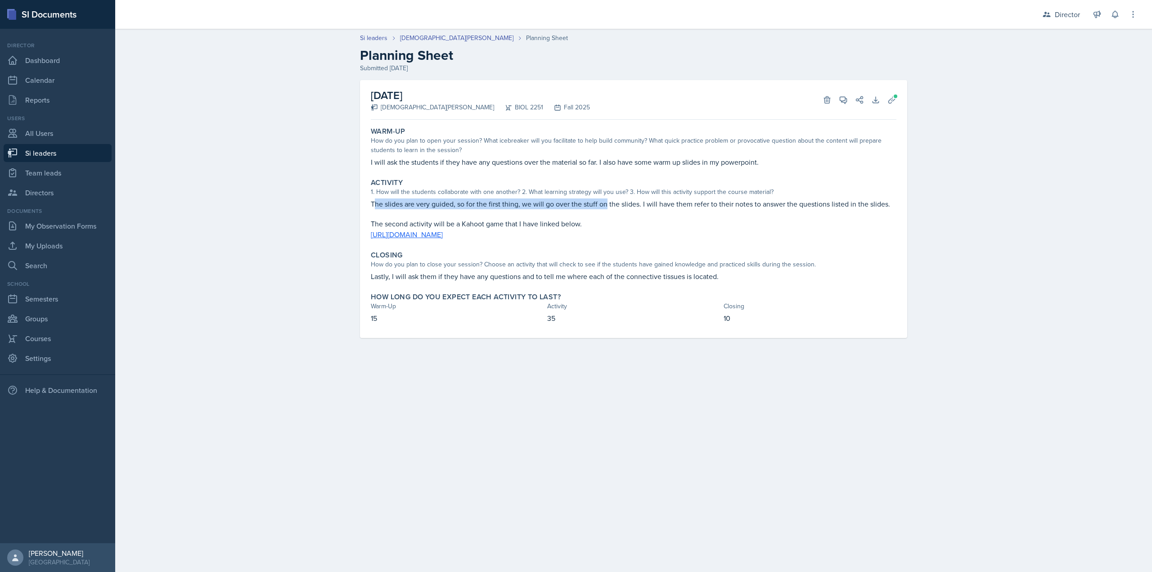
drag, startPoint x: 377, startPoint y: 207, endPoint x: 607, endPoint y: 205, distance: 230.4
click at [607, 205] on p "The slides are very guided, so for the first thing, we will go over the stuff o…" at bounding box center [634, 203] width 526 height 11
click at [891, 99] on icon at bounding box center [891, 99] width 7 height 7
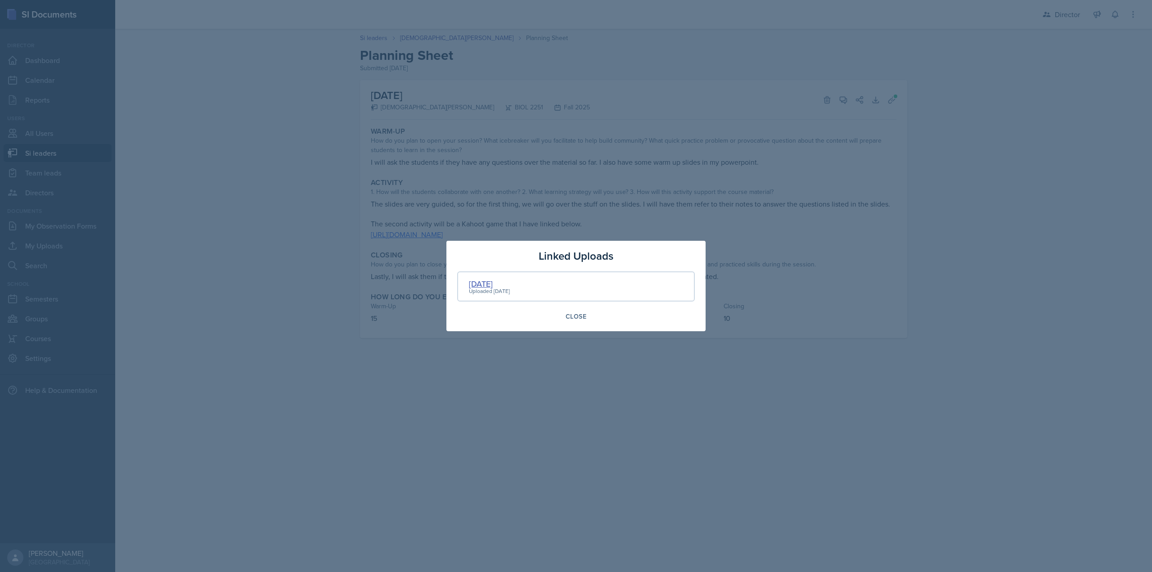
click at [481, 284] on div "SEPT 23" at bounding box center [489, 284] width 41 height 12
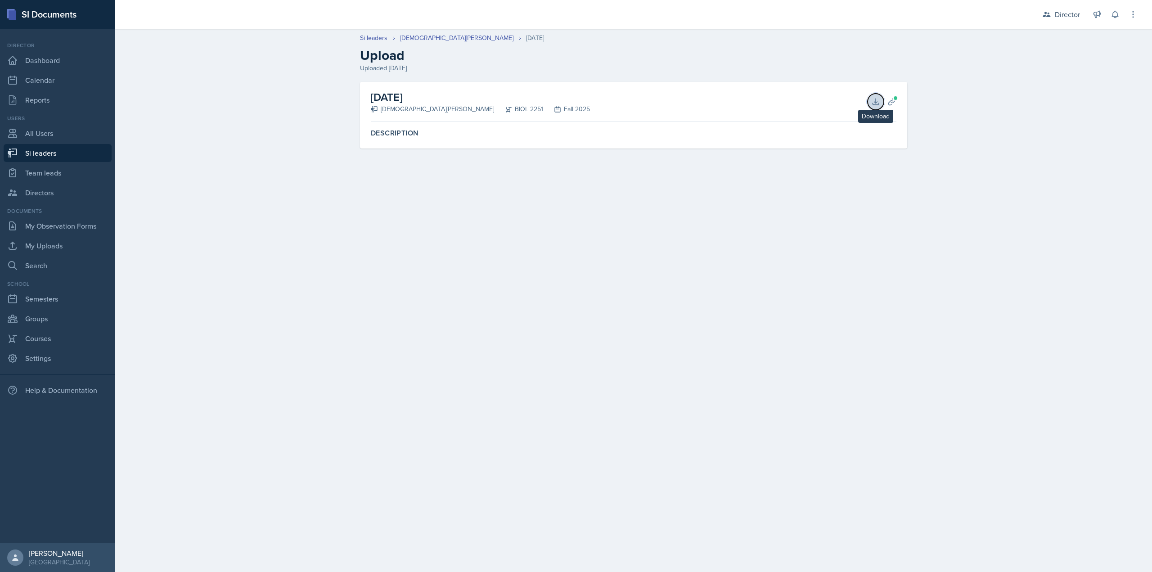
click at [868, 102] on button "Download" at bounding box center [876, 102] width 16 height 16
click at [893, 100] on icon at bounding box center [891, 101] width 9 height 9
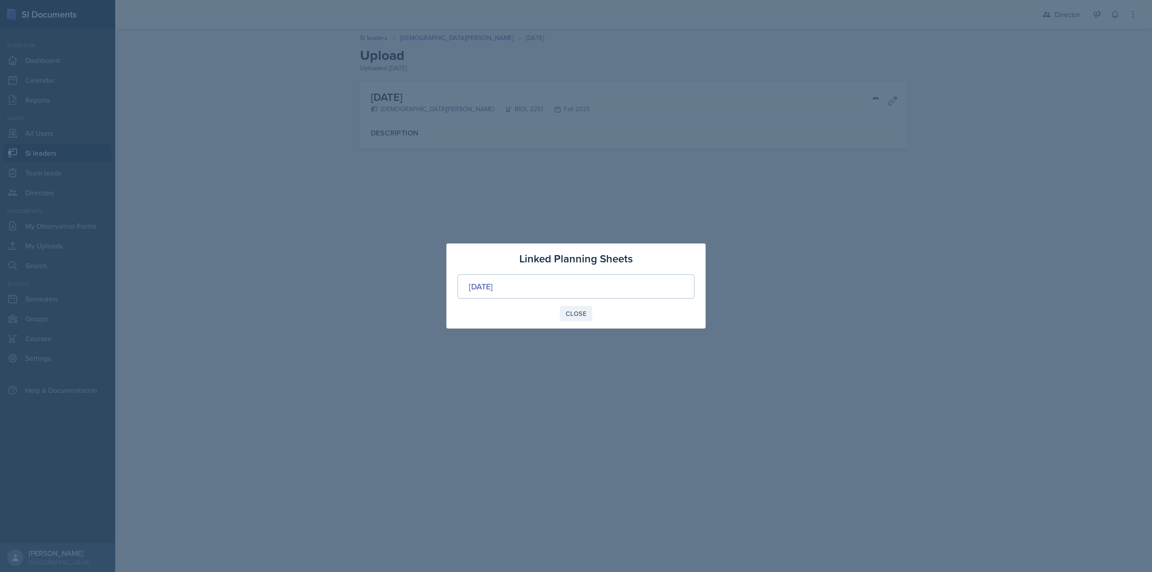
click at [571, 313] on div "Close" at bounding box center [576, 313] width 21 height 7
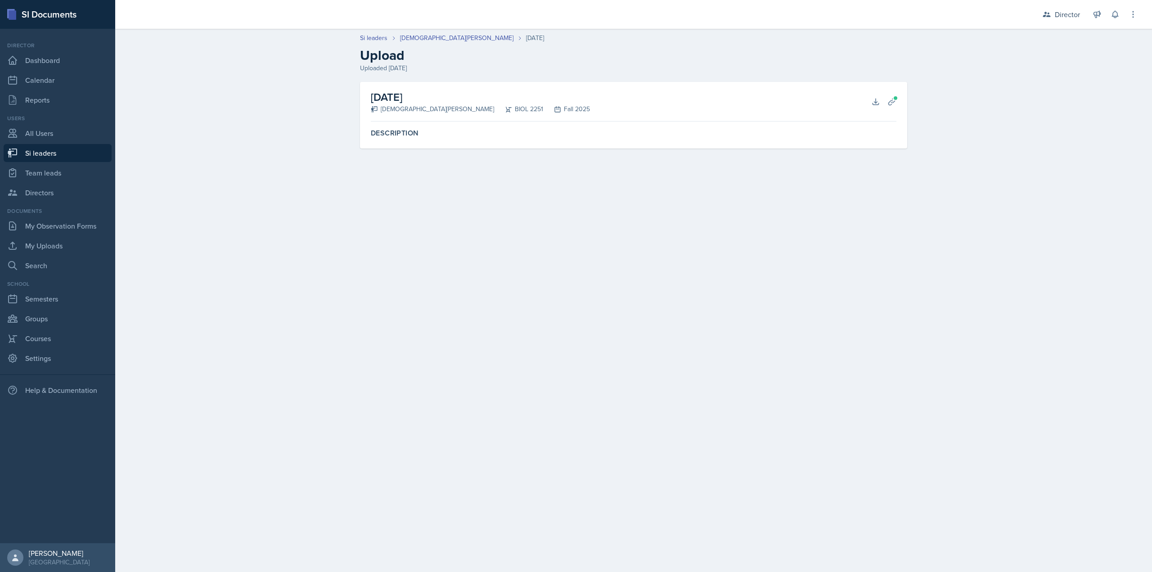
click at [654, 126] on div "Description" at bounding box center [633, 133] width 533 height 16
click at [423, 34] on link "[DEMOGRAPHIC_DATA][PERSON_NAME]" at bounding box center [456, 37] width 113 height 9
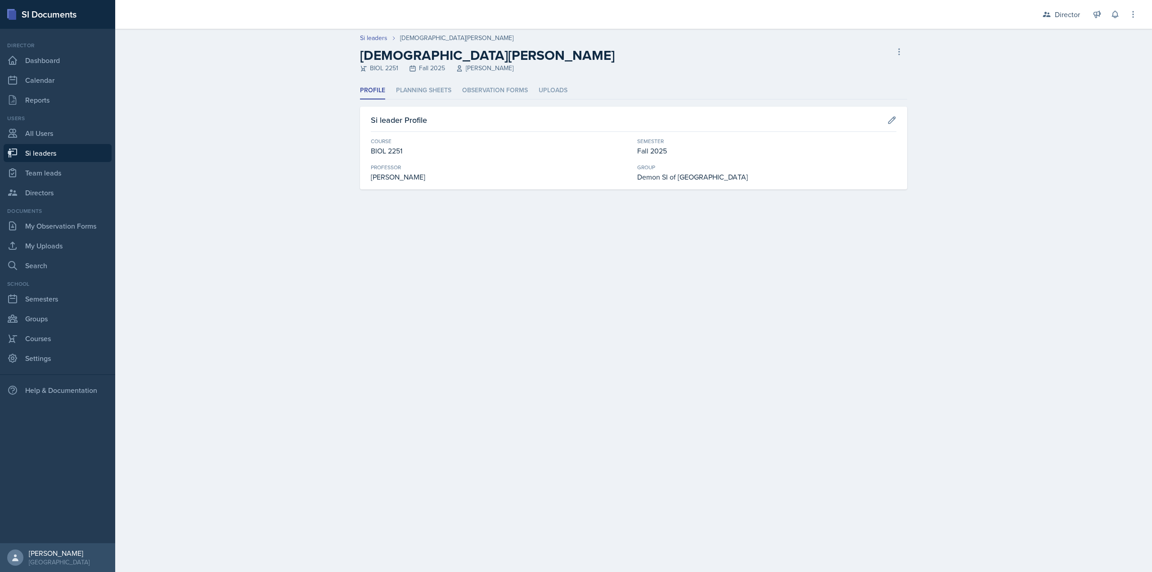
click at [27, 156] on link "Si leaders" at bounding box center [58, 153] width 108 height 18
select select "2bed604d-1099-4043-b1bc-2365e8740244"
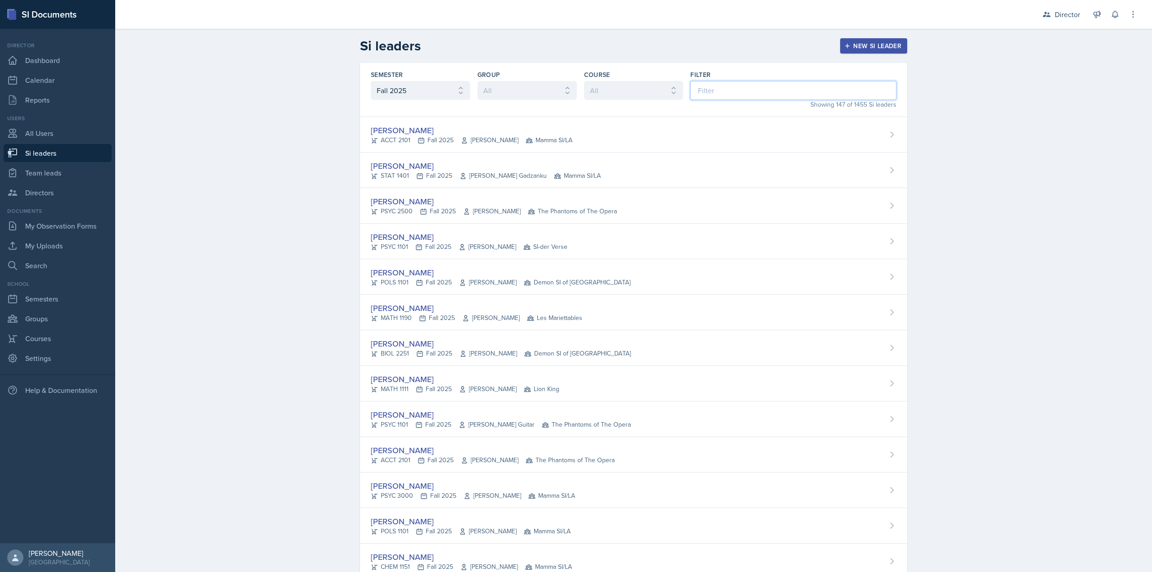
click at [698, 87] on input at bounding box center [793, 90] width 206 height 19
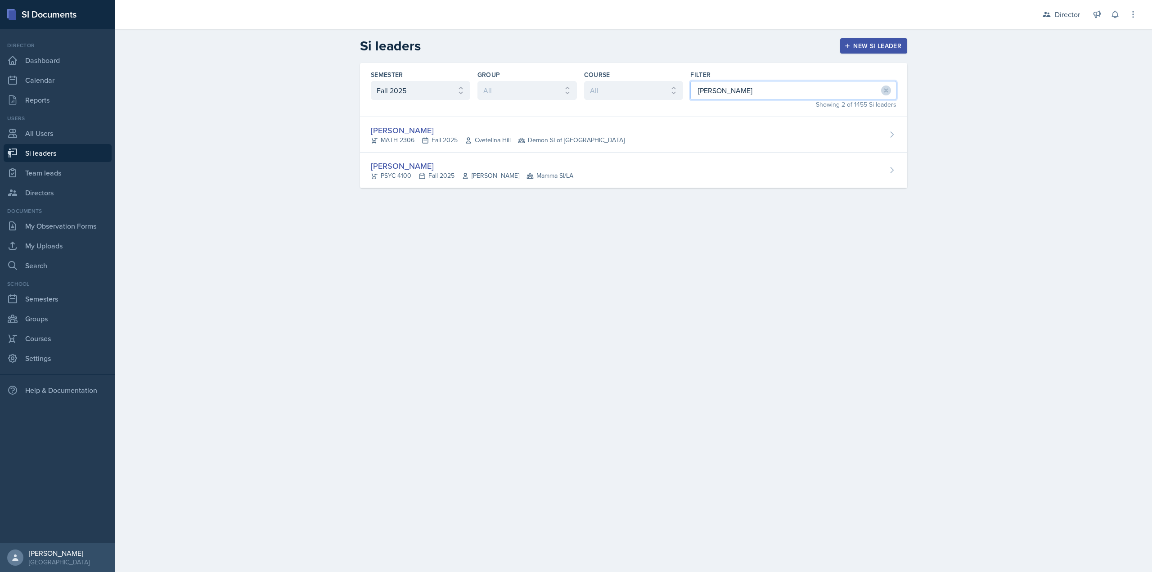
type input "julian"
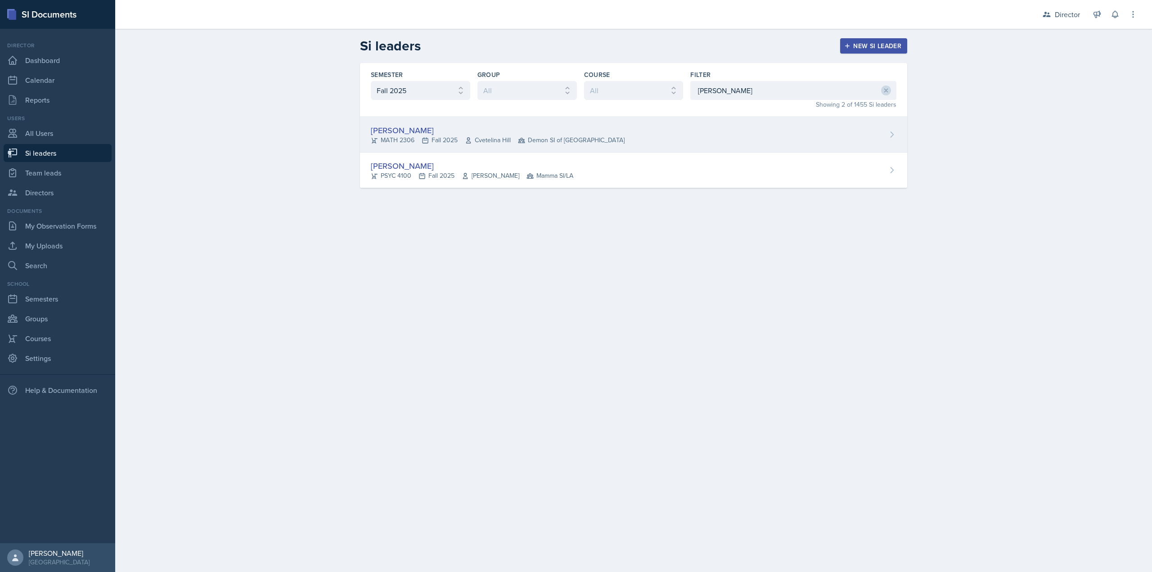
click at [566, 116] on div "Semester All Fall 2025 Summer 2025 Spring 2025 Fall 2024 Summer 2024 Spring 202…" at bounding box center [633, 90] width 547 height 54
click at [562, 122] on div "Julian Jahde MATH 2306 Fall 2025 Cvetelina Hill Demon SI of Fleet Street" at bounding box center [633, 135] width 547 height 36
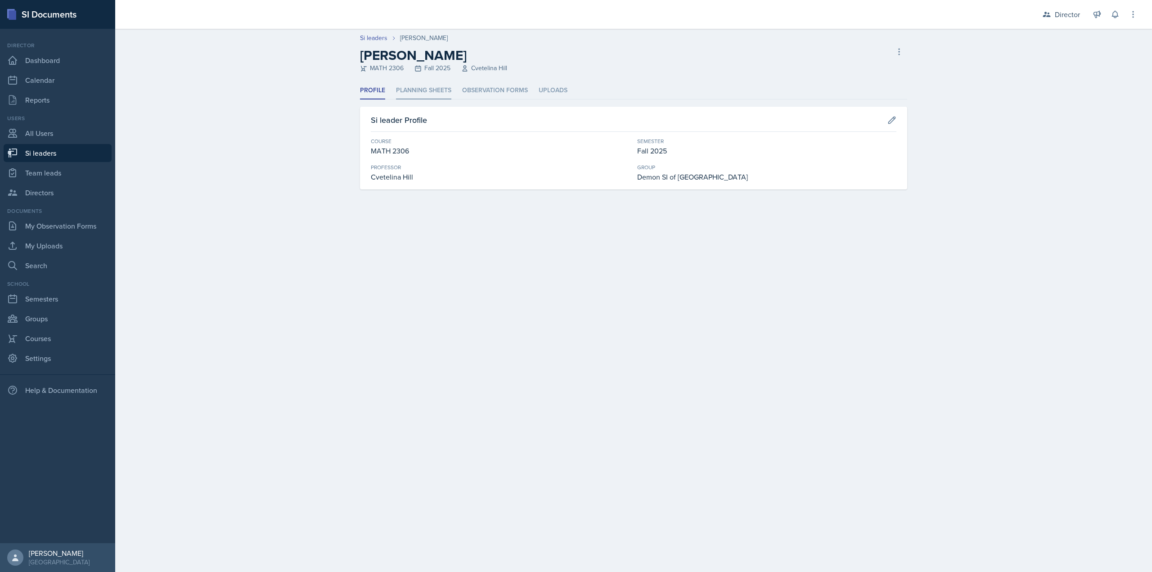
click at [438, 97] on li "Planning Sheets" at bounding box center [423, 91] width 55 height 18
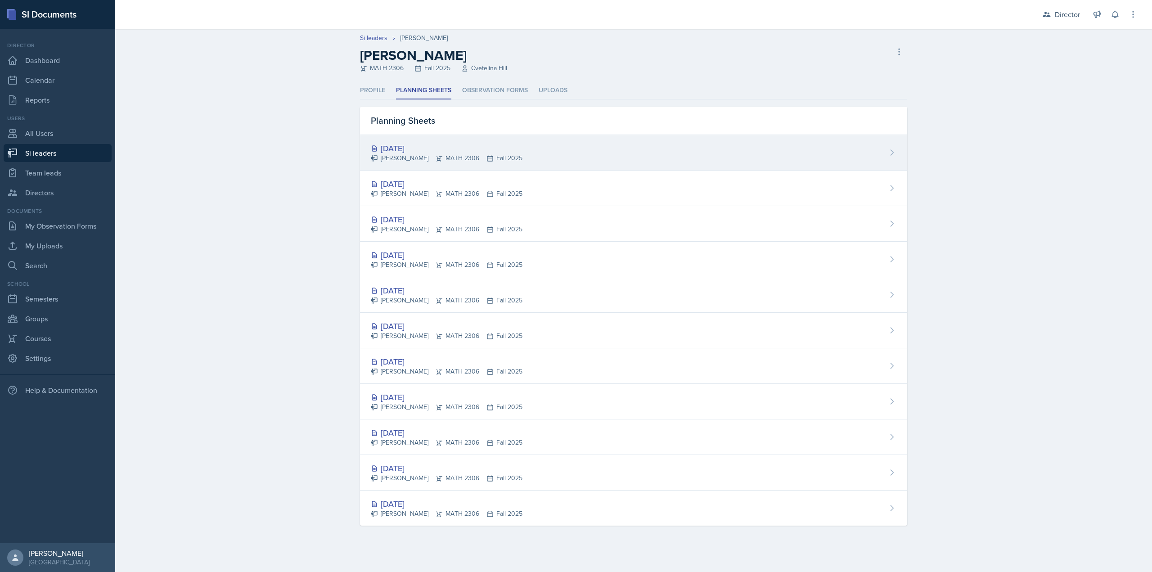
click at [477, 140] on div "Sep 26th, 2025 Julian Jahde MATH 2306 Fall 2025" at bounding box center [633, 153] width 547 height 36
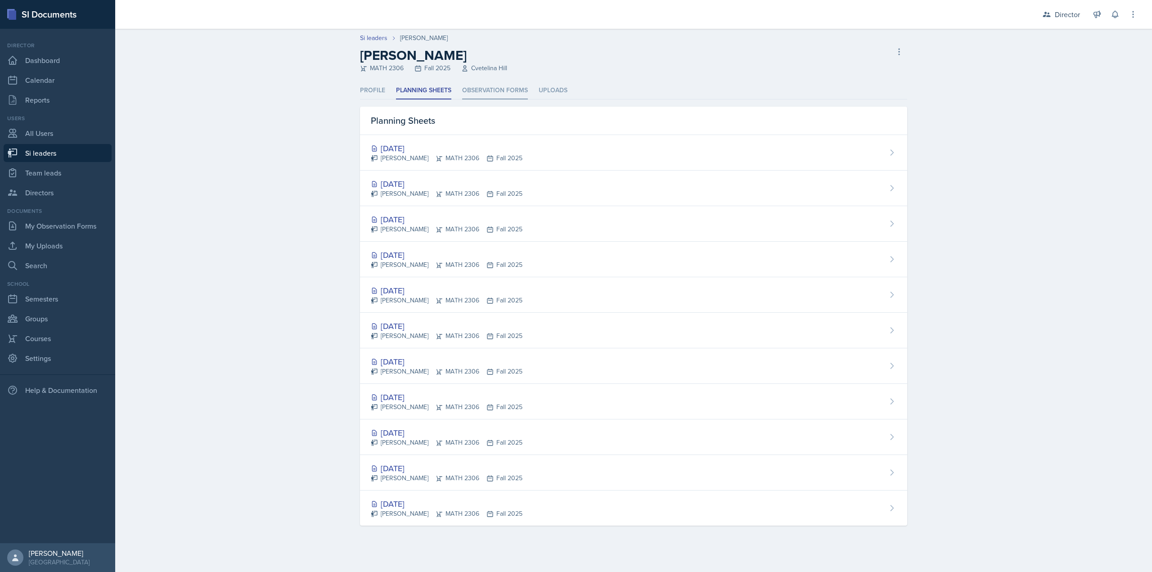
click at [523, 92] on li "Observation Forms" at bounding box center [495, 91] width 66 height 18
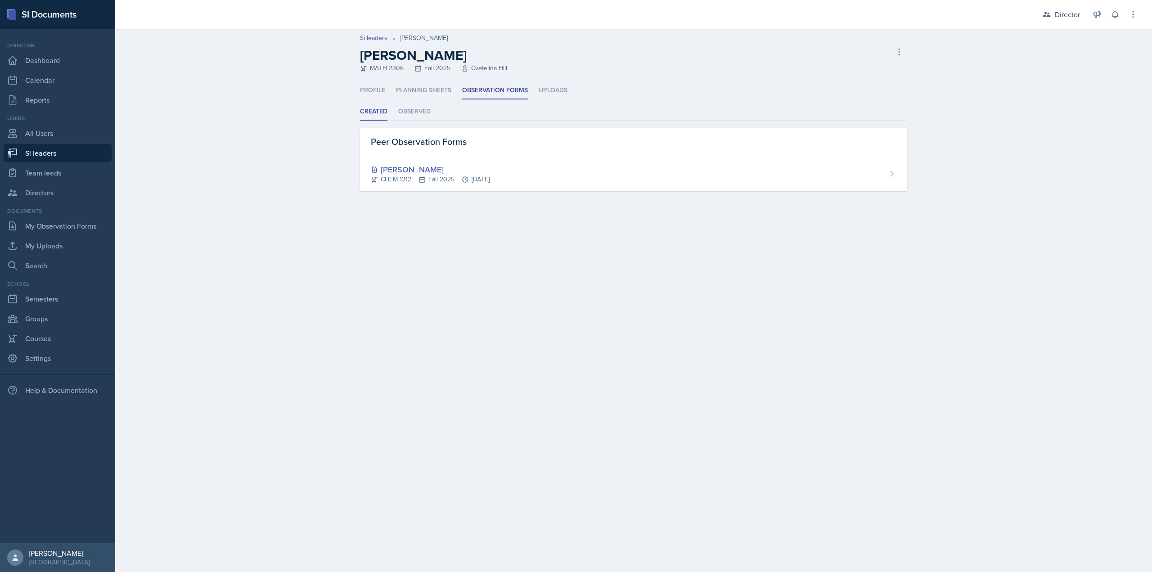
click at [493, 71] on div "MATH 2306 Fall 2025 Cvetelina Hill" at bounding box center [433, 67] width 147 height 9
click at [444, 107] on ul "Created Observed" at bounding box center [633, 112] width 547 height 18
click at [446, 92] on li "Planning Sheets" at bounding box center [423, 91] width 55 height 18
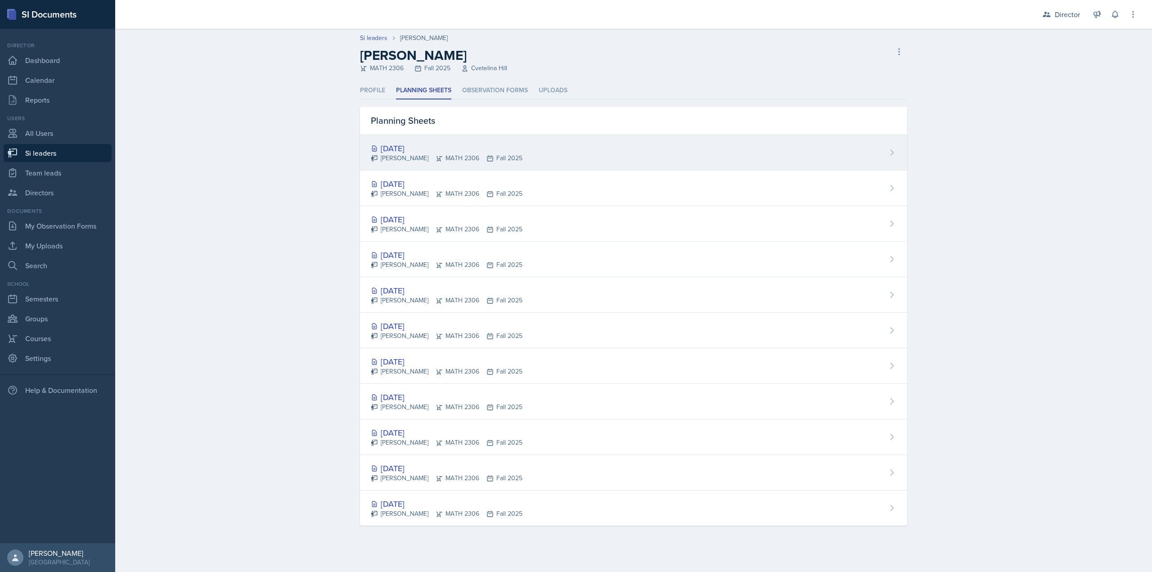
click at [455, 158] on div "Julian Jahde MATH 2306 Fall 2025" at bounding box center [447, 157] width 152 height 9
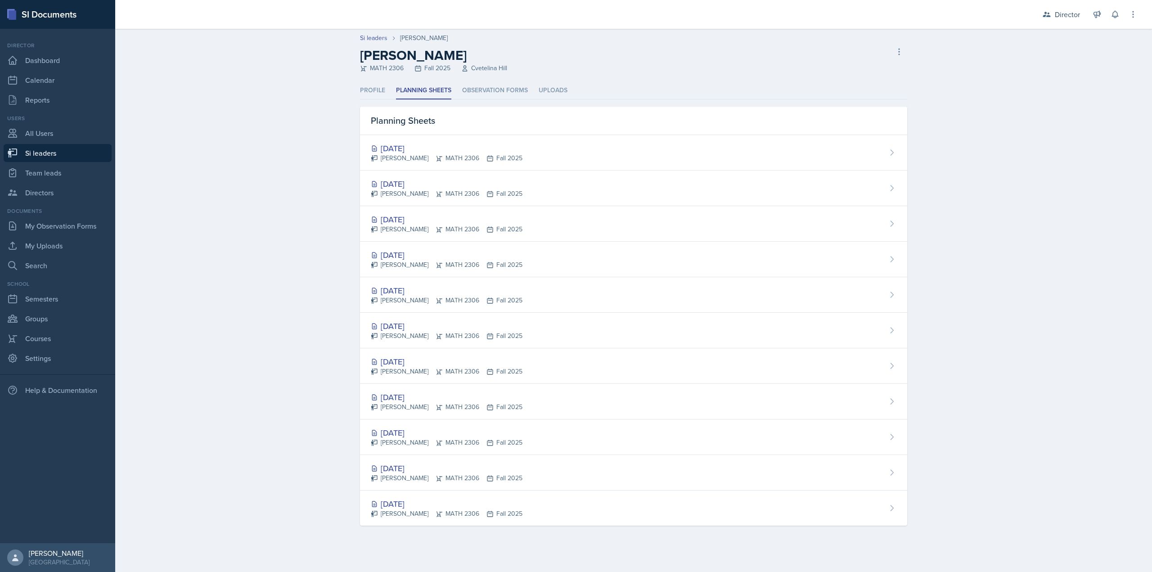
drag, startPoint x: 404, startPoint y: 69, endPoint x: 369, endPoint y: 67, distance: 35.1
click at [369, 67] on div "MATH 2306 Fall 2025 Cvetelina Hill" at bounding box center [433, 67] width 147 height 9
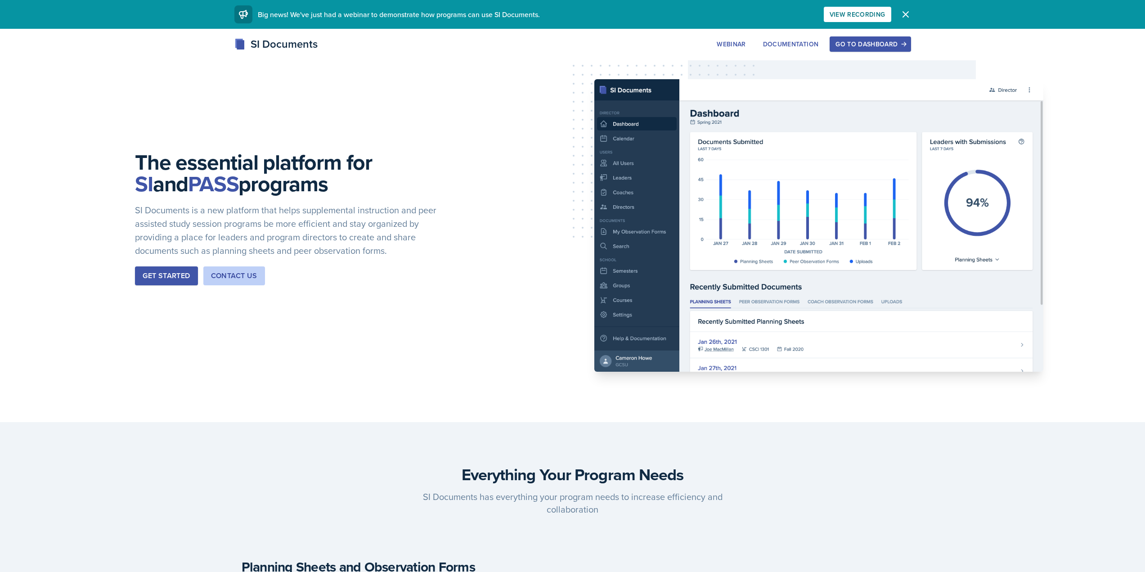
click at [860, 45] on div "Go to Dashboard" at bounding box center [870, 44] width 69 height 7
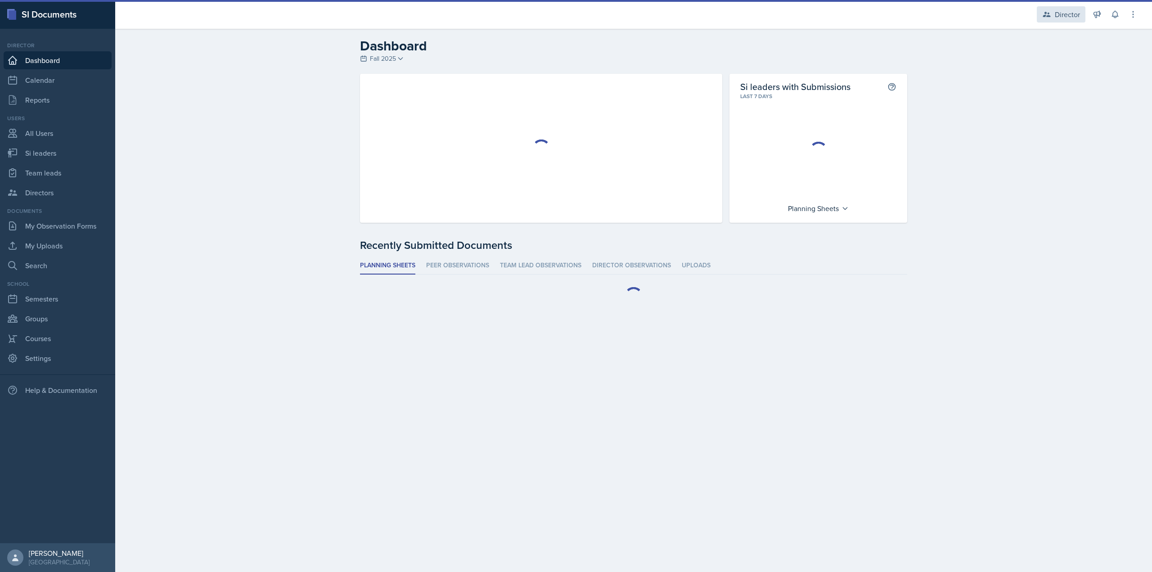
click at [1074, 15] on div "Director" at bounding box center [1067, 14] width 25 height 11
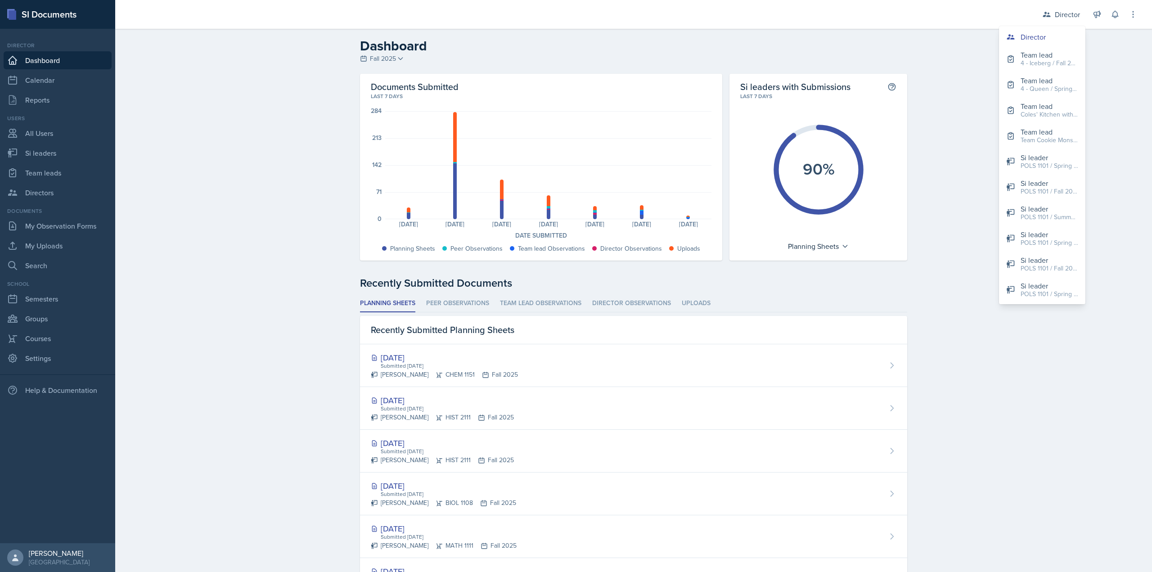
click at [219, 197] on div "Dashboard Fall 2025 Fall 2025 Summer 2025 Spring 2025 Fall 2024 Summer 2024 Spr…" at bounding box center [633, 411] width 1037 height 764
click at [397, 60] on icon at bounding box center [400, 58] width 7 height 7
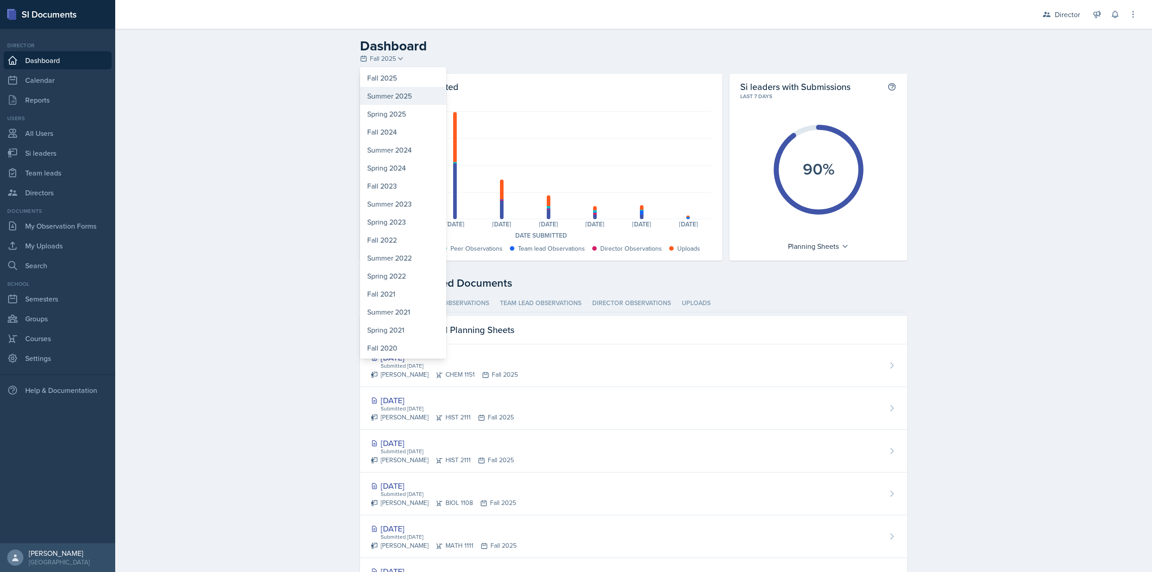
click at [387, 98] on div "Summer 2025" at bounding box center [403, 96] width 86 height 18
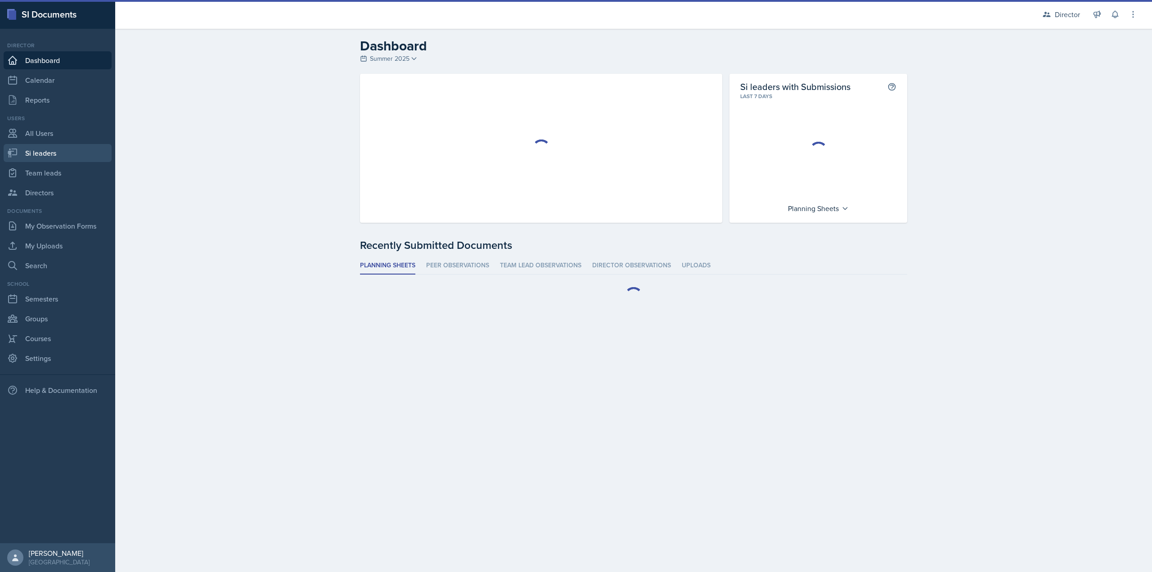
click at [40, 148] on link "Si leaders" at bounding box center [58, 153] width 108 height 18
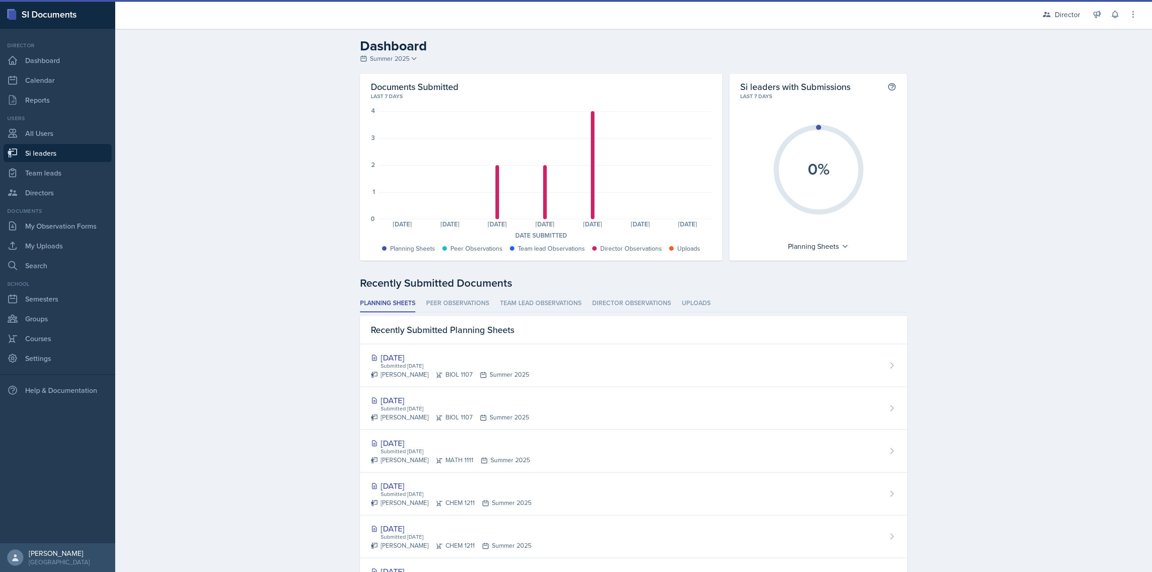
select select "2bed604d-1099-4043-b1bc-2365e8740244"
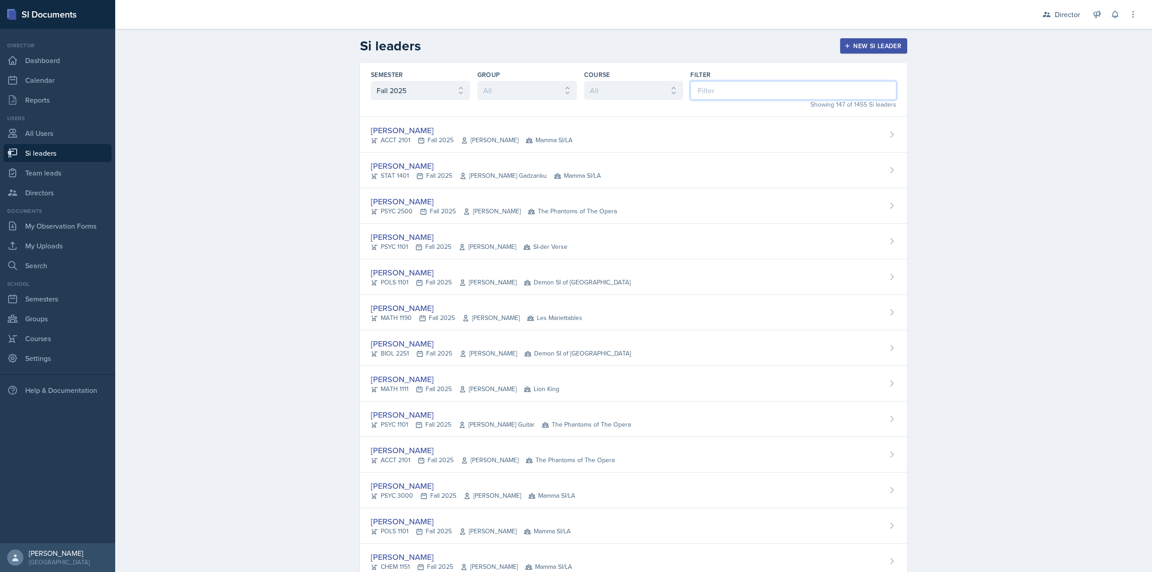
click at [705, 87] on input at bounding box center [793, 90] width 206 height 19
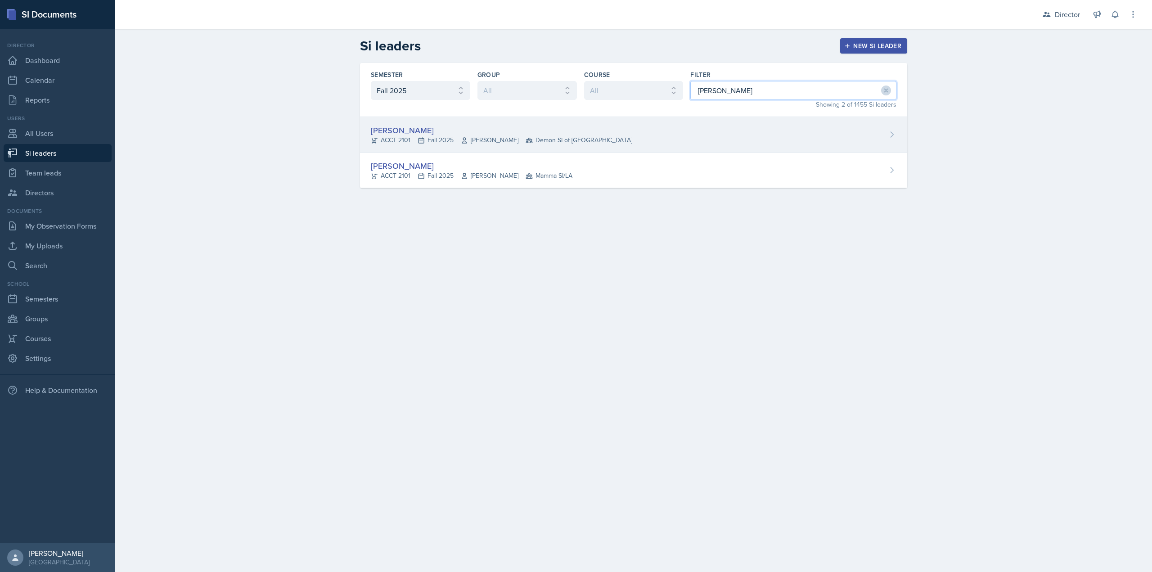
type input "mell"
click at [586, 125] on div "[PERSON_NAME]" at bounding box center [501, 130] width 261 height 12
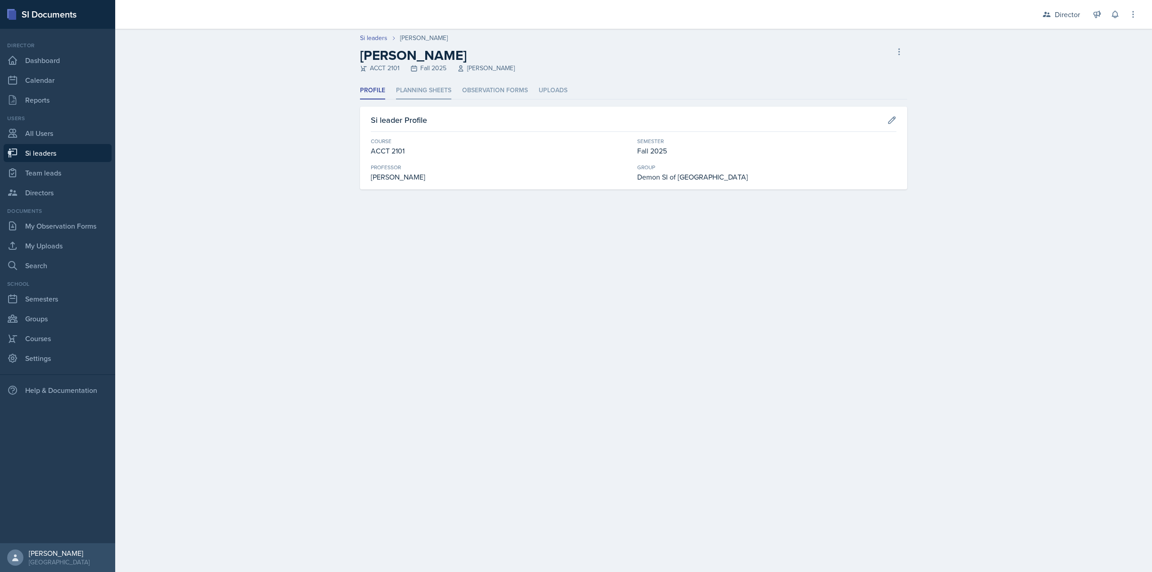
click at [420, 90] on li "Planning Sheets" at bounding box center [423, 91] width 55 height 18
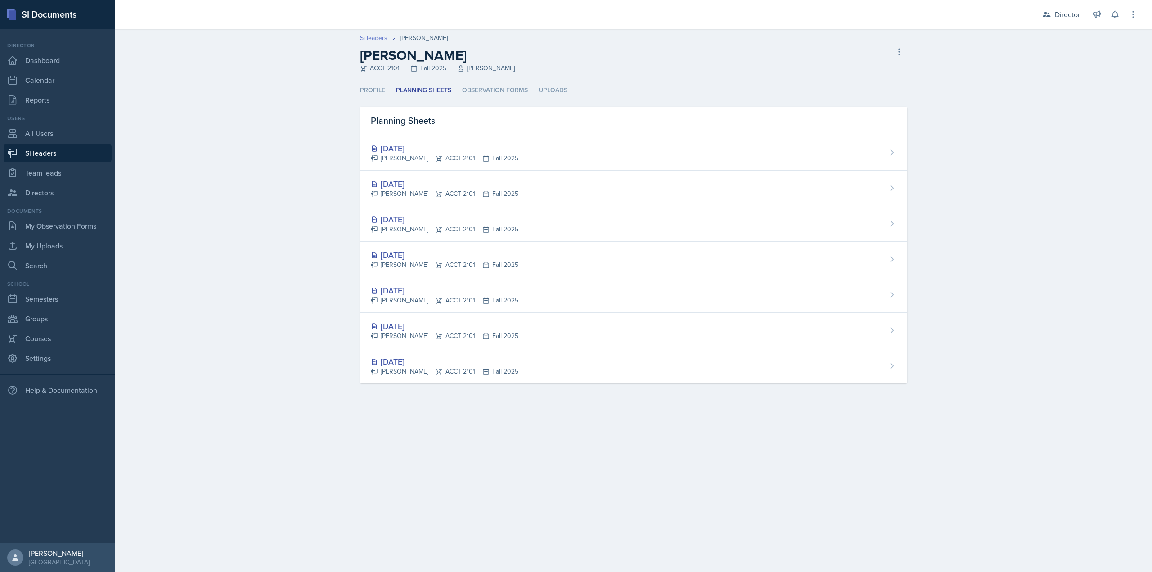
click at [374, 39] on link "Si leaders" at bounding box center [373, 37] width 27 height 9
select select "2bed604d-1099-4043-b1bc-2365e8740244"
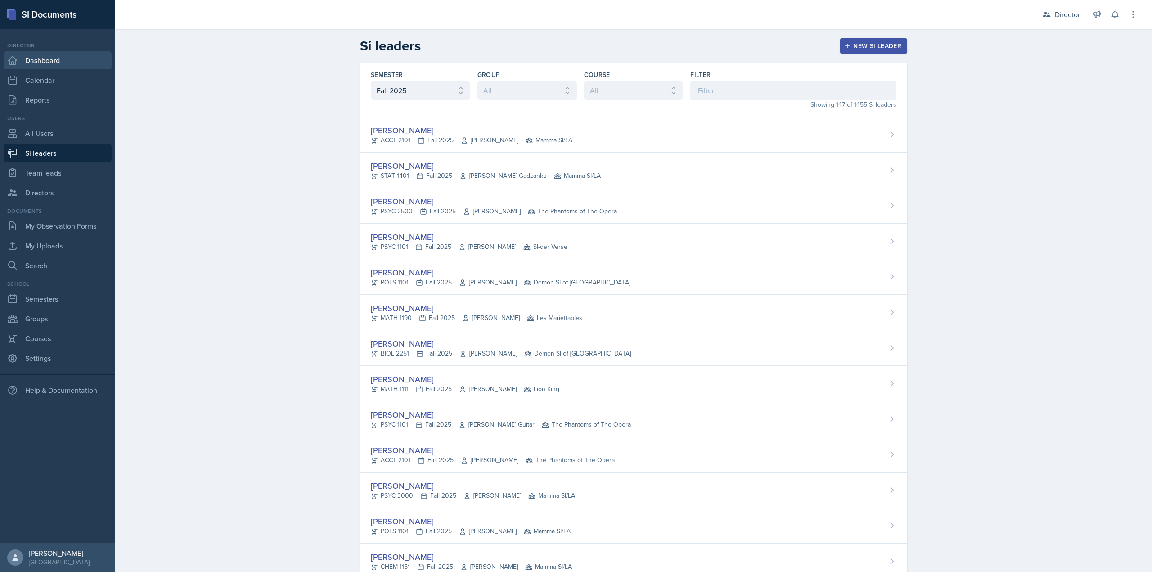
click at [36, 63] on link "Dashboard" at bounding box center [58, 60] width 108 height 18
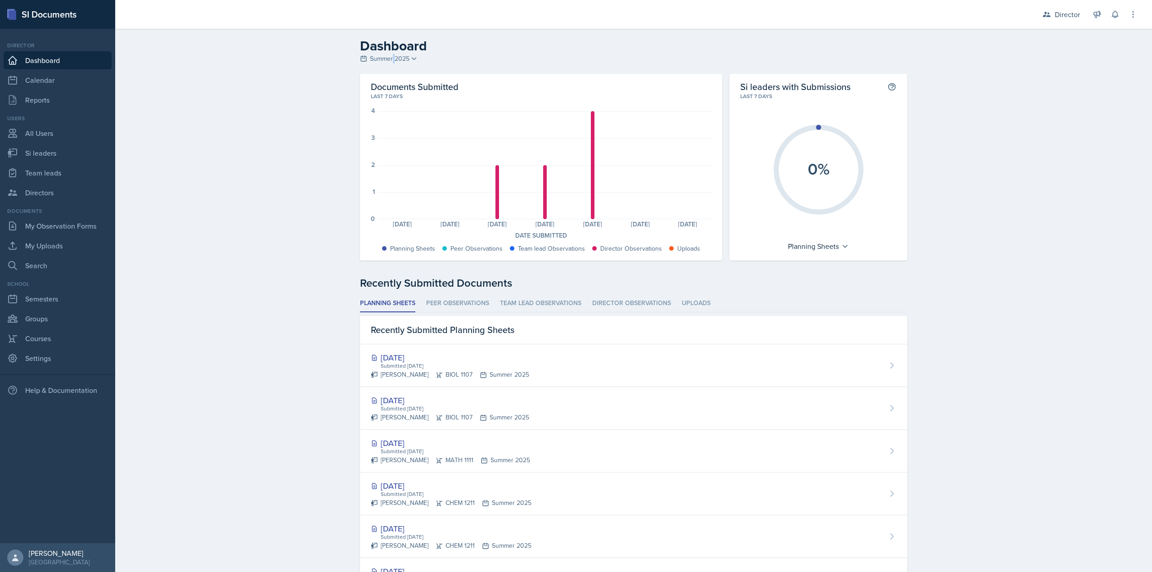
click at [391, 58] on span "Summer 2025" at bounding box center [390, 58] width 40 height 9
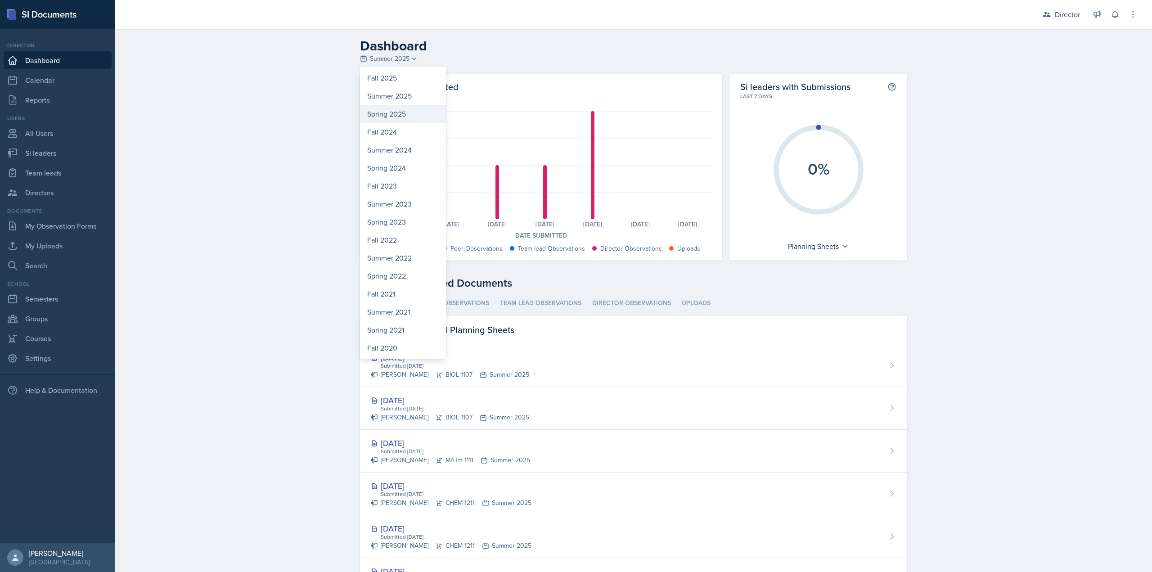
click at [393, 112] on div "Spring 2025" at bounding box center [403, 114] width 86 height 18
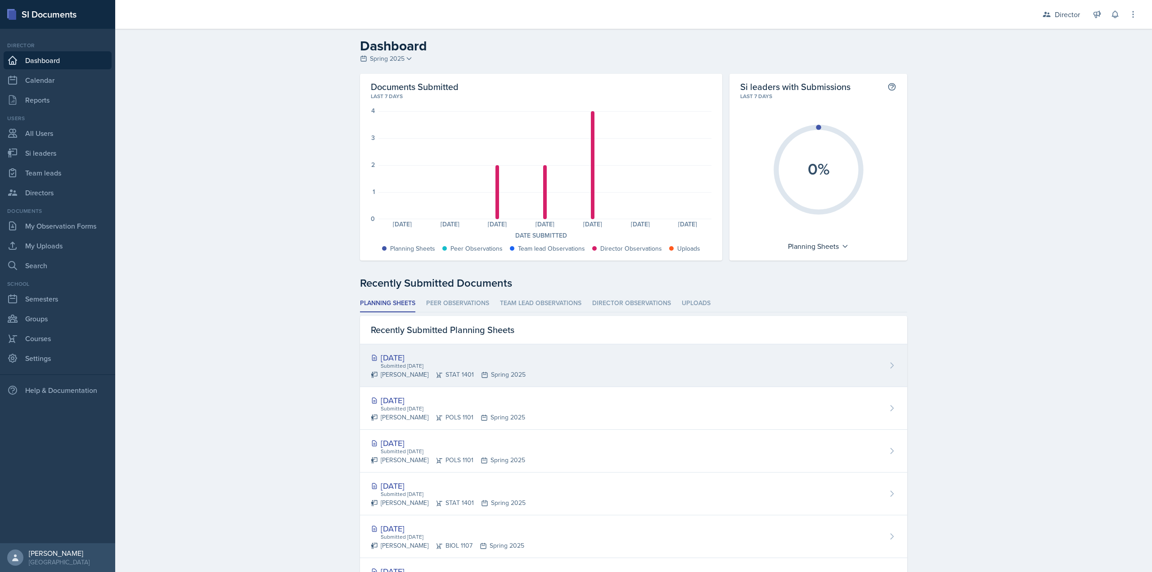
click at [459, 351] on div "Sep 3rd, 2025" at bounding box center [448, 357] width 155 height 12
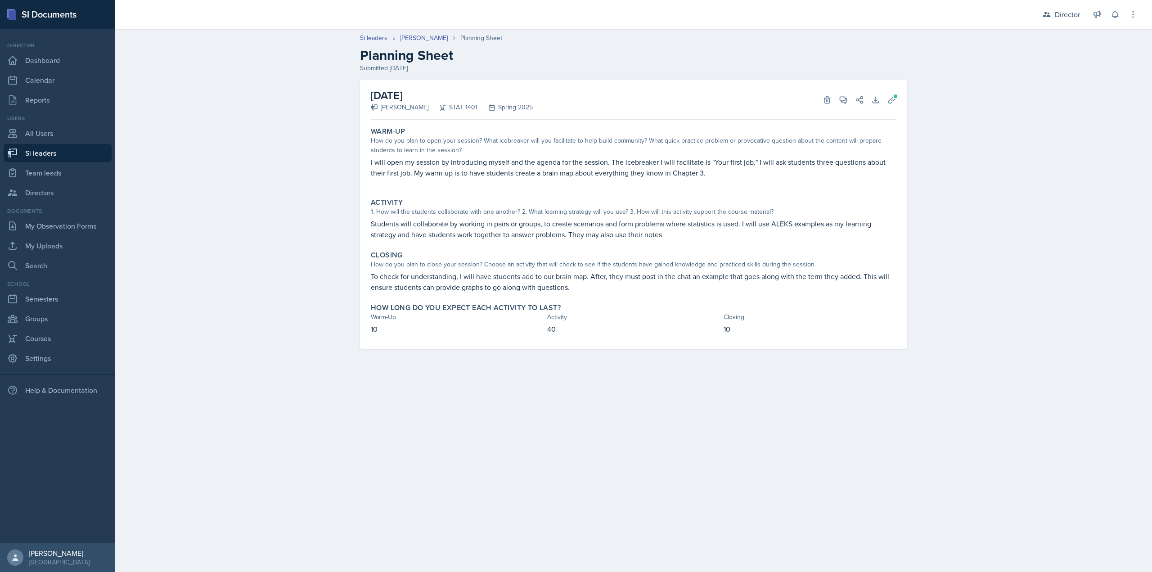
click at [509, 158] on p "I will open my session by introducing myself and the agenda for the session. Th…" at bounding box center [634, 168] width 526 height 22
click at [477, 166] on p "I will open my session by introducing myself and the agenda for the session. Th…" at bounding box center [634, 168] width 526 height 22
click at [416, 34] on link "[PERSON_NAME]" at bounding box center [424, 37] width 48 height 9
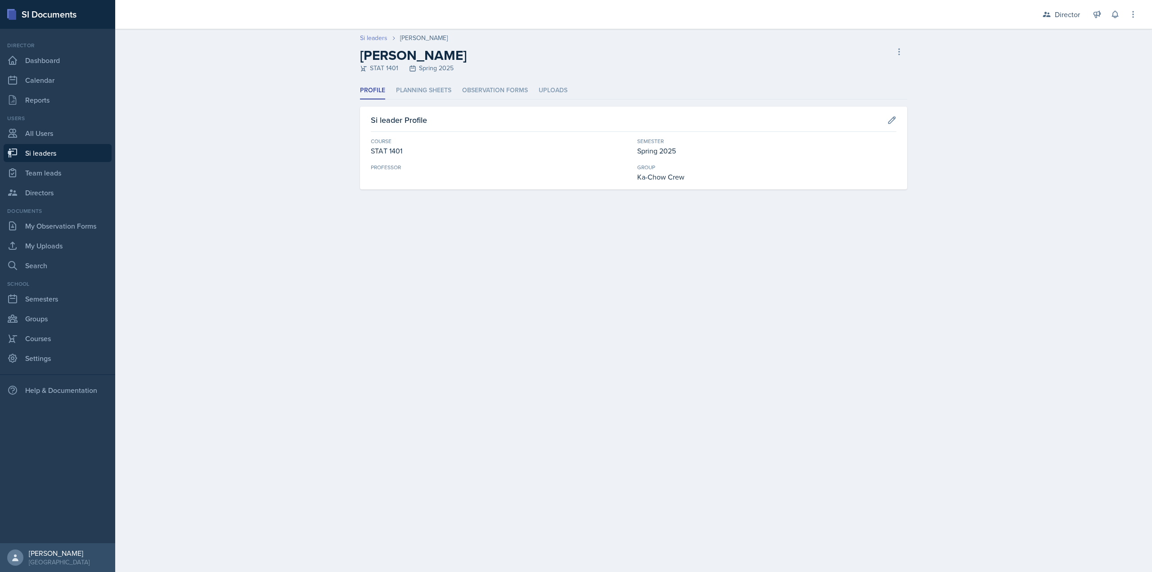
click at [382, 37] on link "Si leaders" at bounding box center [373, 37] width 27 height 9
select select "2bed604d-1099-4043-b1bc-2365e8740244"
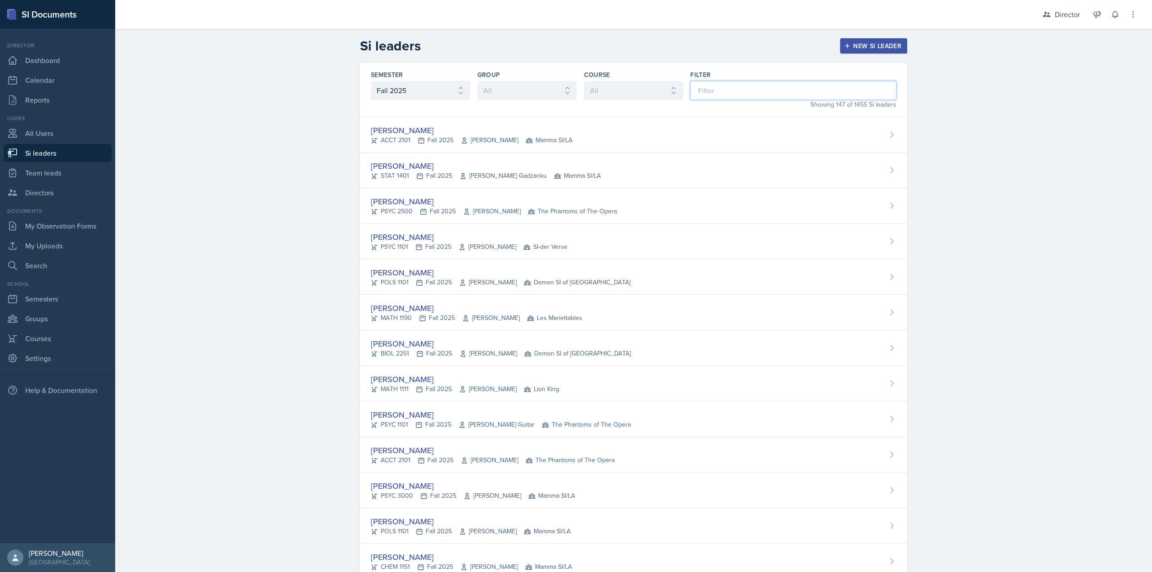
click at [709, 86] on input at bounding box center [793, 90] width 206 height 19
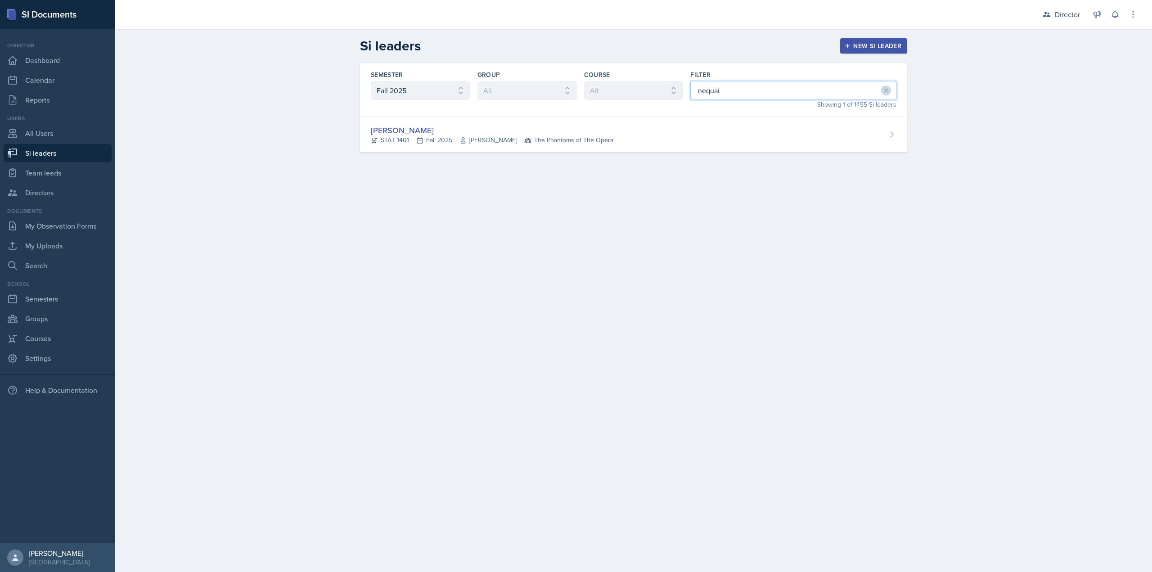
type input "nequai"
click at [480, 217] on main "Si leaders New Si leader Semester All Fall 2025 Summer 2025 Spring 2025 Fall 20…" at bounding box center [633, 300] width 1037 height 543
click at [67, 61] on link "Dashboard" at bounding box center [58, 60] width 108 height 18
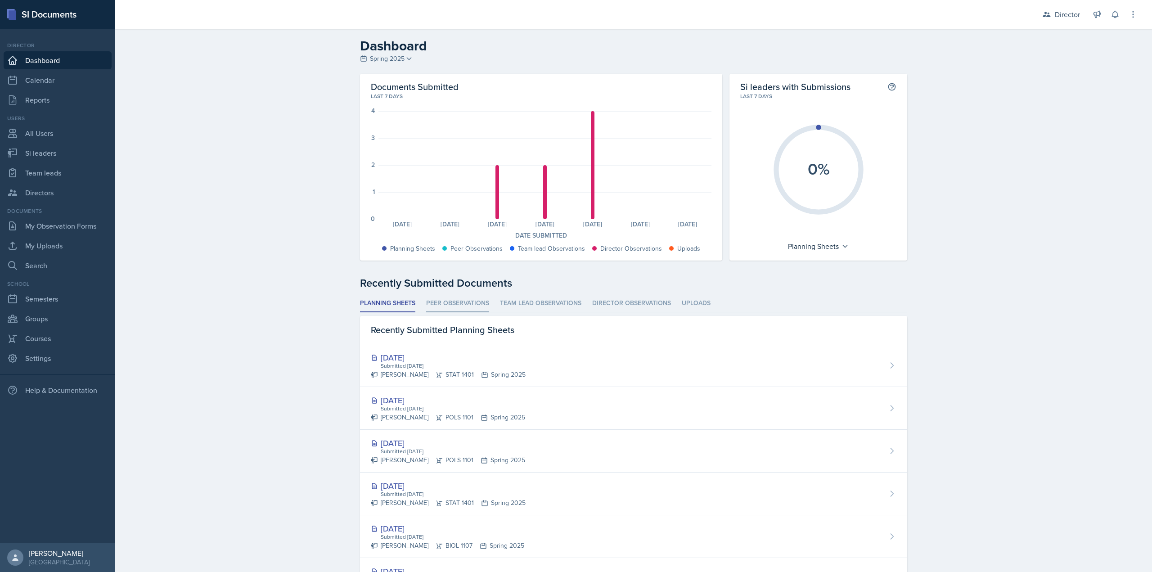
click at [453, 302] on li "Peer Observations" at bounding box center [457, 304] width 63 height 18
click at [521, 301] on li "Team lead Observations" at bounding box center [540, 304] width 81 height 18
click at [622, 298] on li "Director Observations" at bounding box center [631, 304] width 79 height 18
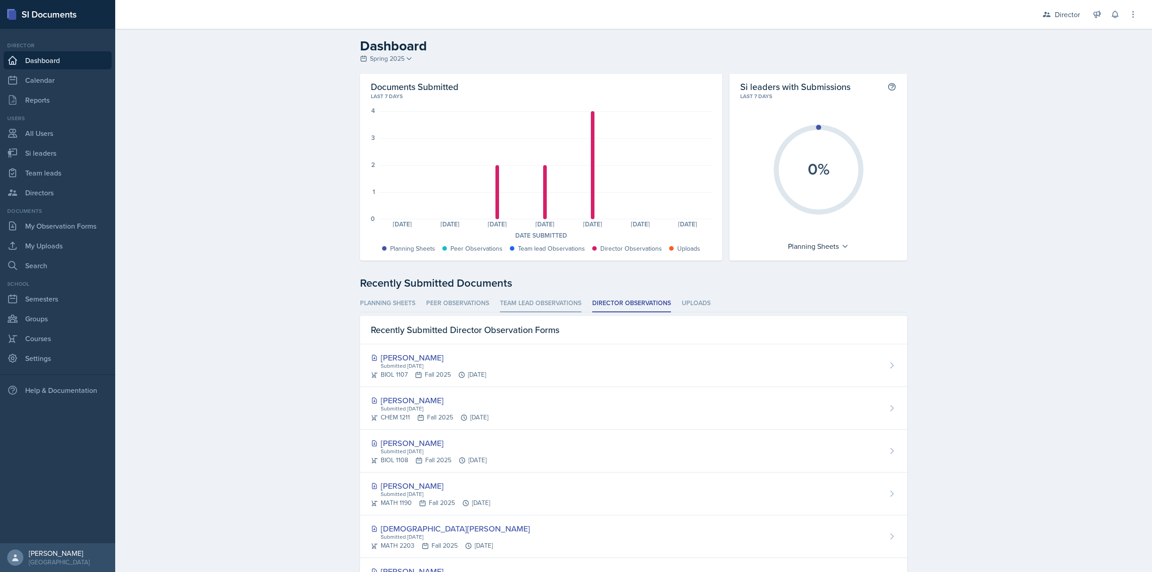
click at [530, 306] on li "Team lead Observations" at bounding box center [540, 304] width 81 height 18
click at [461, 297] on li "Peer Observations" at bounding box center [457, 304] width 63 height 18
click at [384, 317] on div "Recently Submitted Peer Observation Forms" at bounding box center [633, 330] width 547 height 28
click at [394, 302] on li "Planning Sheets" at bounding box center [387, 304] width 55 height 18
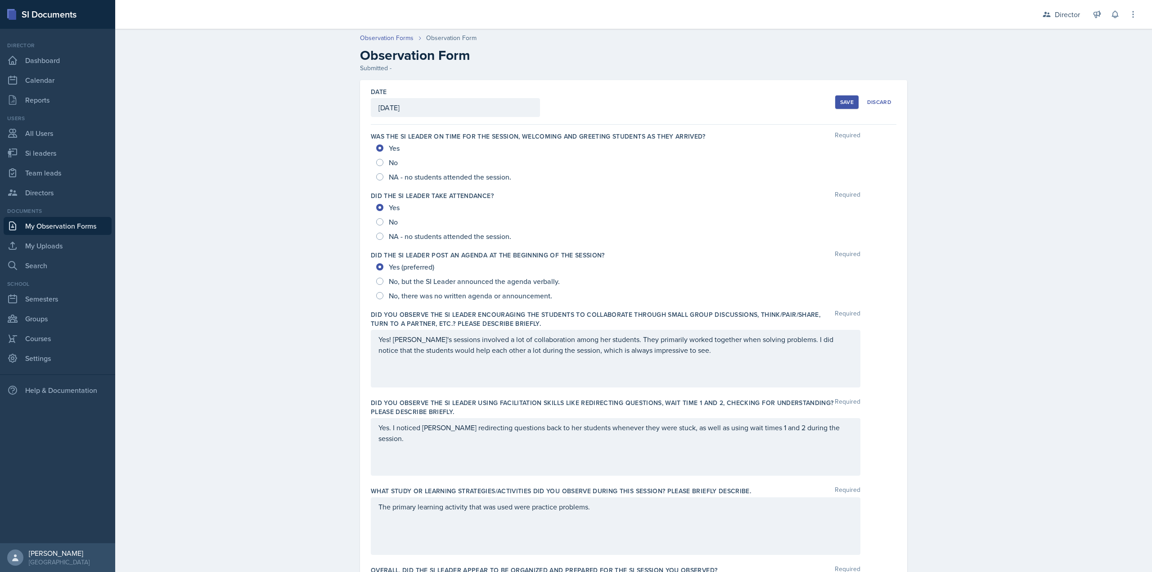
scroll to position [392, 0]
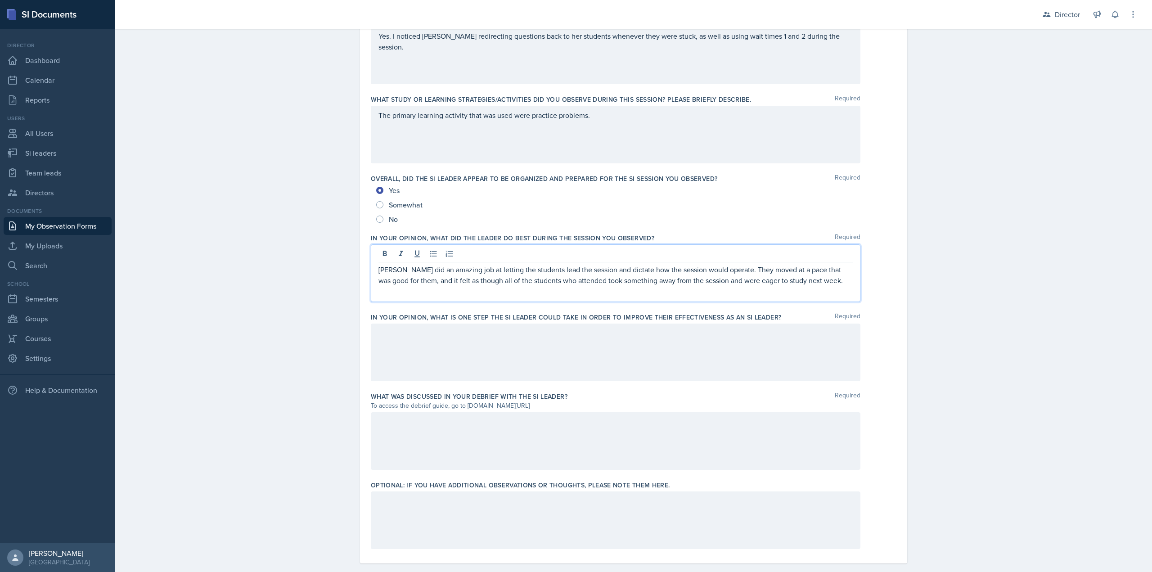
click at [445, 356] on div at bounding box center [616, 353] width 490 height 58
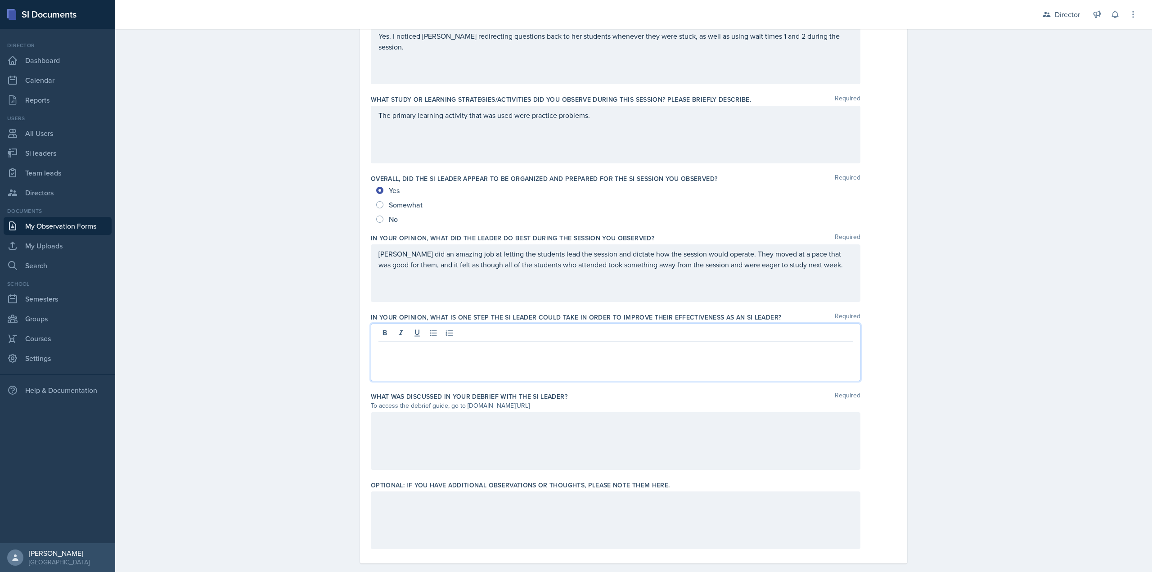
scroll to position [405, 0]
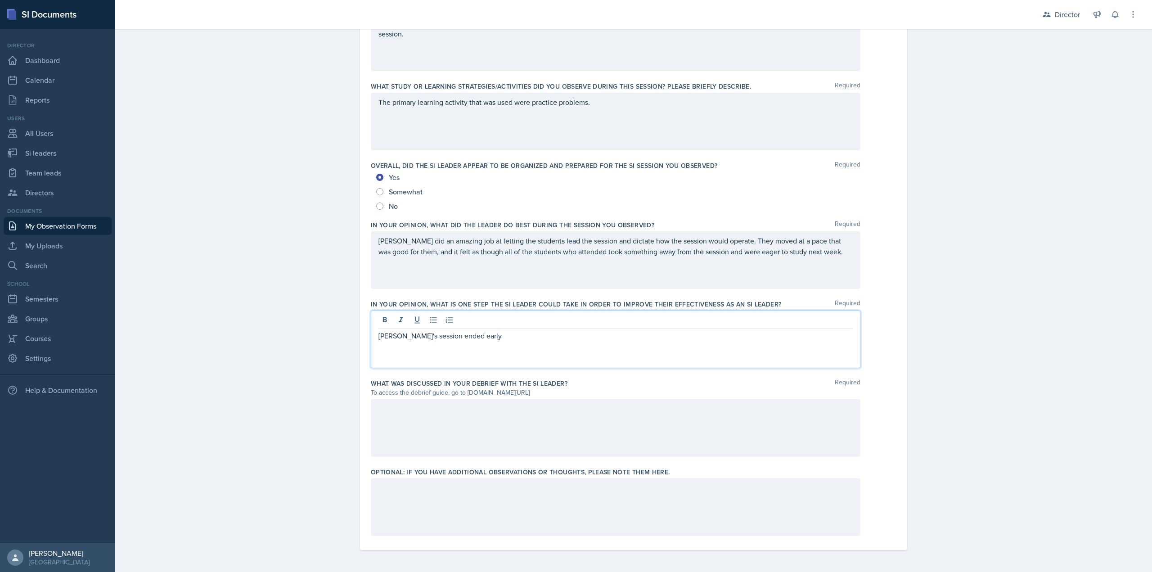
click at [507, 344] on div "[PERSON_NAME]'s session ended early" at bounding box center [616, 340] width 490 height 58
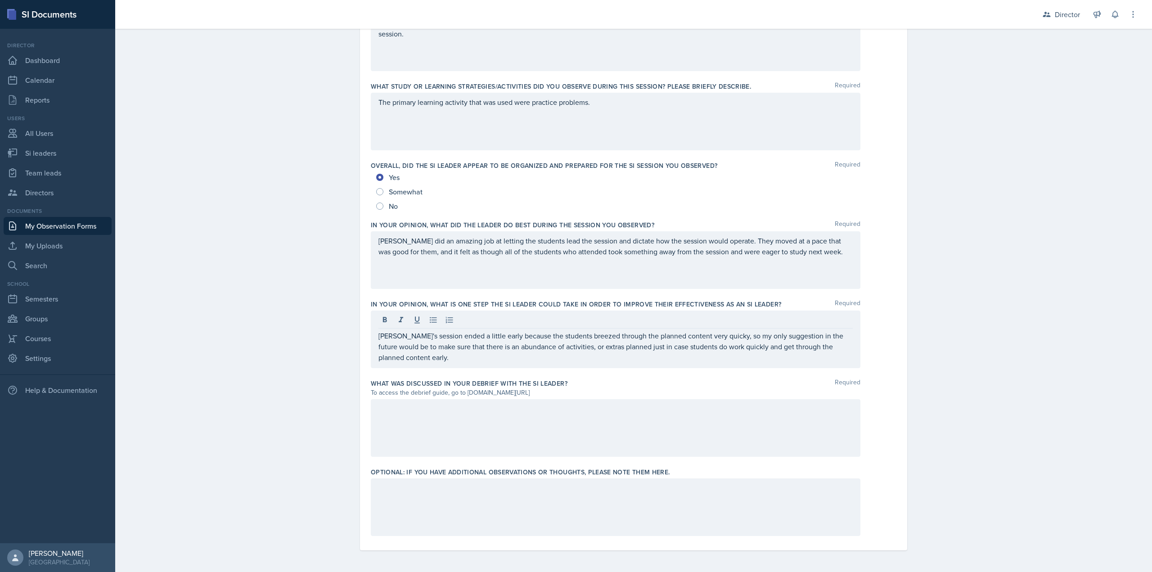
click at [495, 418] on div at bounding box center [616, 428] width 490 height 58
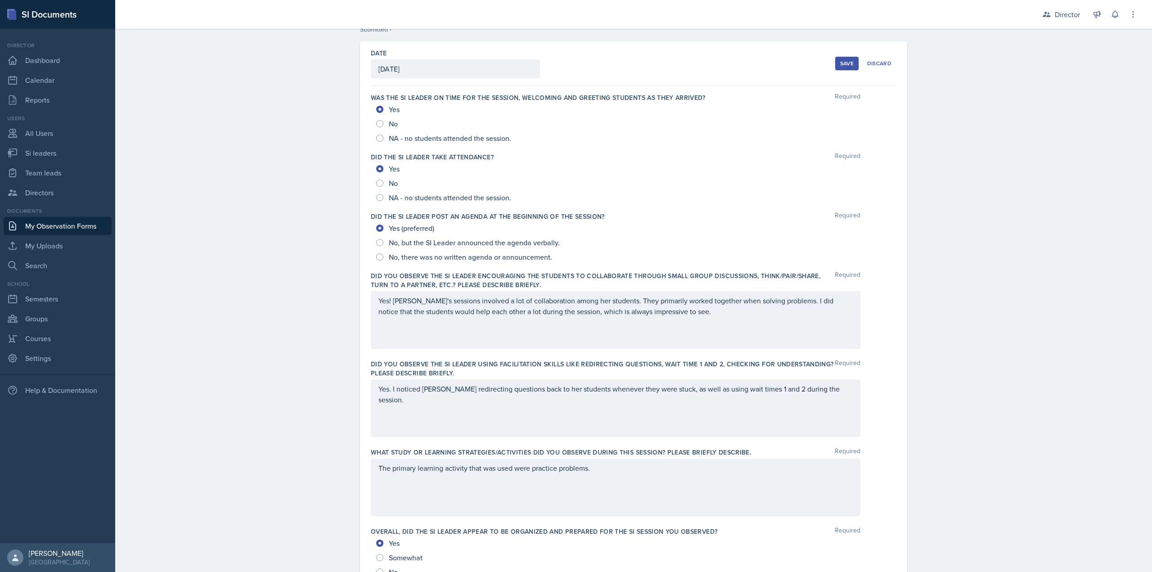
scroll to position [0, 0]
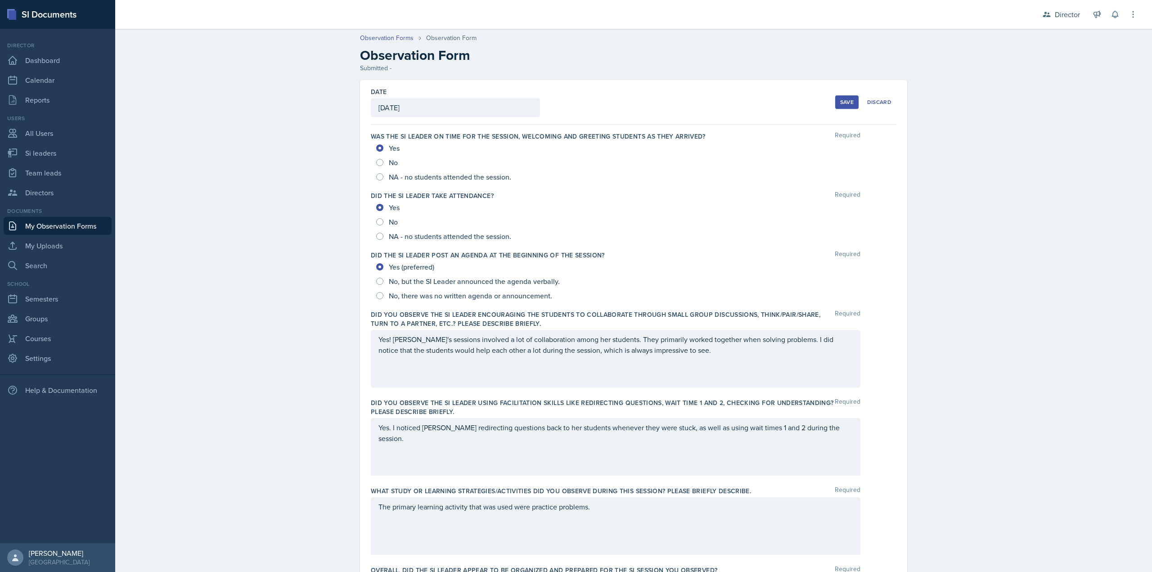
click at [841, 102] on div "Save" at bounding box center [847, 102] width 14 height 7
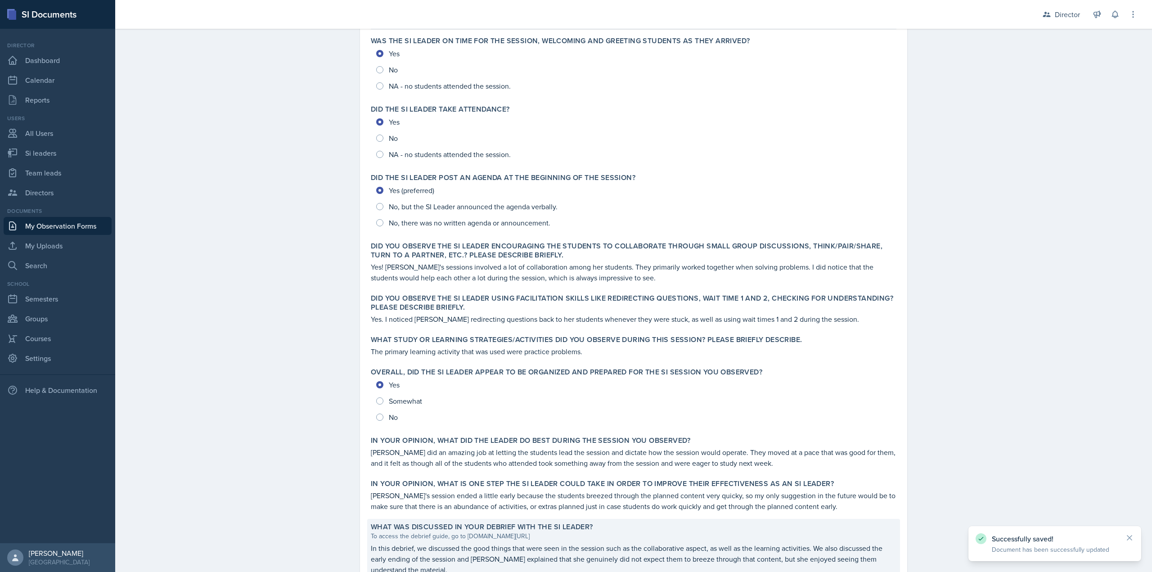
scroll to position [177, 0]
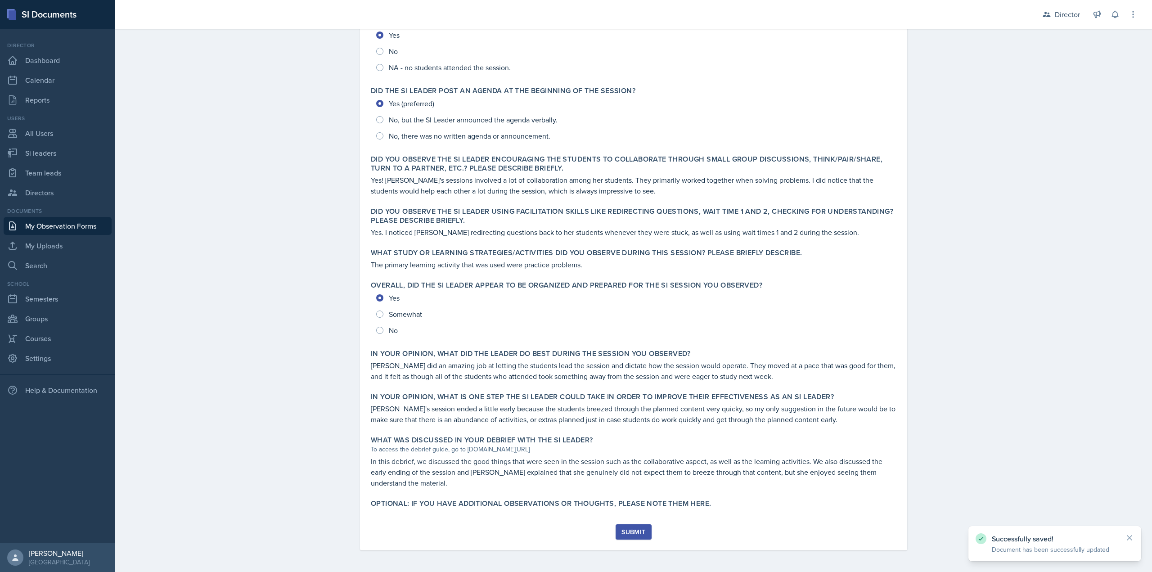
click at [632, 529] on div "Submit" at bounding box center [633, 531] width 24 height 7
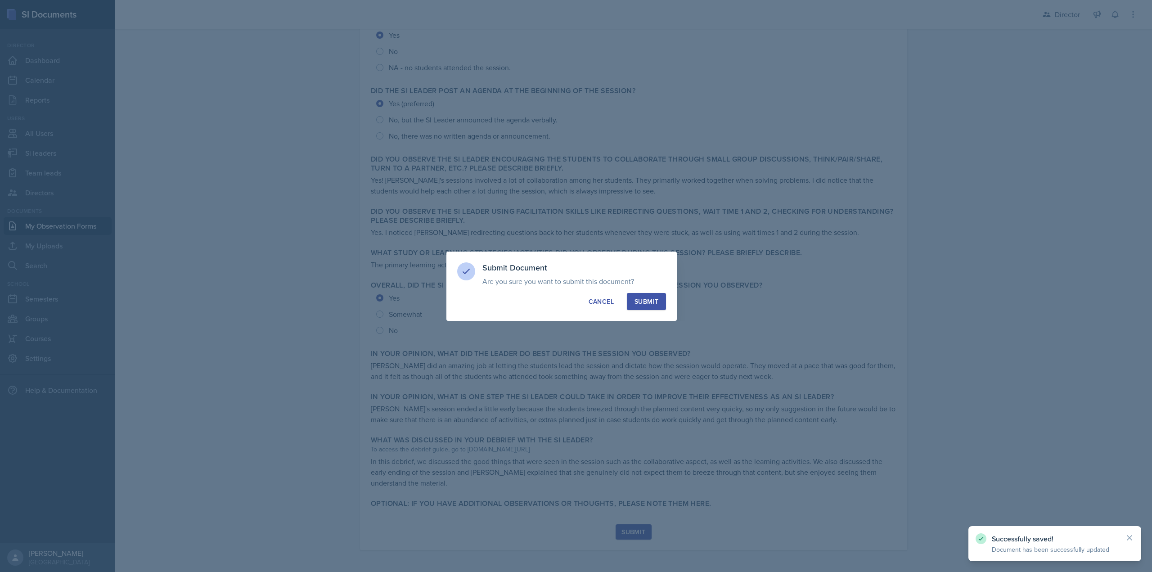
click at [644, 311] on div "Submit Document Are you sure you want to submit this document? This document wi…" at bounding box center [561, 286] width 230 height 69
click at [646, 301] on div "Submit" at bounding box center [647, 301] width 24 height 9
radio input "true"
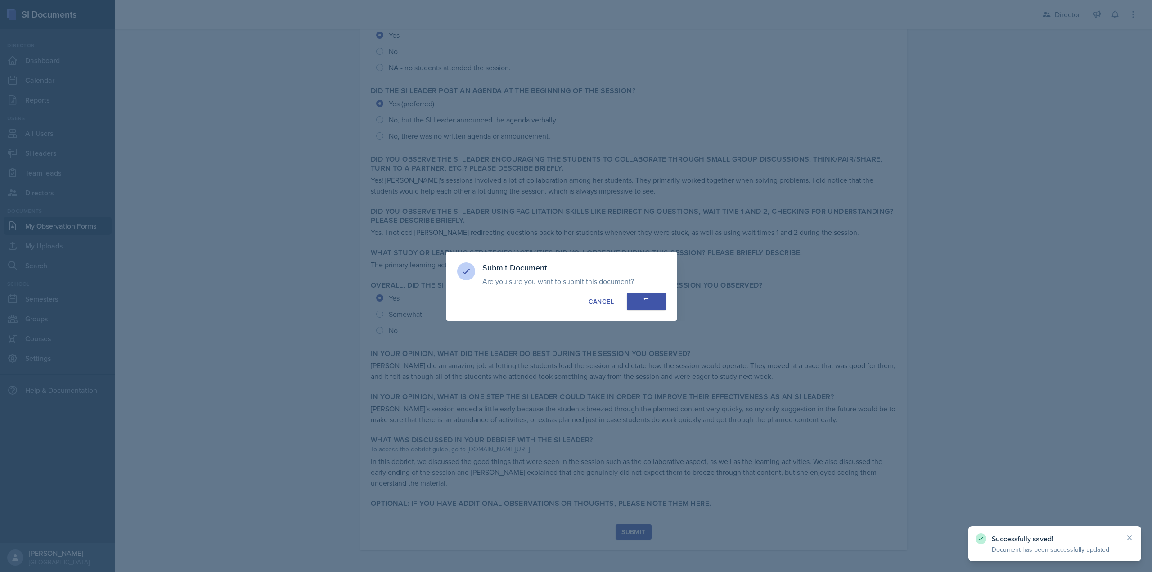
radio input "true"
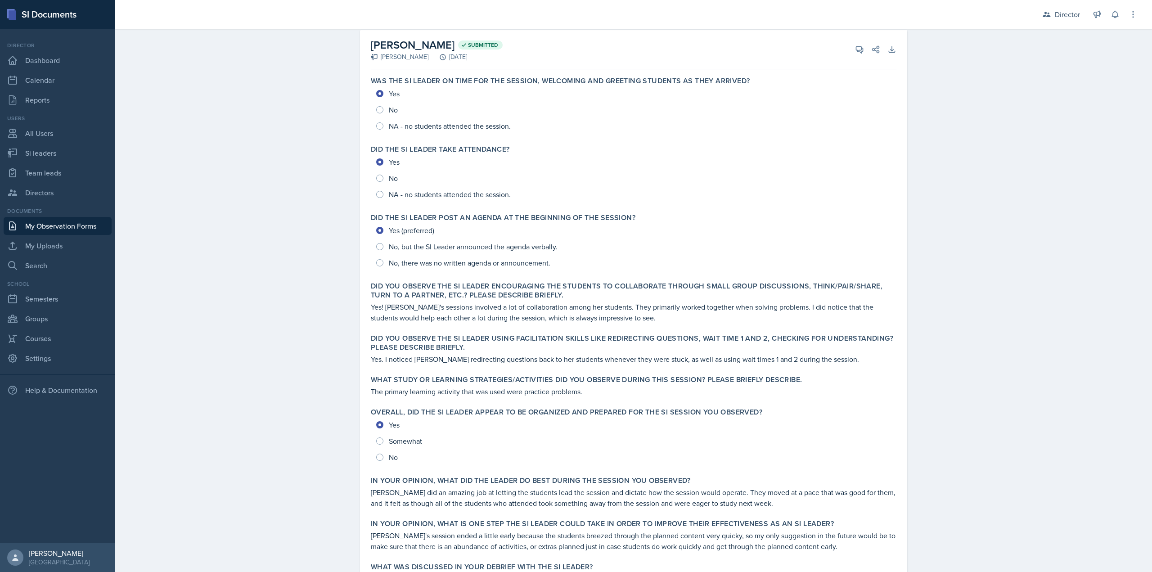
scroll to position [0, 0]
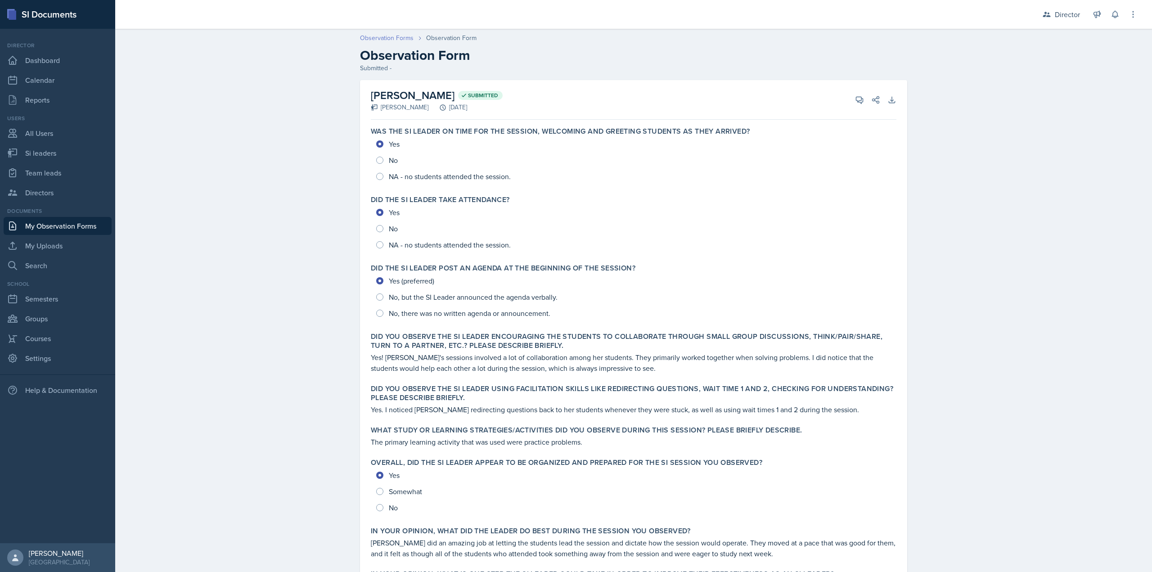
click at [406, 44] on div "Observation Forms Observation Form Observation Form Submitted -" at bounding box center [634, 53] width 576 height 40
click at [401, 35] on link "Observation Forms" at bounding box center [387, 37] width 54 height 9
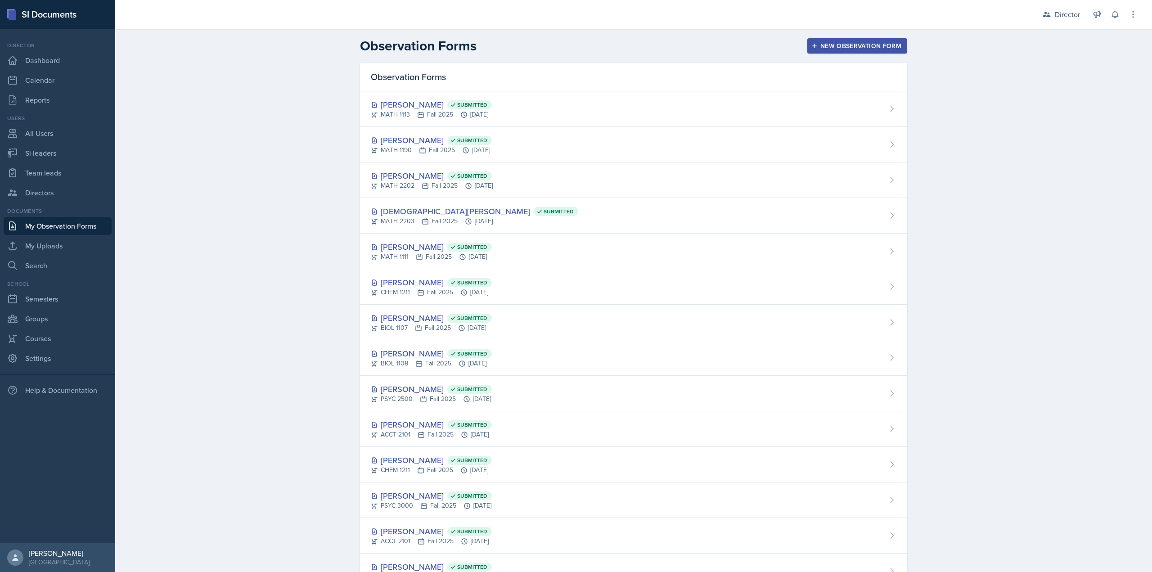
click at [812, 36] on header "Observation Forms New Observation Form" at bounding box center [633, 46] width 1037 height 34
click at [816, 45] on div "New Observation Form" at bounding box center [857, 45] width 88 height 7
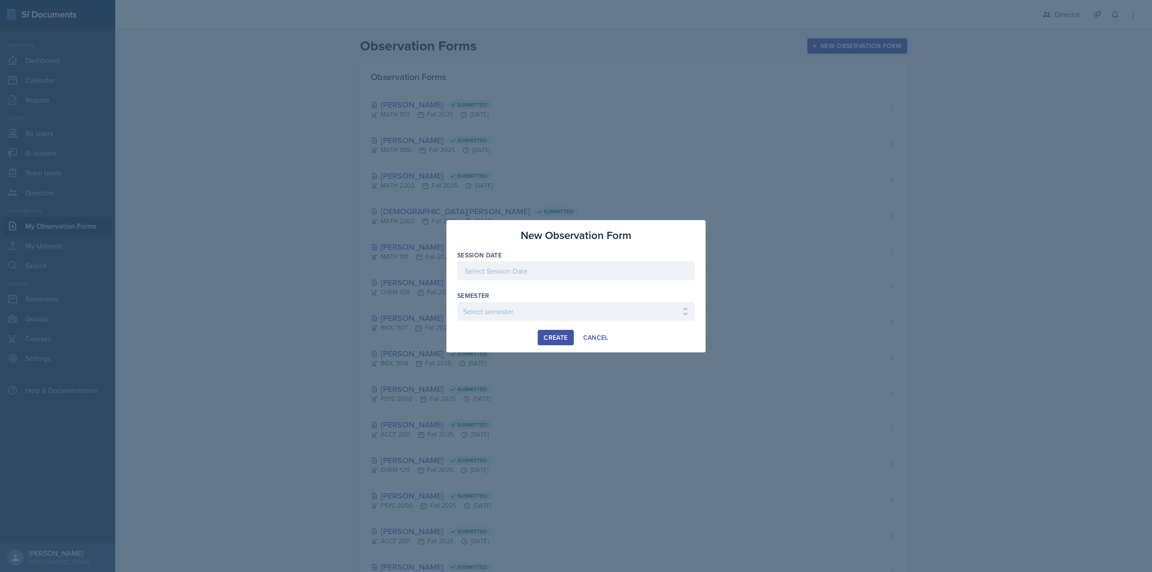
click at [515, 276] on div at bounding box center [576, 270] width 238 height 19
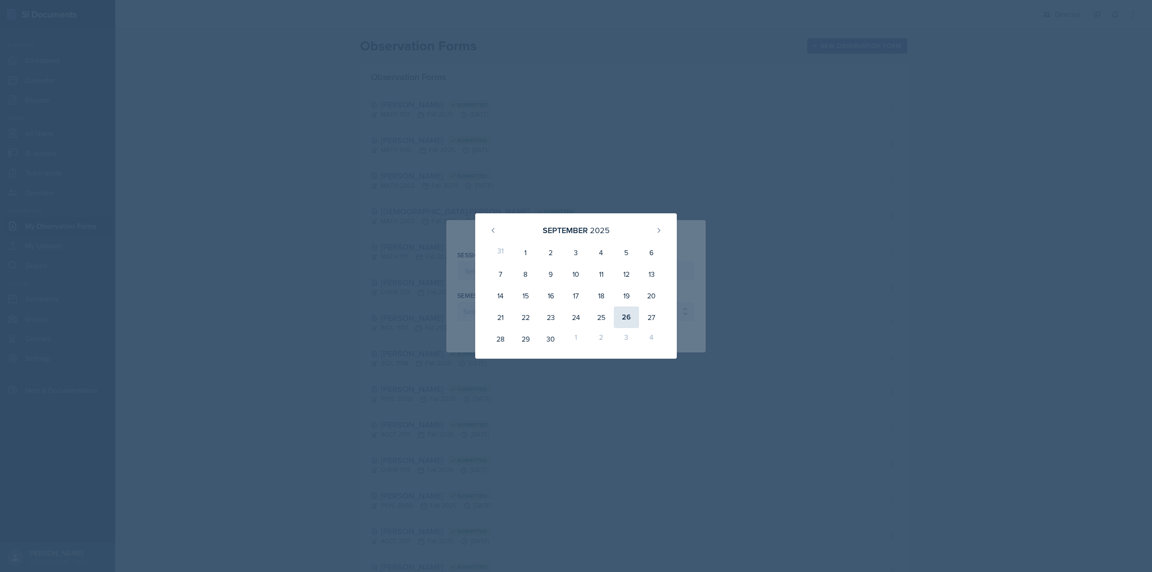
click at [617, 316] on div "26" at bounding box center [626, 317] width 25 height 22
type input "[DATE]"
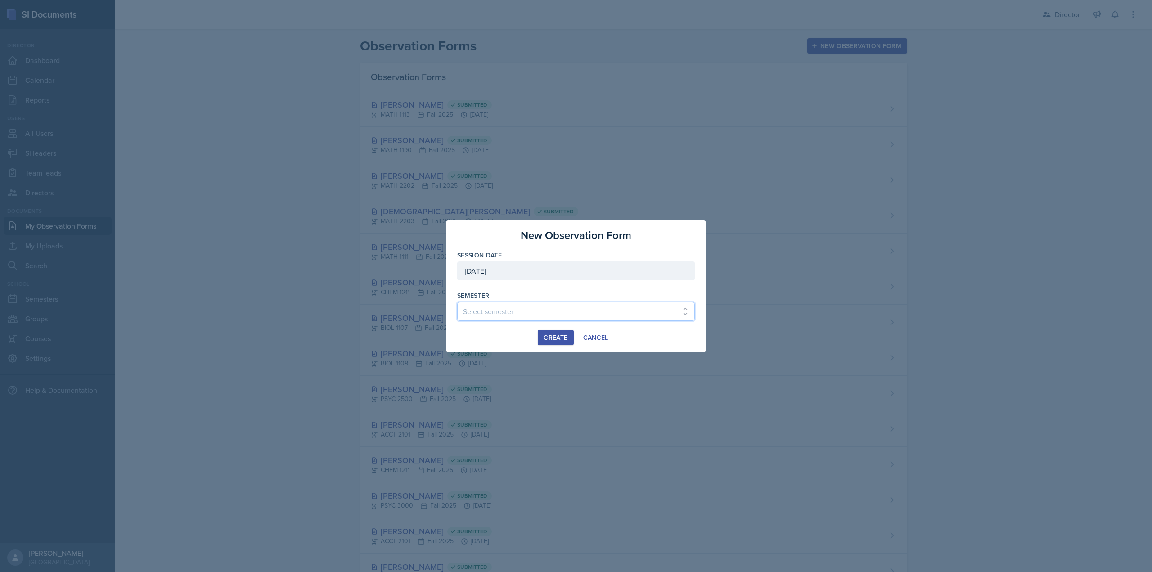
click at [491, 310] on select "Select semester Fall 2025 Summer 2025 Spring 2025 Fall 2024 Summer 2024 Spring …" at bounding box center [576, 311] width 238 height 19
select select "2bed604d-1099-4043-b1bc-2365e8740244"
click at [457, 302] on select "Select semester Fall 2025 Summer 2025 Spring 2025 Fall 2024 Summer 2024 Spring …" at bounding box center [576, 311] width 238 height 19
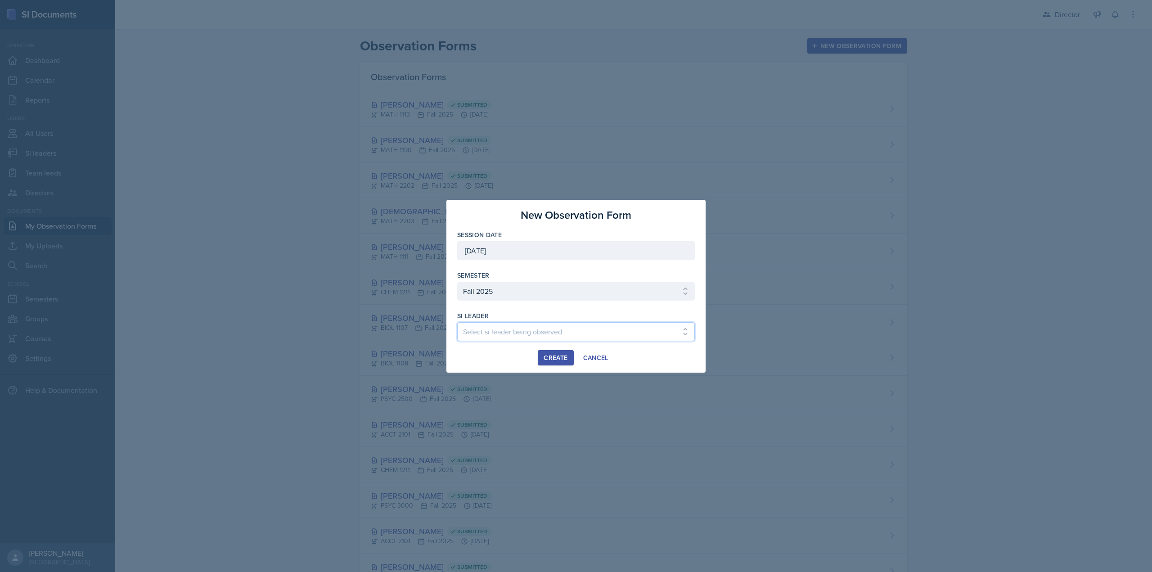
click at [498, 338] on select "Select si leader being observed [PERSON_NAME] [PERSON_NAME] [PERSON_NAME] [PERS…" at bounding box center [576, 331] width 238 height 19
select select "9399d41f-4cf2-4f1c-bb52-160661a094df"
click at [457, 322] on select "Select si leader being observed [PERSON_NAME] [PERSON_NAME] [PERSON_NAME] [PERS…" at bounding box center [576, 331] width 238 height 19
drag, startPoint x: 556, startPoint y: 360, endPoint x: 549, endPoint y: 359, distance: 6.4
click at [555, 360] on div "Create" at bounding box center [556, 357] width 24 height 7
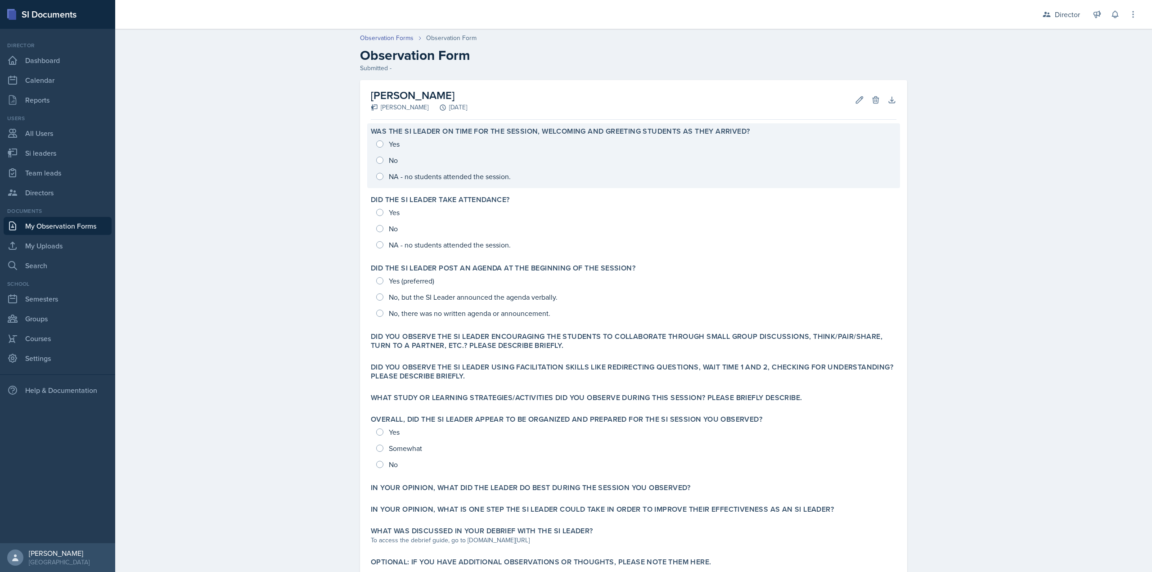
click at [513, 146] on div "Yes No NA - no students attended the session." at bounding box center [634, 160] width 526 height 49
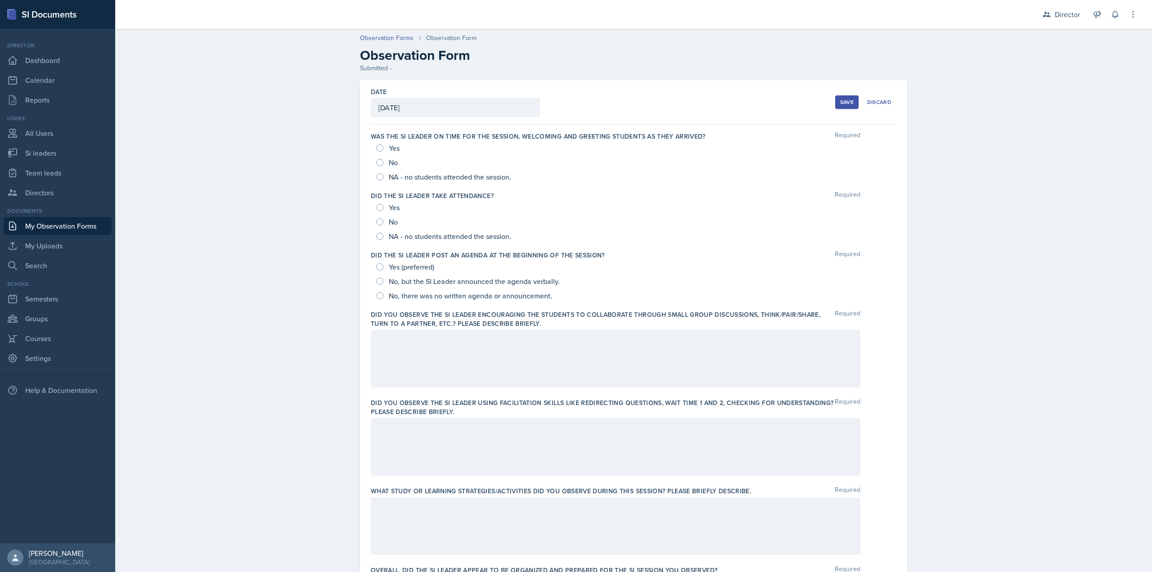
drag, startPoint x: 366, startPoint y: 150, endPoint x: 383, endPoint y: 148, distance: 16.8
click at [367, 149] on div "Date [DATE] [DATE] 31 1 2 3 4 5 6 7 8 9 10 11 12 13 14 15 16 17 18 19 20 21 22 …" at bounding box center [633, 517] width 547 height 875
click at [383, 148] on div "Yes" at bounding box center [388, 148] width 25 height 14
click at [379, 145] on input "Yes" at bounding box center [379, 147] width 7 height 7
radio input "true"
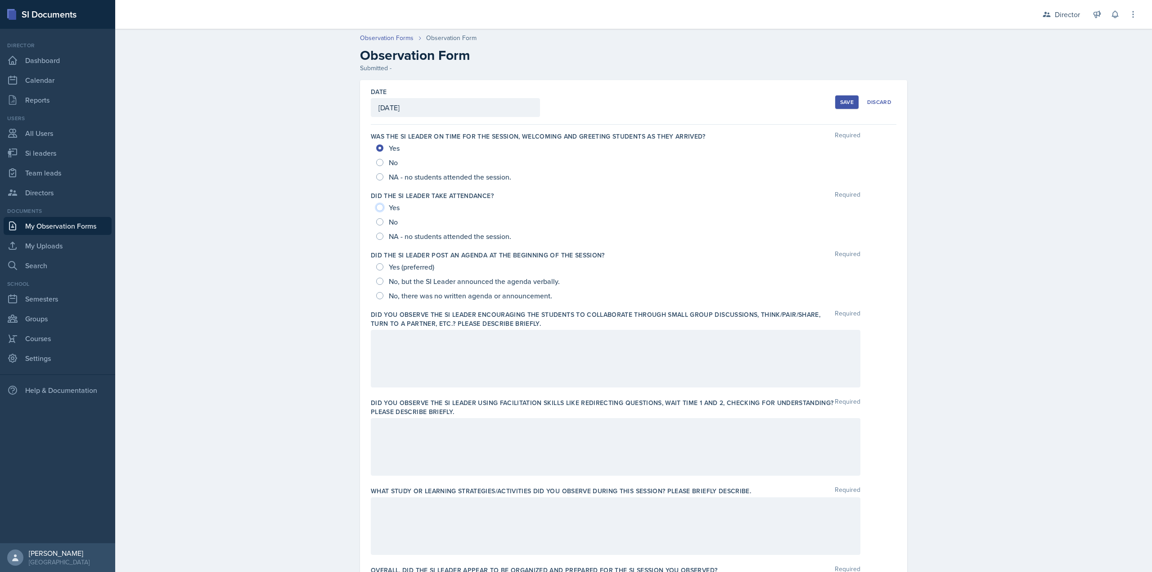
click at [377, 207] on input "Yes" at bounding box center [379, 207] width 7 height 7
radio input "true"
click at [378, 267] on input "Yes (preferred)" at bounding box center [379, 266] width 7 height 7
radio input "true"
click at [386, 346] on div at bounding box center [616, 359] width 490 height 58
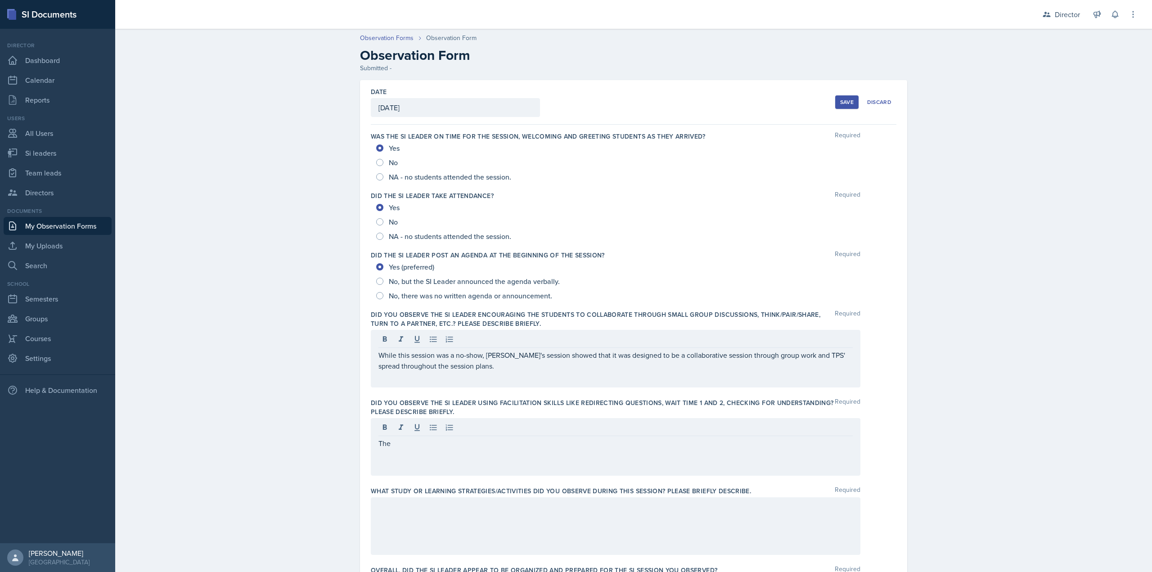
click at [424, 451] on div "The" at bounding box center [616, 447] width 490 height 58
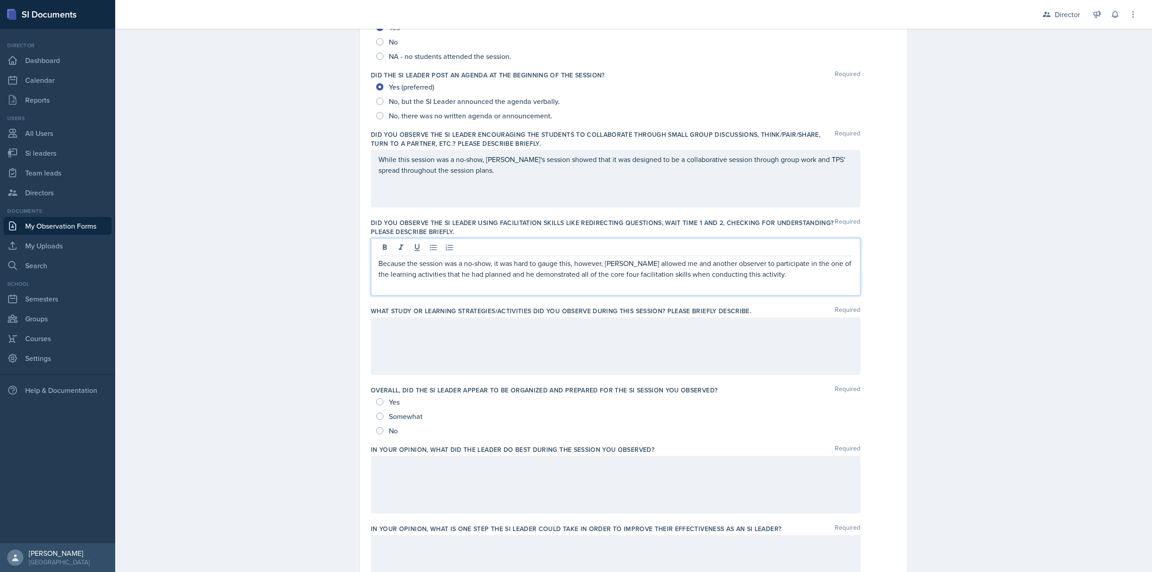
click at [462, 356] on div at bounding box center [616, 346] width 490 height 58
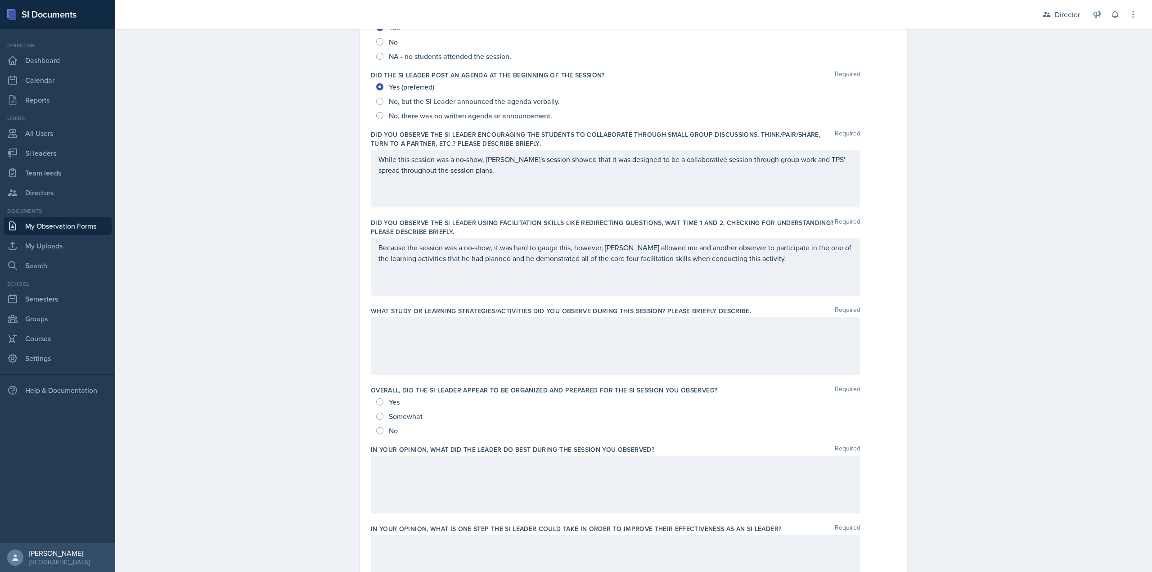
scroll to position [196, 0]
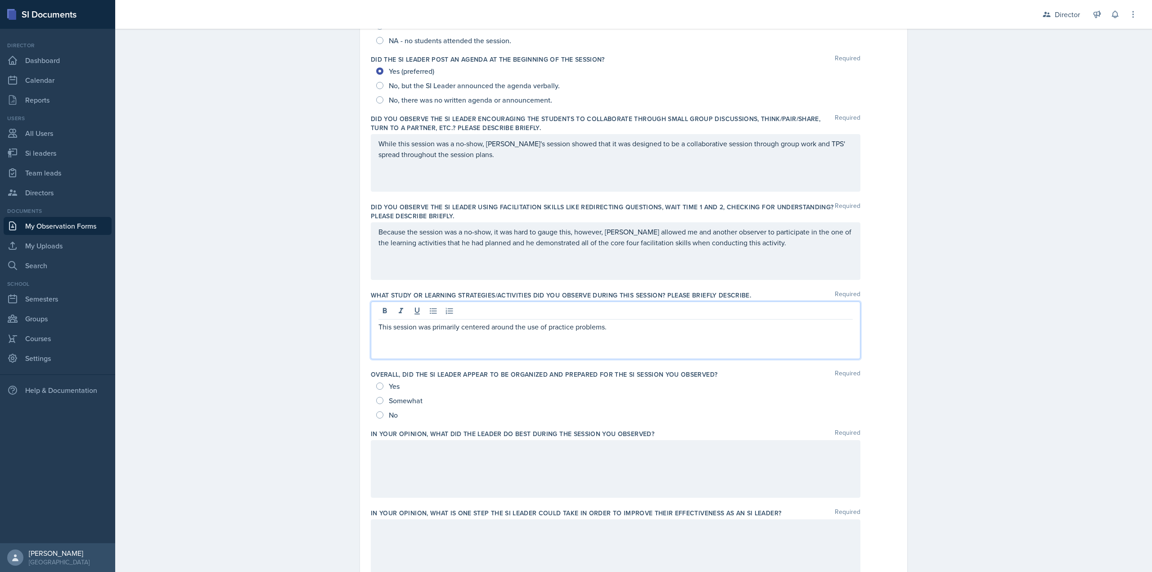
click at [392, 387] on span "Yes" at bounding box center [394, 386] width 11 height 9
click at [383, 387] on input "Yes" at bounding box center [379, 386] width 7 height 7
radio input "true"
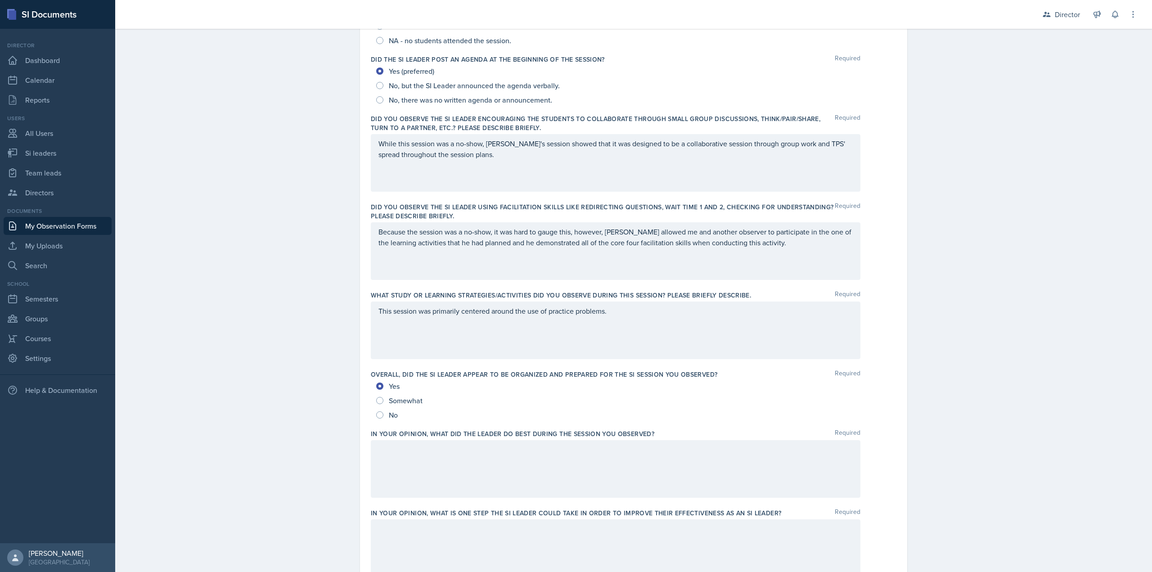
click at [417, 456] on div at bounding box center [616, 469] width 490 height 58
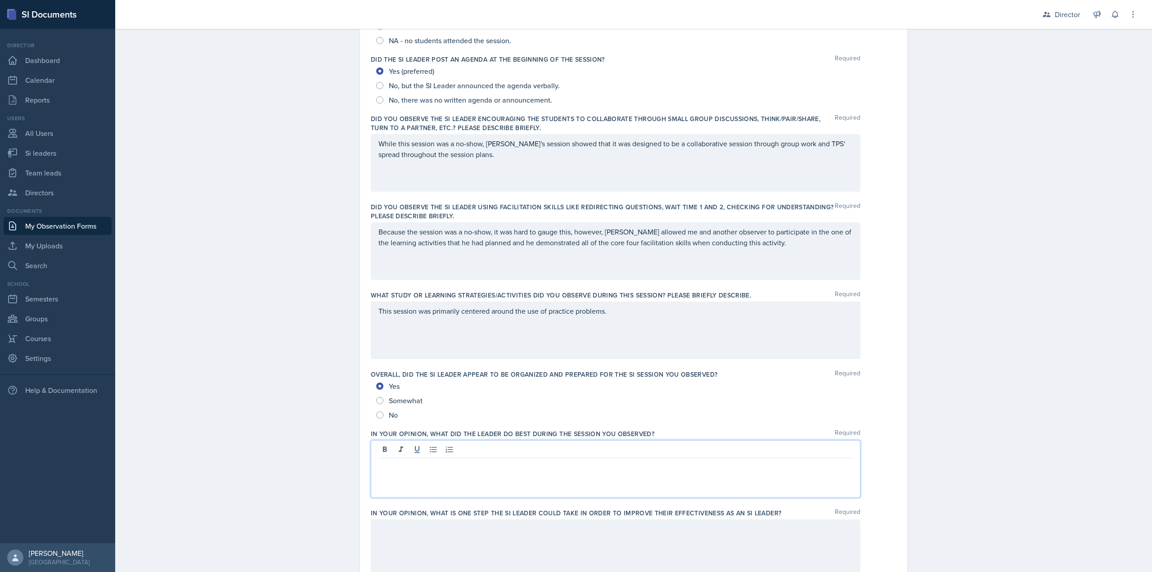
scroll to position [212, 0]
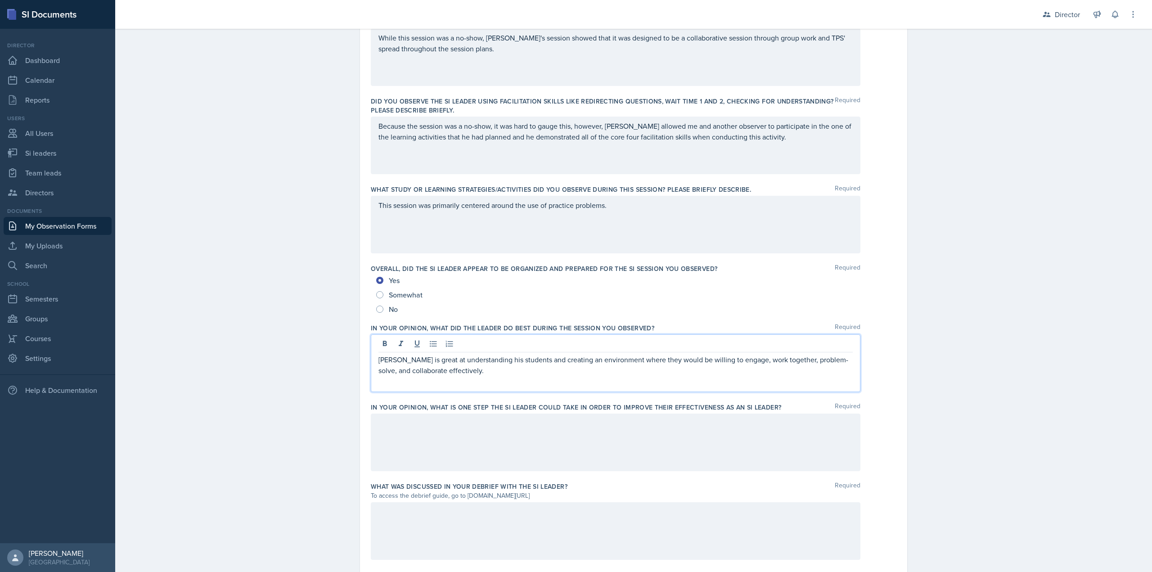
click at [582, 460] on div at bounding box center [616, 443] width 490 height 58
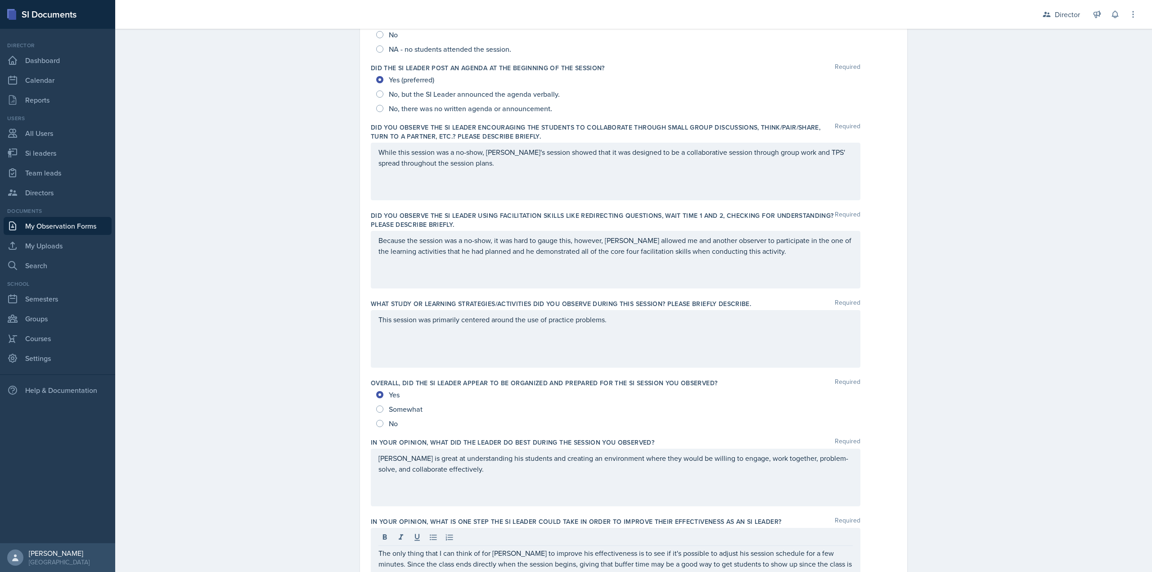
scroll to position [0, 0]
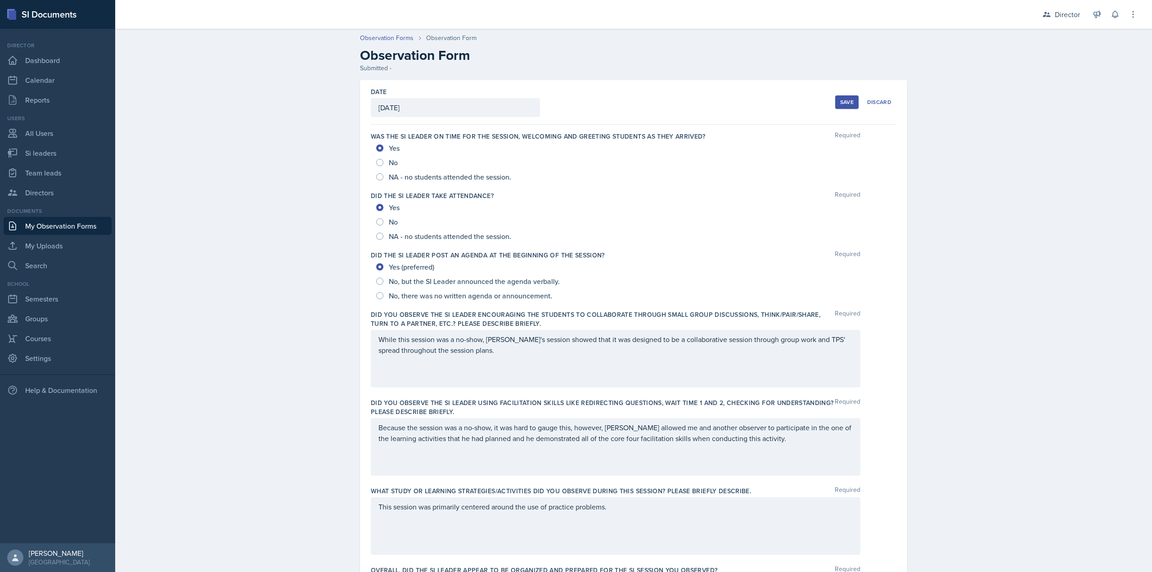
click at [828, 104] on div "Date [DATE] [DATE] 31 1 2 3 4 5 6 7 8 9 10 11 12 13 14 15 16 17 18 19 20 21 22 …" at bounding box center [634, 102] width 526 height 45
click at [835, 101] on button "Save" at bounding box center [846, 102] width 23 height 14
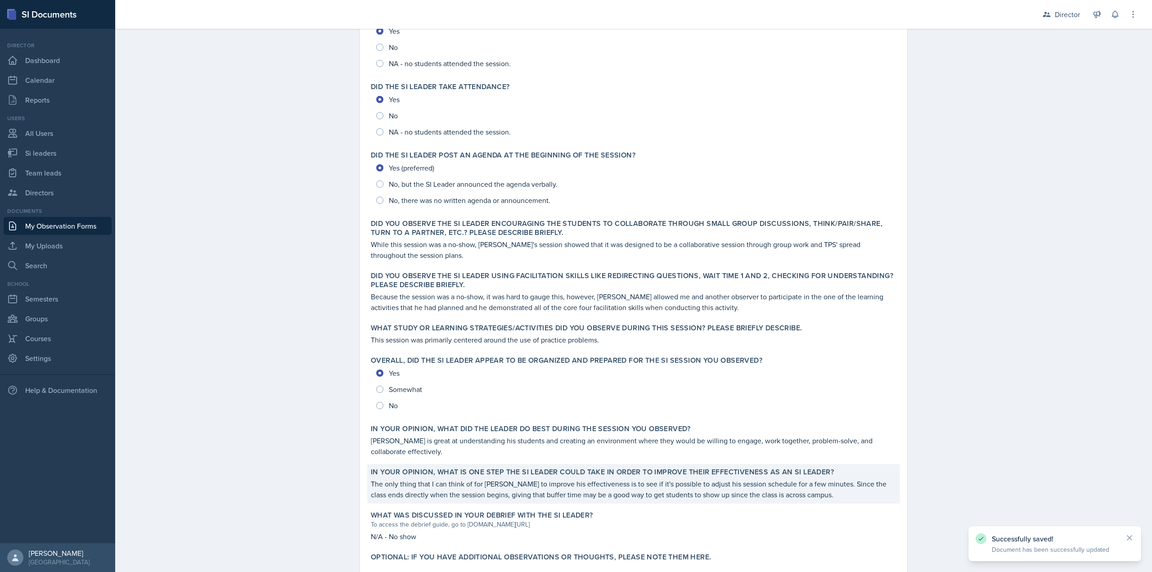
scroll to position [167, 0]
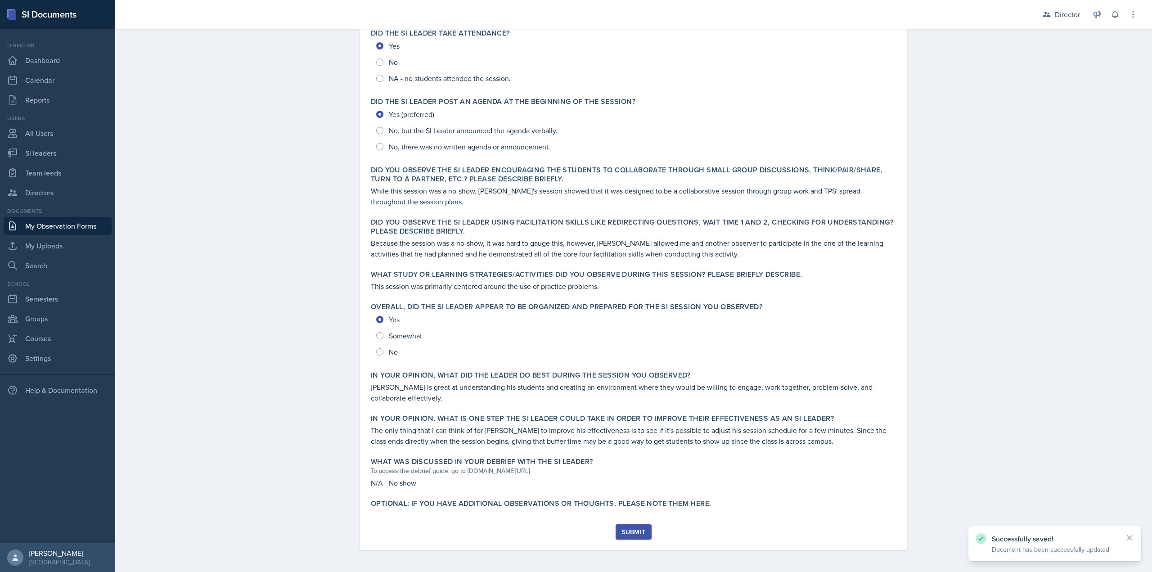
click at [637, 535] on div "Submit" at bounding box center [633, 531] width 24 height 7
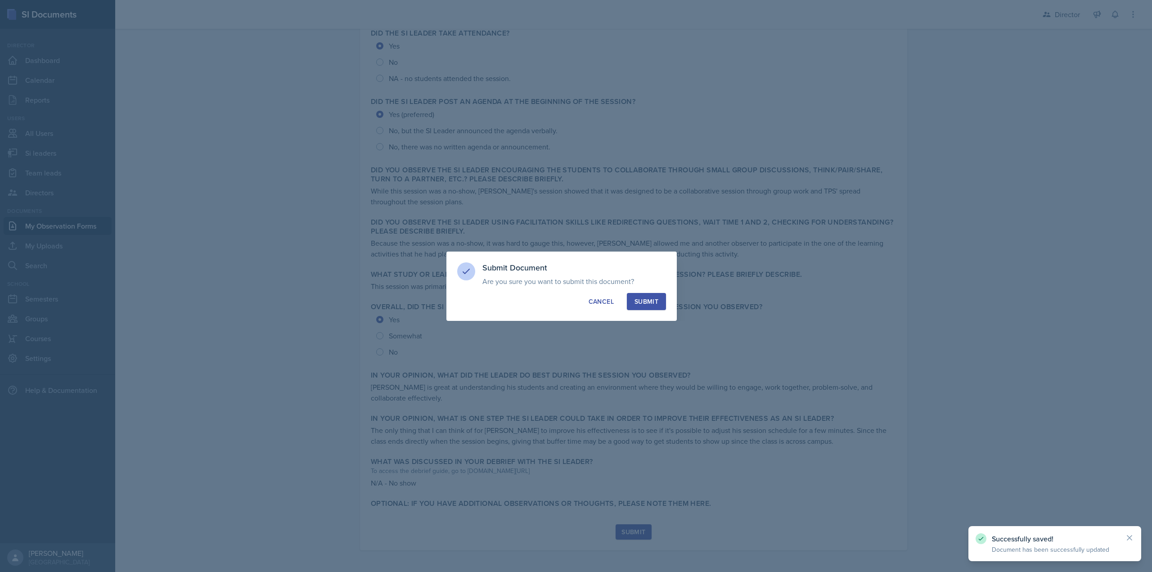
click at [645, 303] on div "Submit" at bounding box center [647, 301] width 24 height 9
radio input "true"
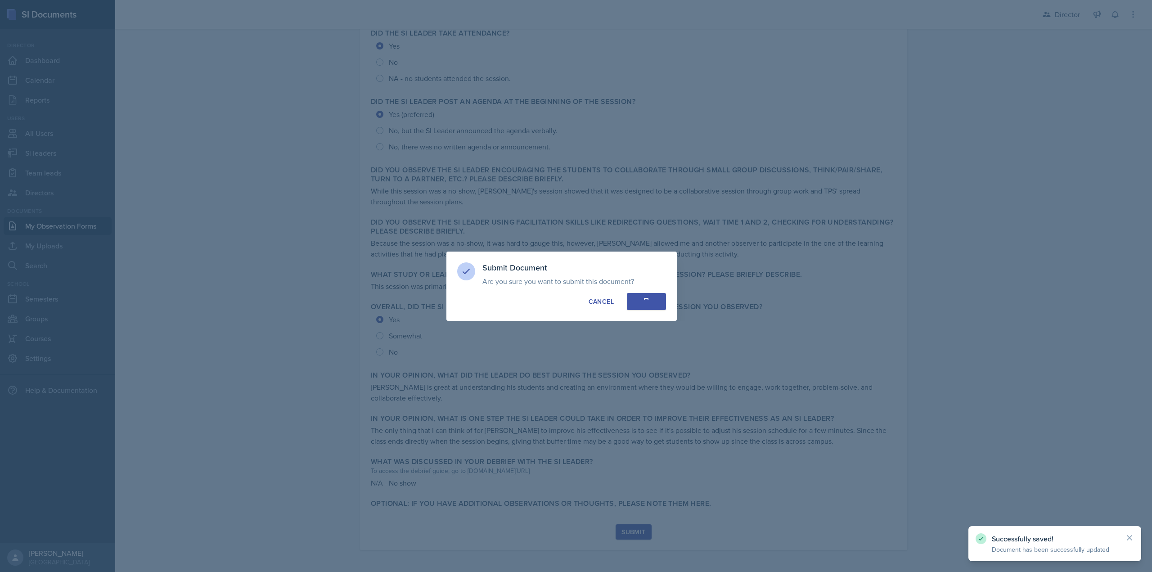
scroll to position [140, 0]
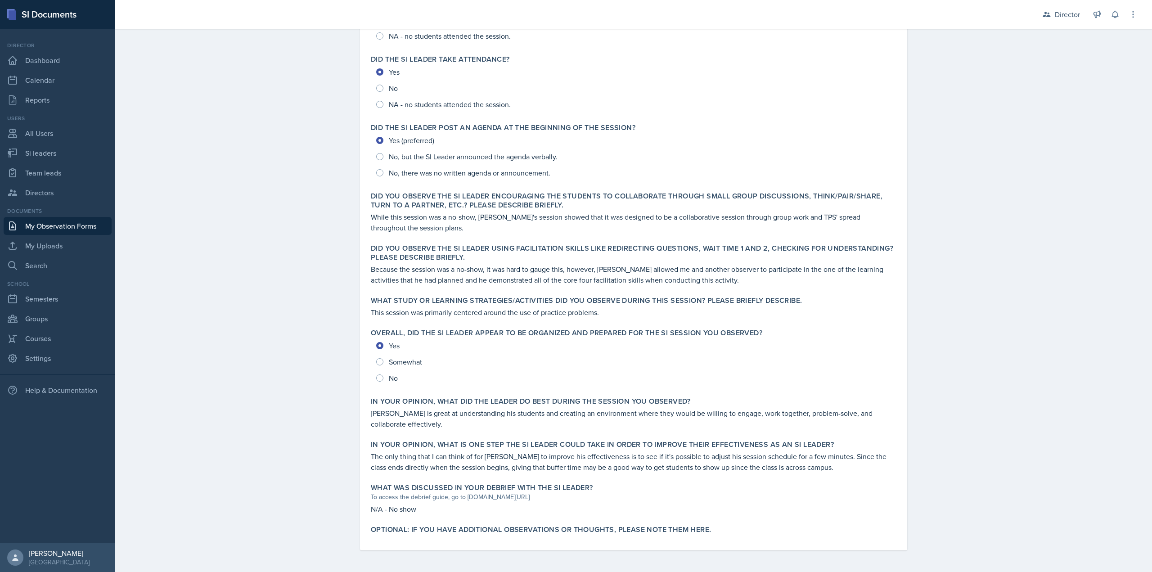
drag, startPoint x: 467, startPoint y: 271, endPoint x: 456, endPoint y: 250, distance: 23.1
click at [467, 271] on p "Because the session was a no-show, it was hard to gauge this, however, [PERSON_…" at bounding box center [634, 275] width 526 height 22
